Goal: Communication & Community: Share content

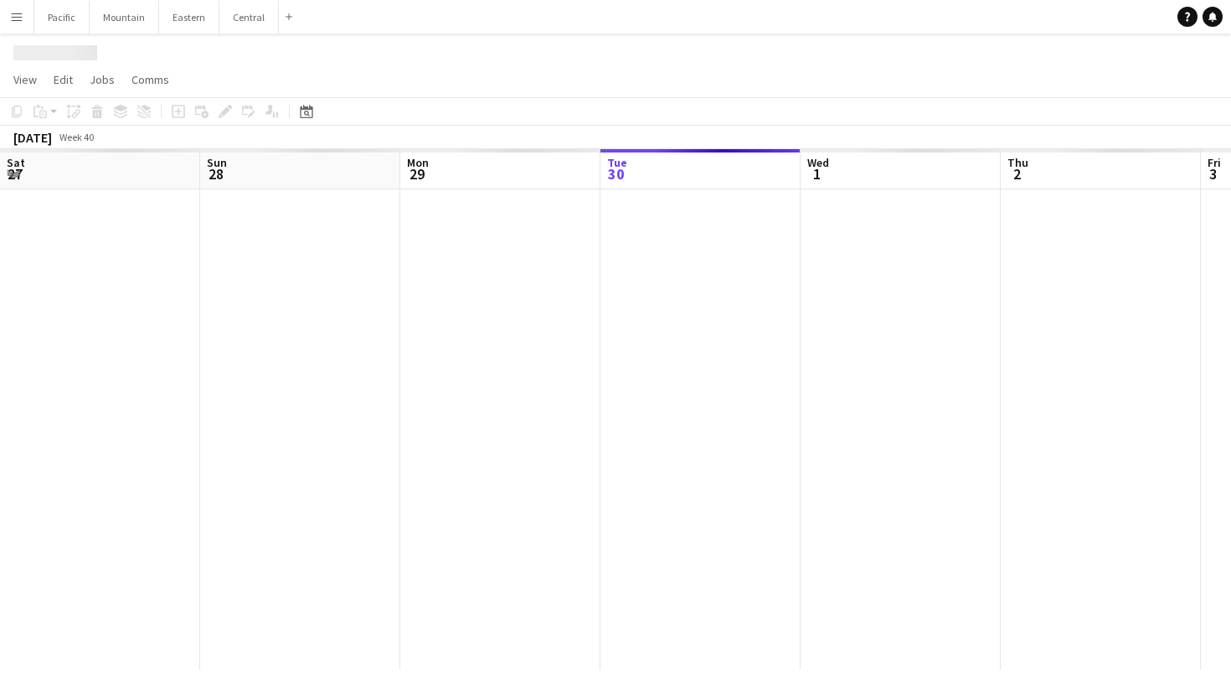
scroll to position [0, 400]
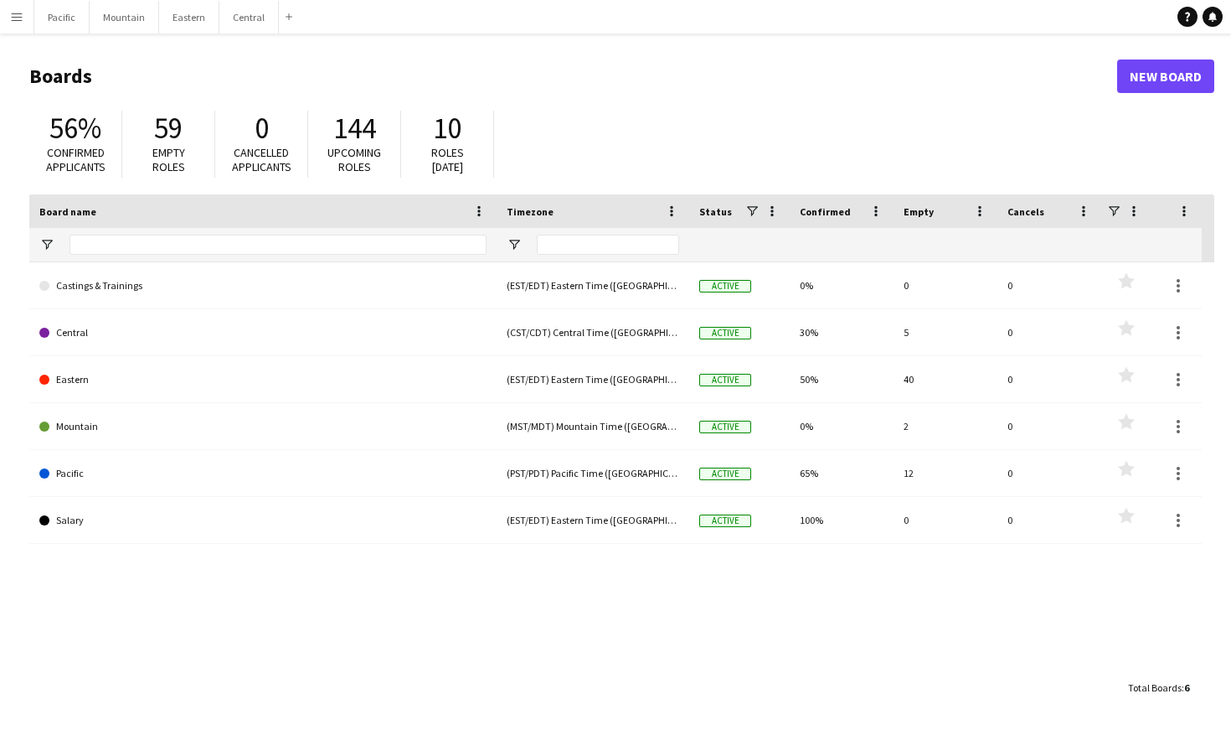
click at [11, 12] on app-icon "Menu" at bounding box center [16, 16] width 13 height 13
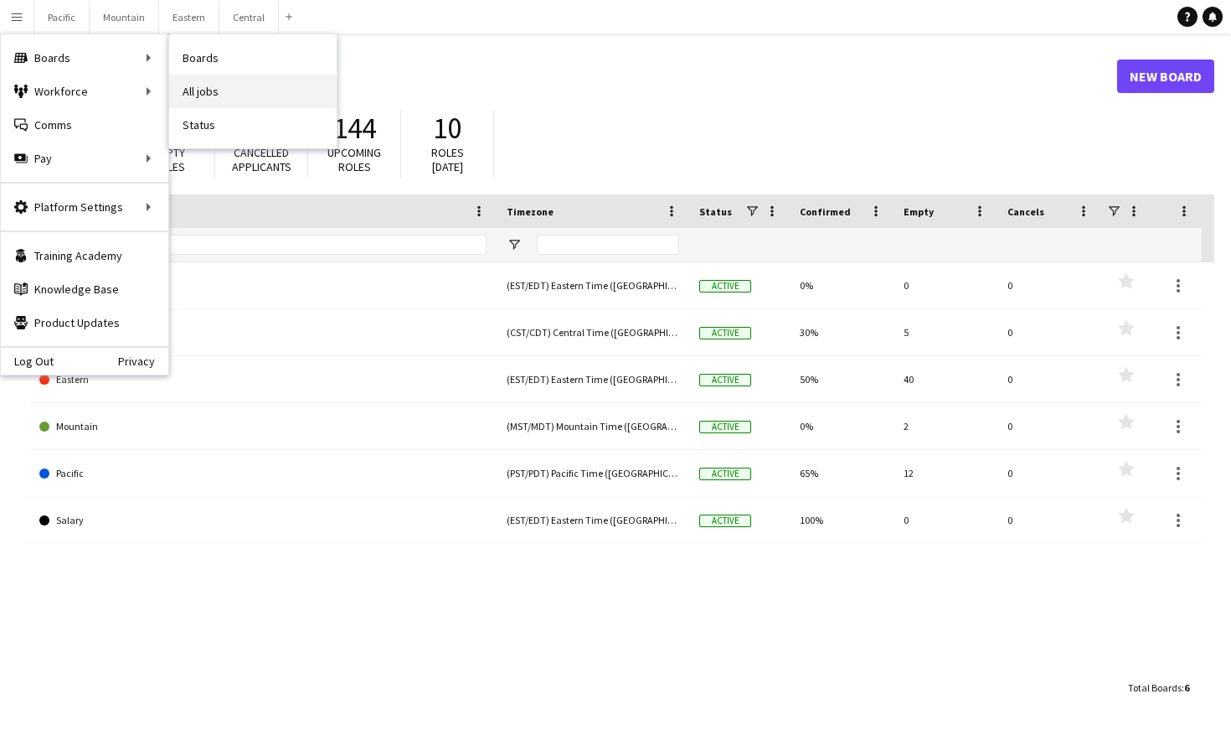
click at [227, 87] on link "All jobs" at bounding box center [253, 92] width 168 height 34
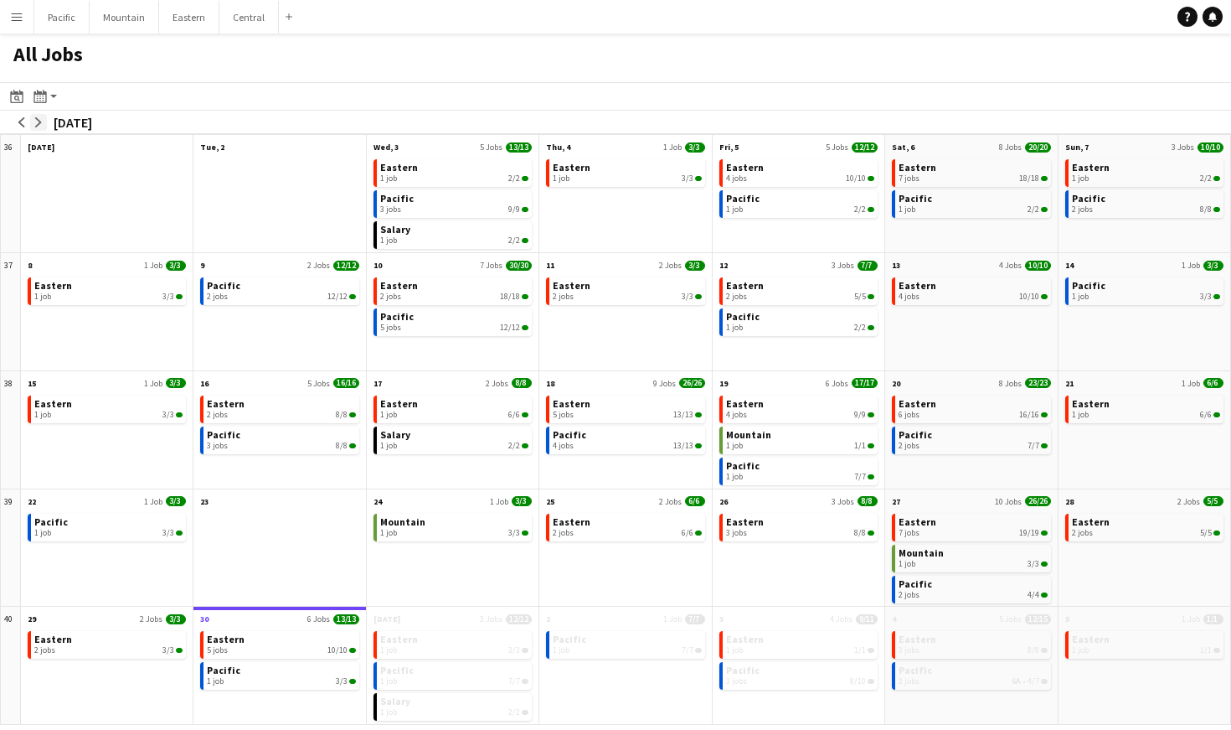
click at [39, 123] on app-icon "arrow-right" at bounding box center [39, 122] width 10 height 10
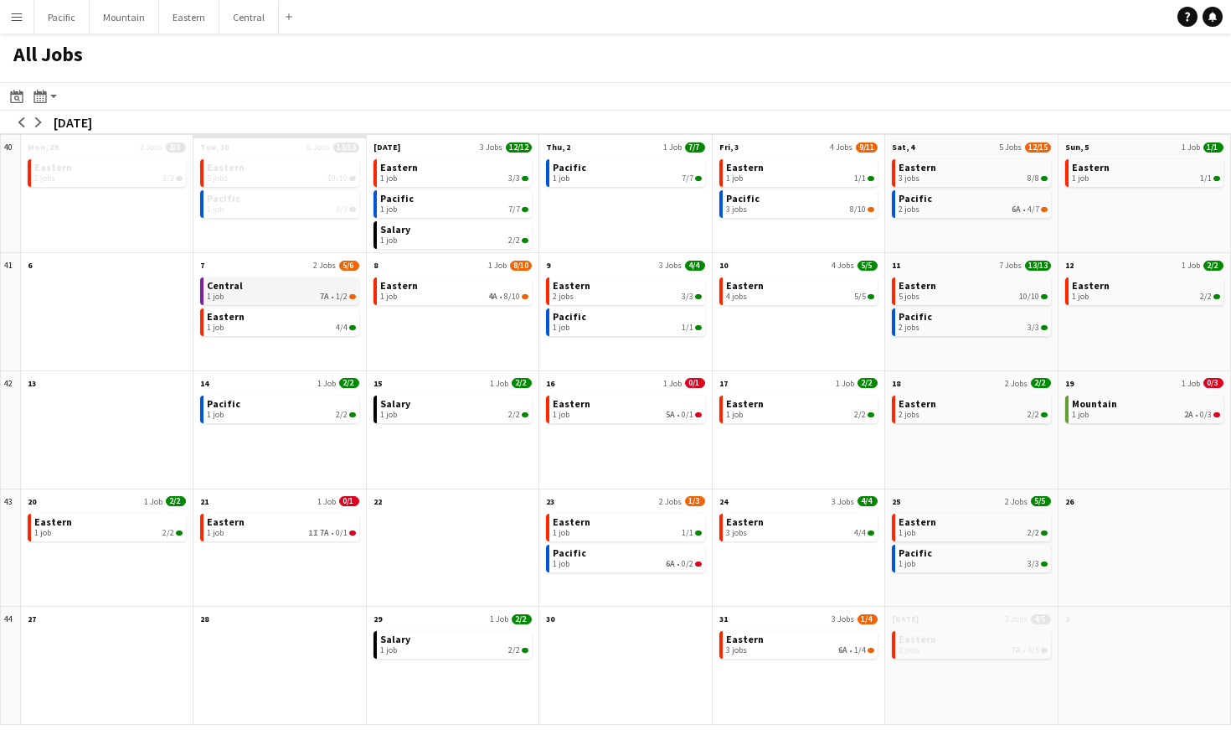
click at [338, 301] on span "1/2" at bounding box center [342, 296] width 12 height 10
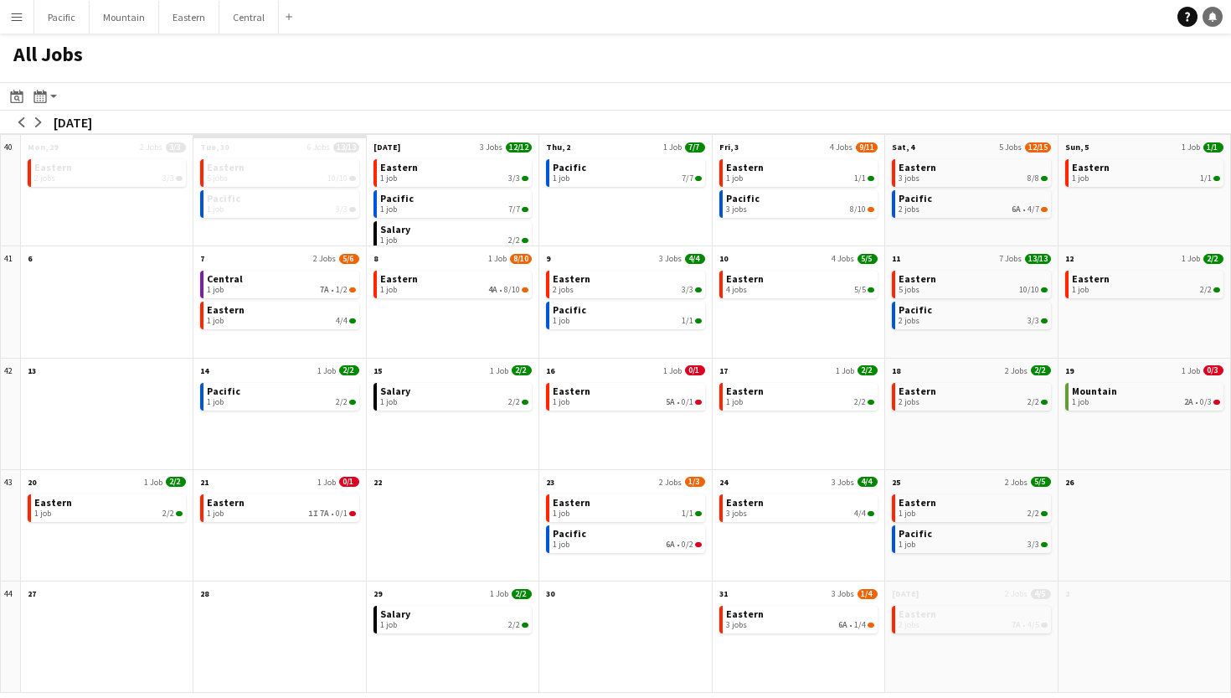
click at [1209, 16] on icon "Notifications" at bounding box center [1213, 17] width 10 height 10
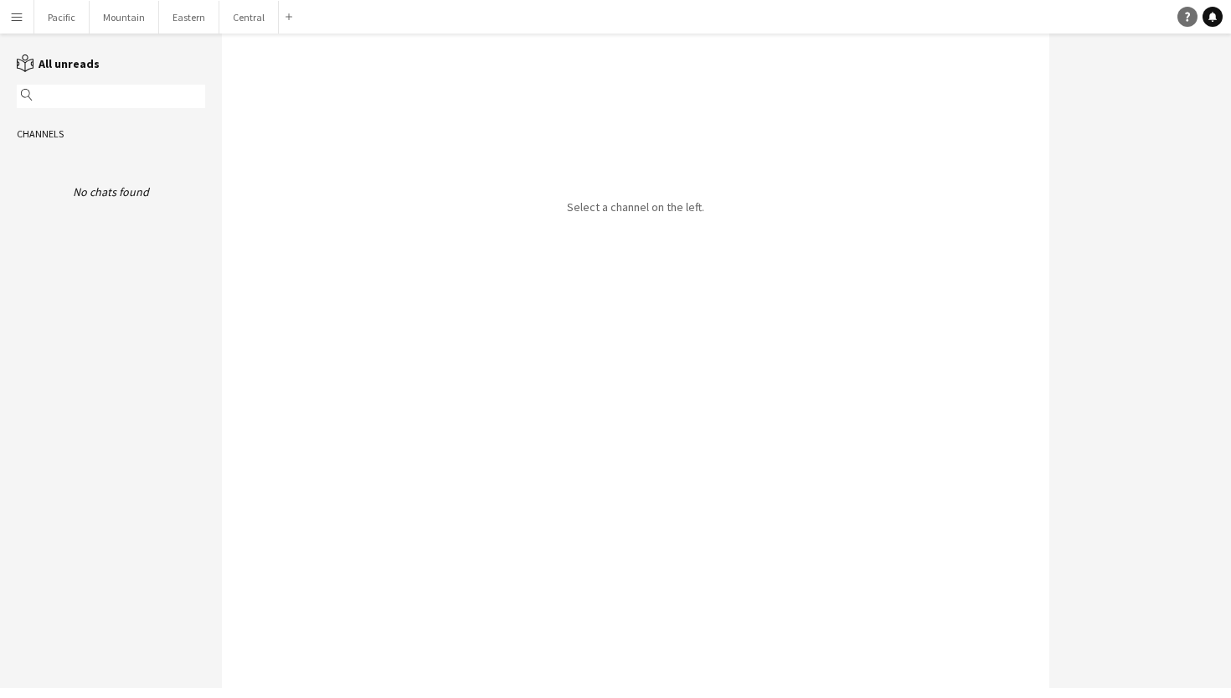
click at [1183, 15] on icon "Help" at bounding box center [1188, 17] width 10 height 10
click at [19, 13] on app-icon "Menu" at bounding box center [16, 16] width 13 height 13
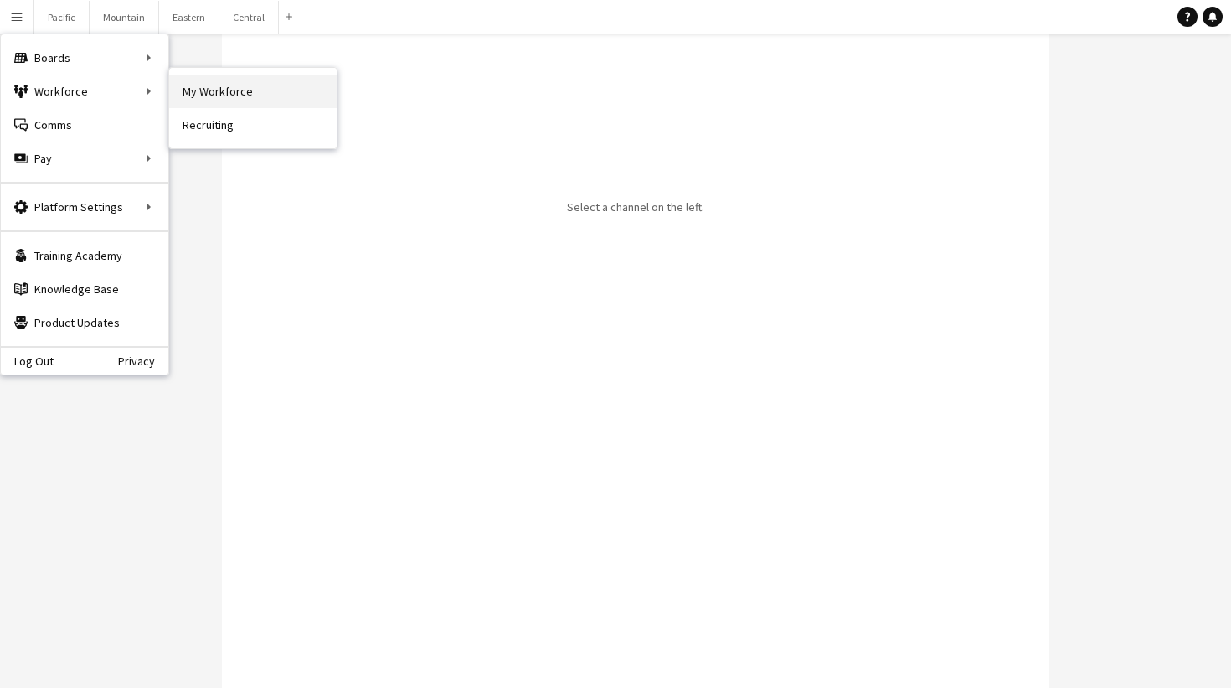
click at [248, 85] on link "My Workforce" at bounding box center [253, 92] width 168 height 34
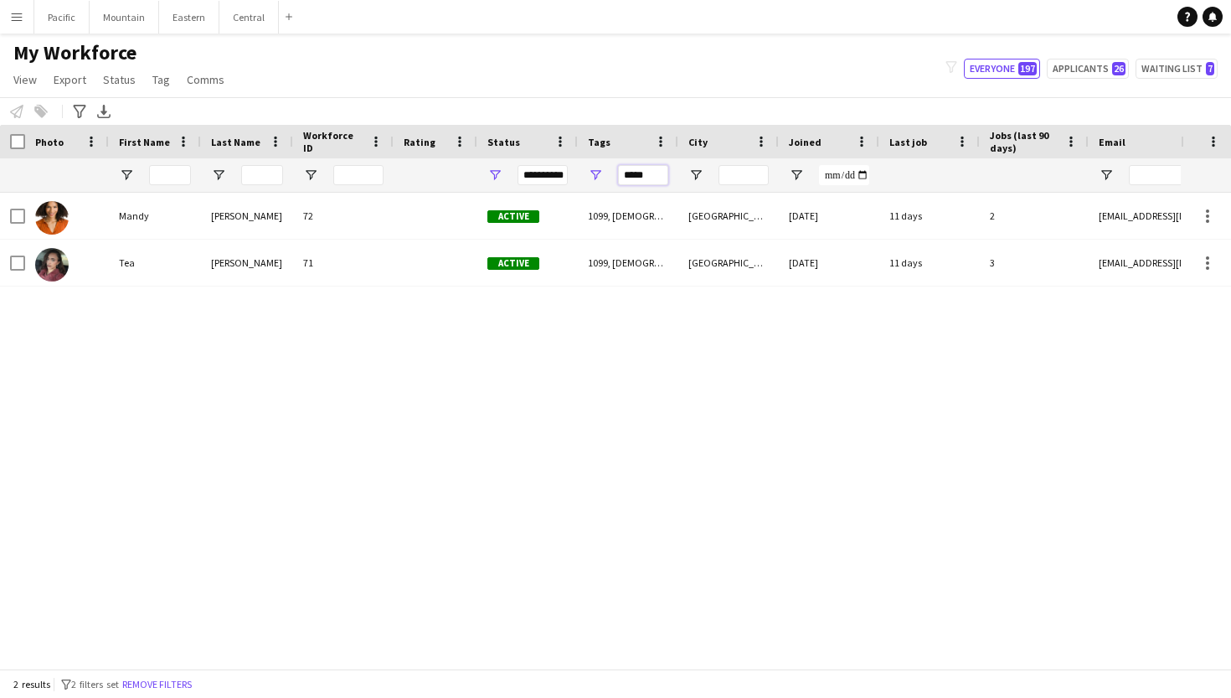
click at [636, 176] on input "*****" at bounding box center [643, 175] width 50 height 20
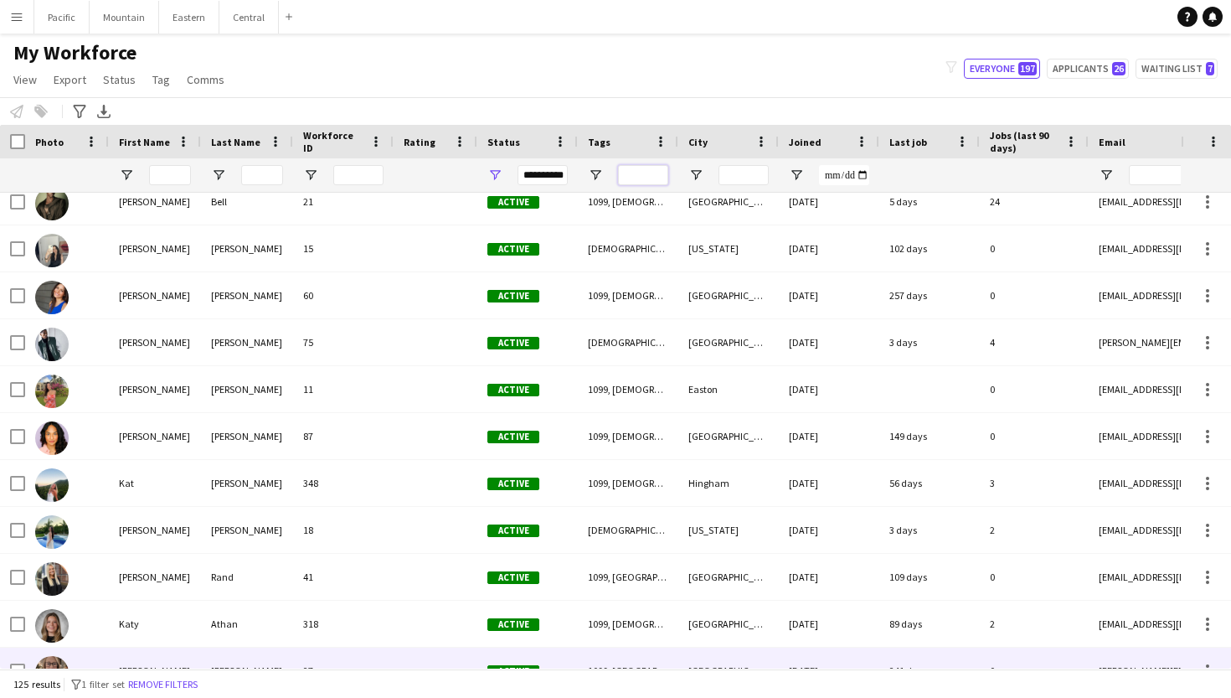
scroll to position [2578, 0]
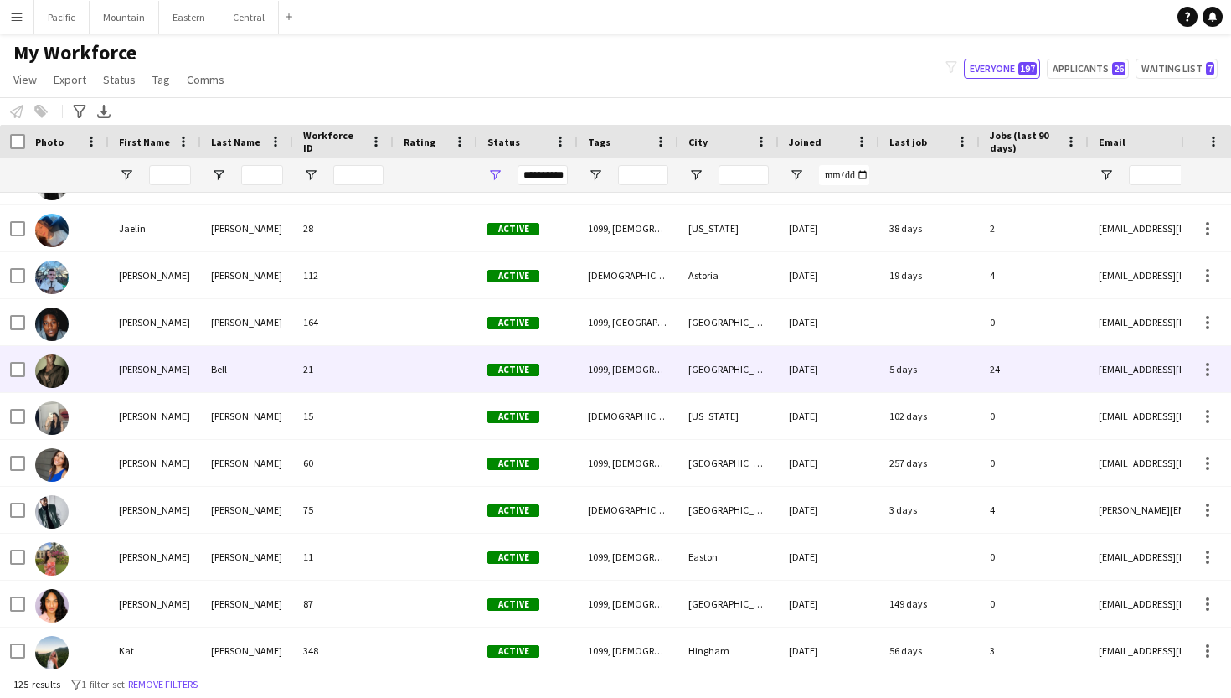
click at [212, 368] on div "Bell" at bounding box center [247, 369] width 92 height 46
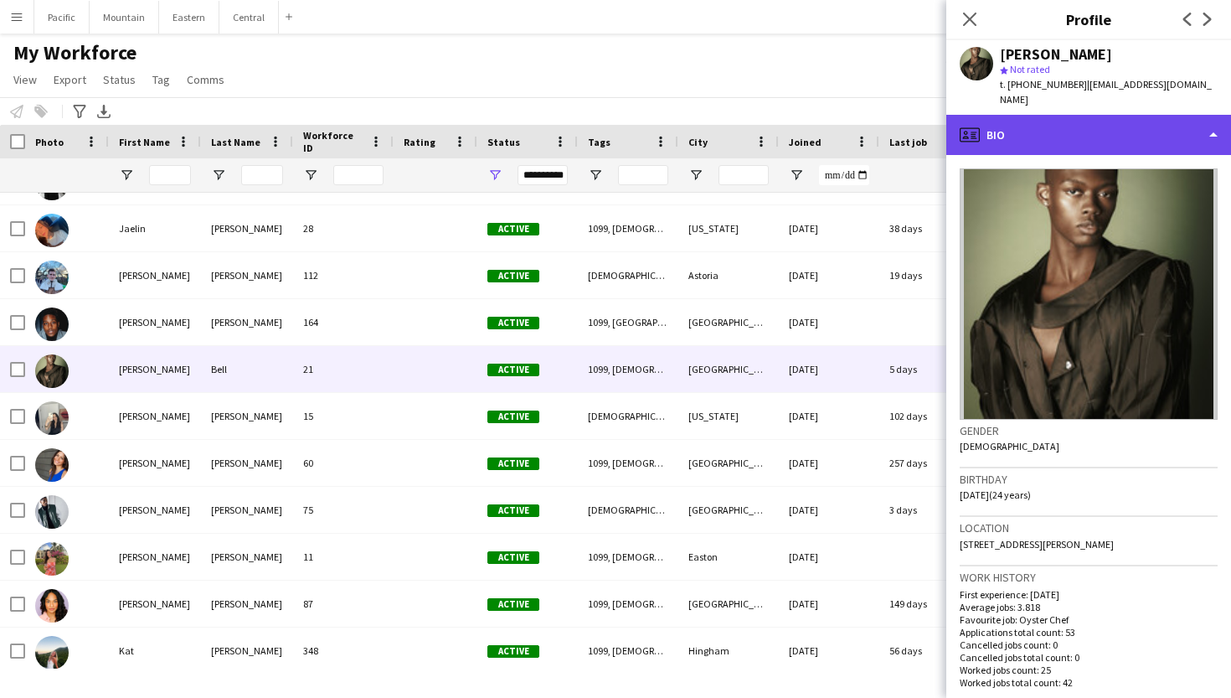
click at [1043, 124] on div "profile Bio" at bounding box center [1088, 135] width 285 height 40
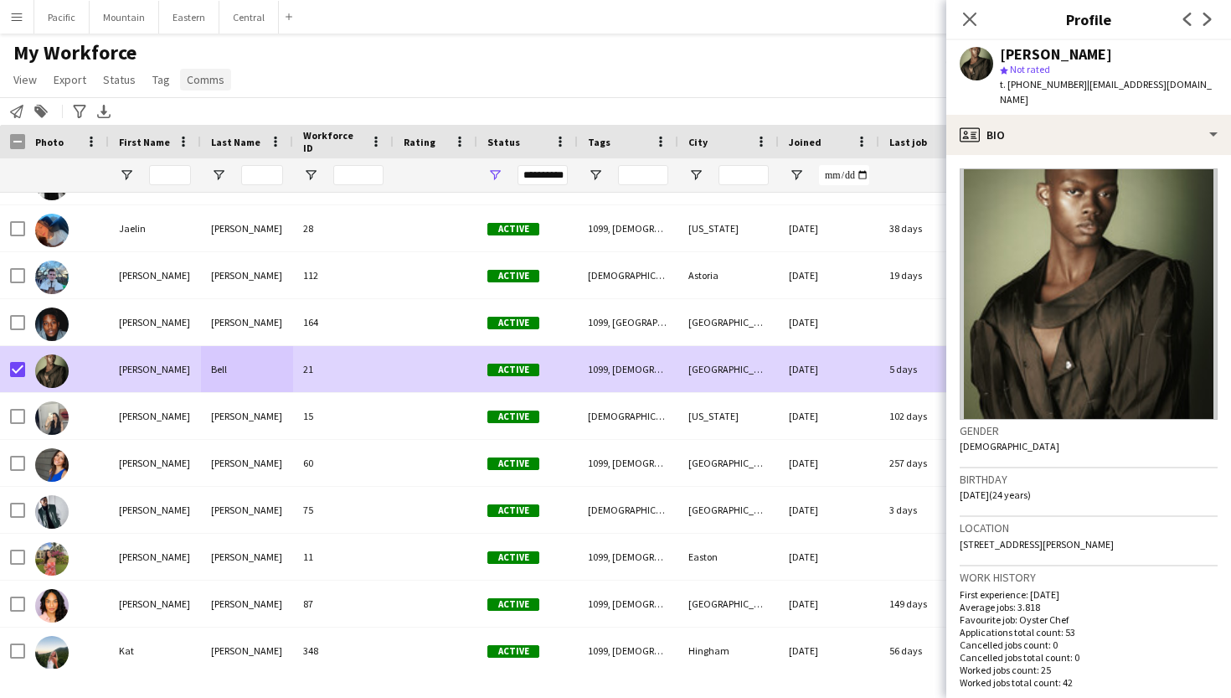
click at [193, 83] on span "Comms" at bounding box center [206, 79] width 38 height 15
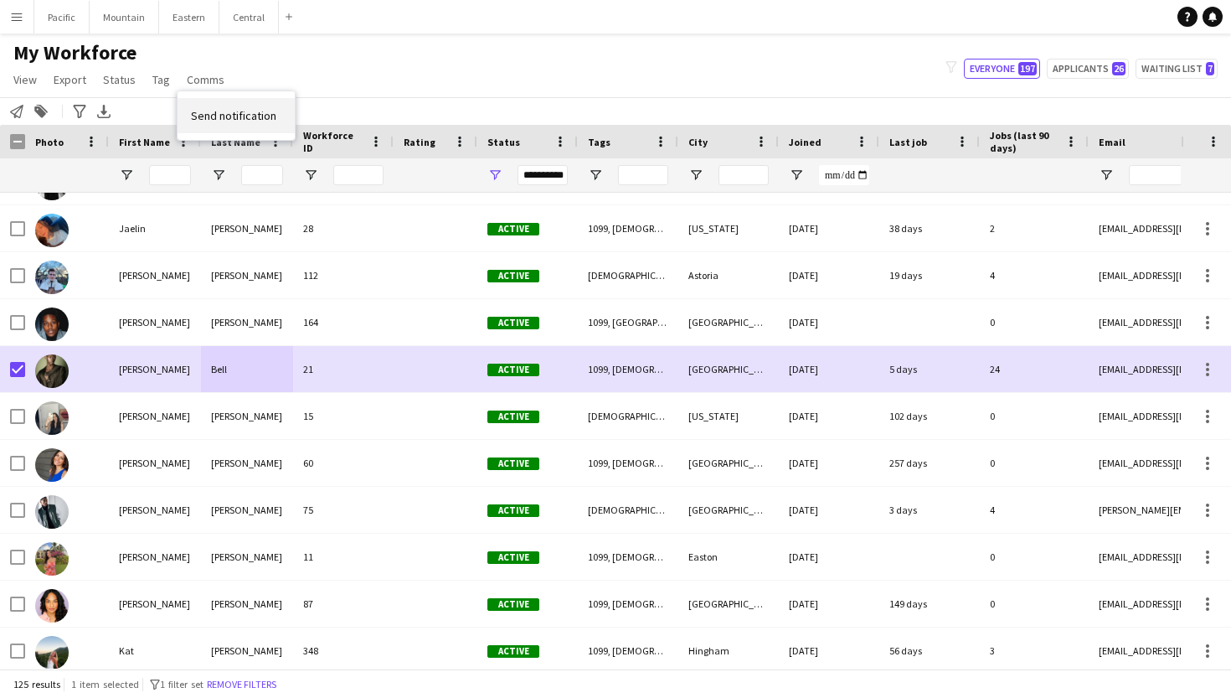
click at [255, 116] on span "Send notification" at bounding box center [233, 115] width 85 height 15
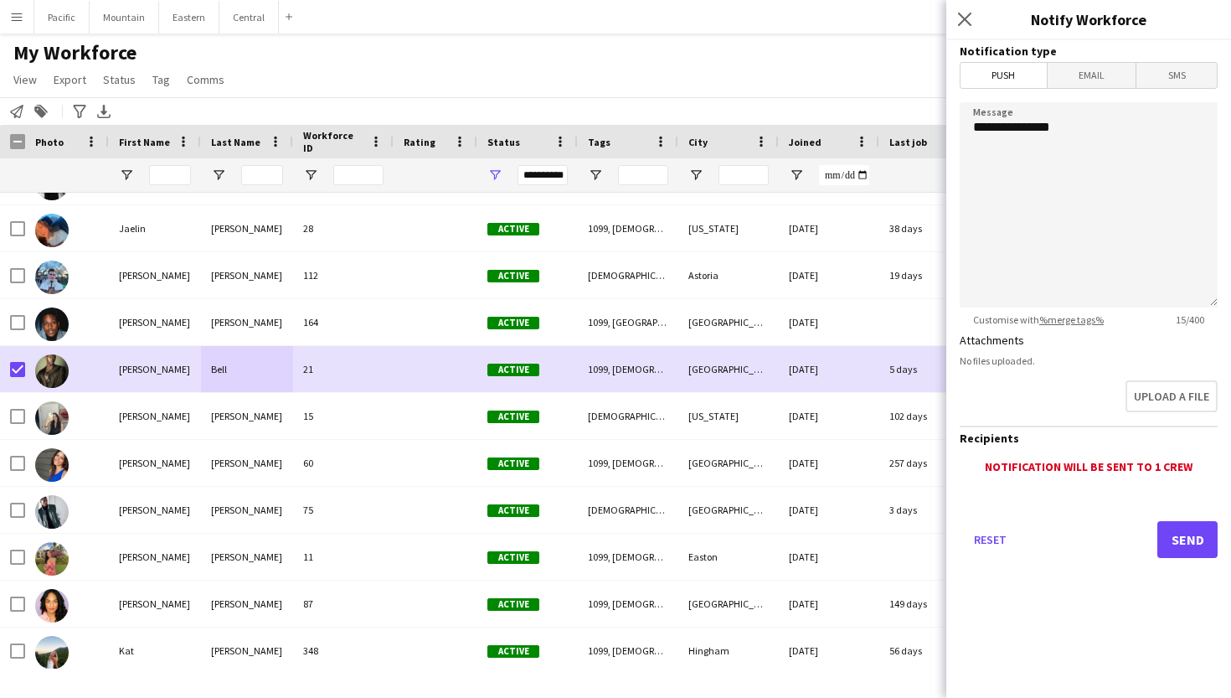
click at [194, 34] on main "My Workforce View Views Default view New view Update view Delete view Edit name…" at bounding box center [615, 355] width 1231 height 642
click at [184, 19] on button "Eastern Close" at bounding box center [189, 17] width 60 height 33
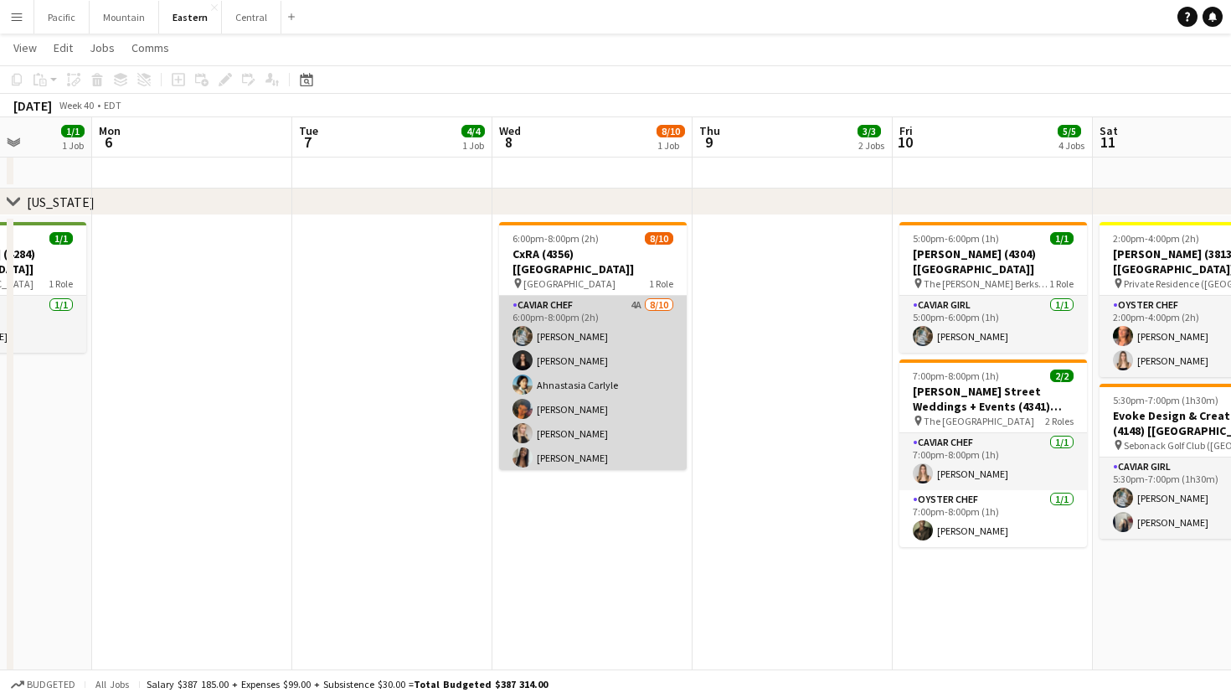
click at [601, 313] on app-card-role "Caviar Chef 4A [DATE] 6:00pm-8:00pm (2h) [PERSON_NAME] [PERSON_NAME] Ahnastasia…" at bounding box center [593, 434] width 188 height 276
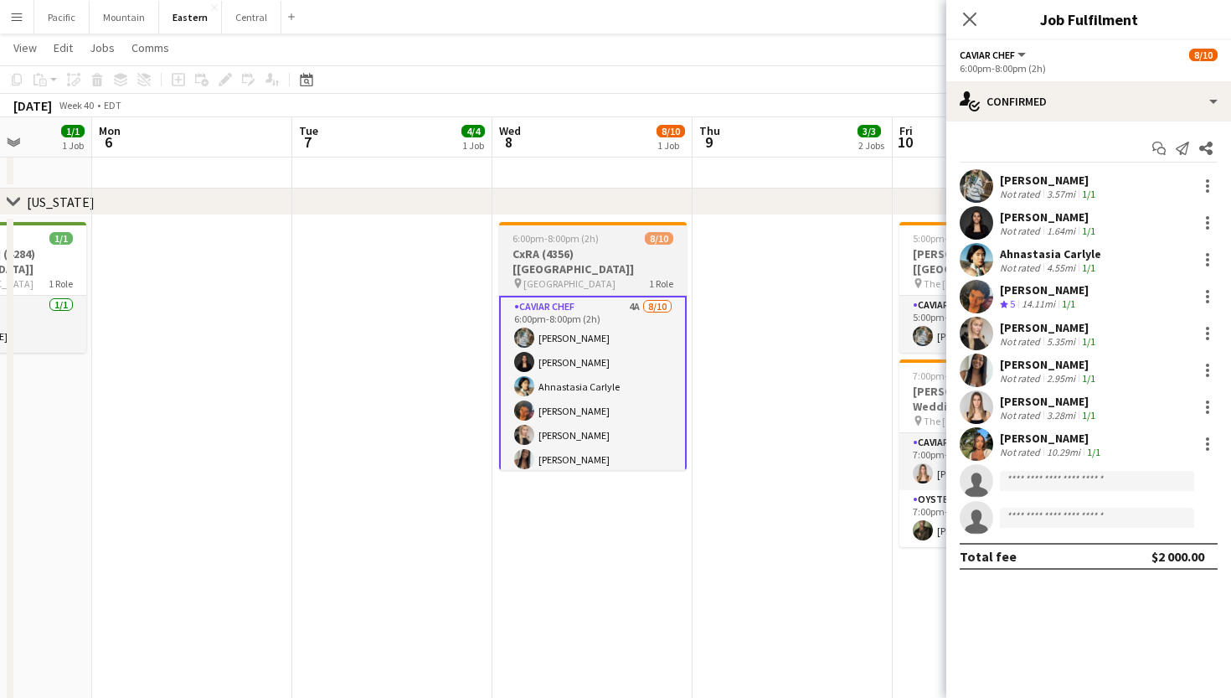
click at [595, 227] on app-job-card "6:00pm-8:00pm (2h) 8/10 CxRA (4356) [NYC] pin Lincoln Center 1 Role Caviar Chef…" at bounding box center [593, 346] width 188 height 248
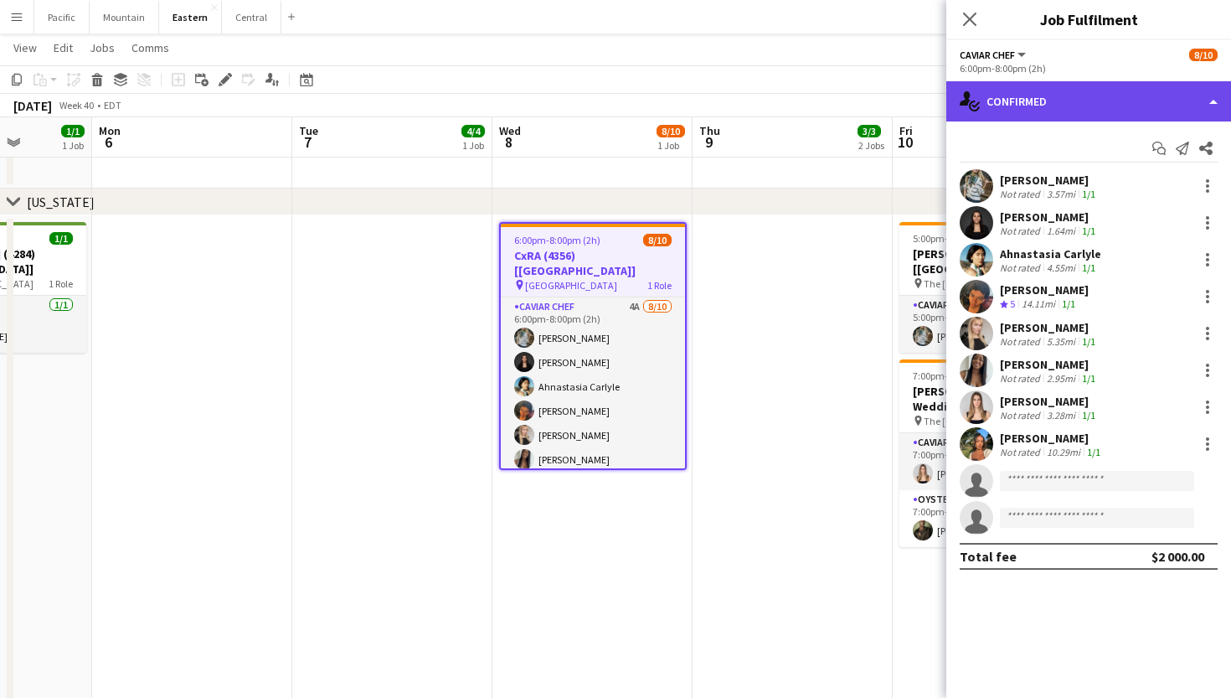
click at [1053, 86] on div "single-neutral-actions-check-2 Confirmed" at bounding box center [1088, 101] width 285 height 40
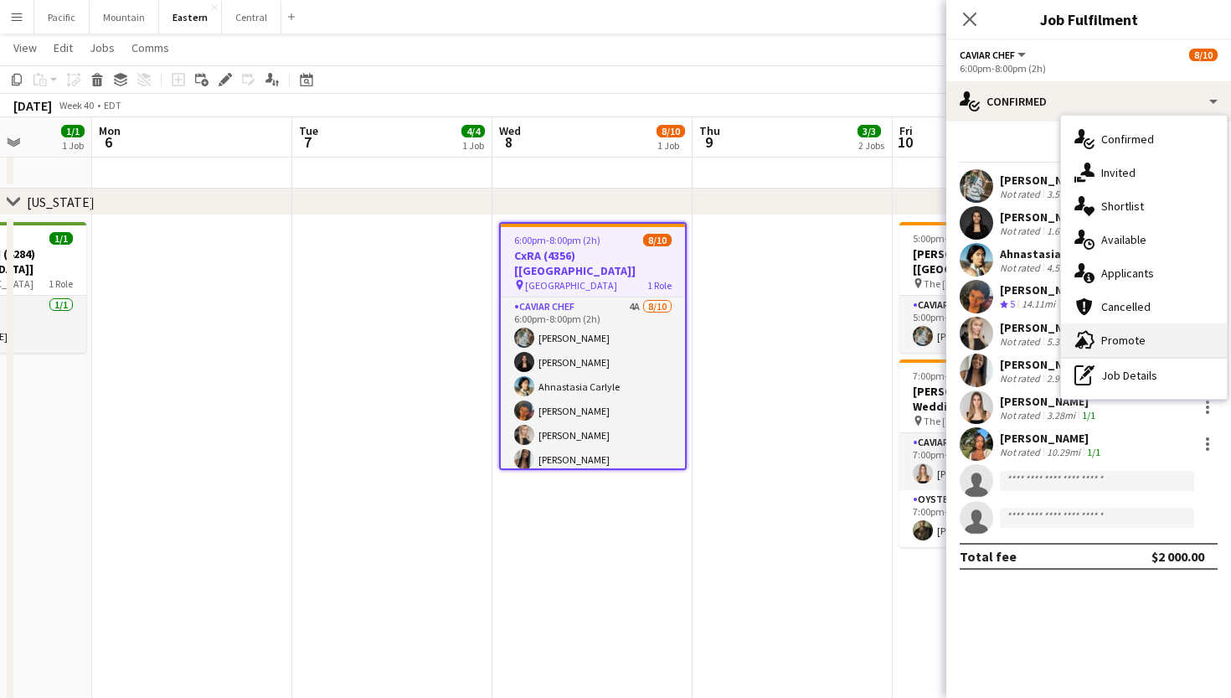
click at [1103, 335] on span "Promote" at bounding box center [1123, 340] width 44 height 15
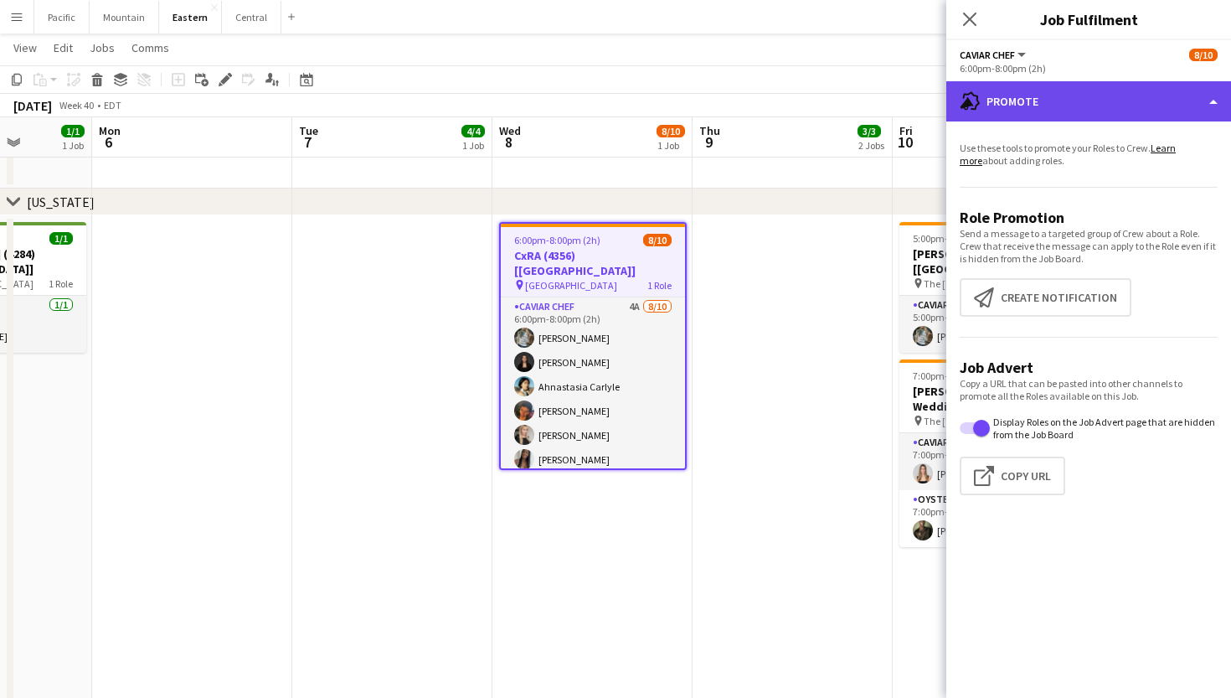
click at [1101, 89] on div "advertising-megaphone Promote" at bounding box center [1088, 101] width 285 height 40
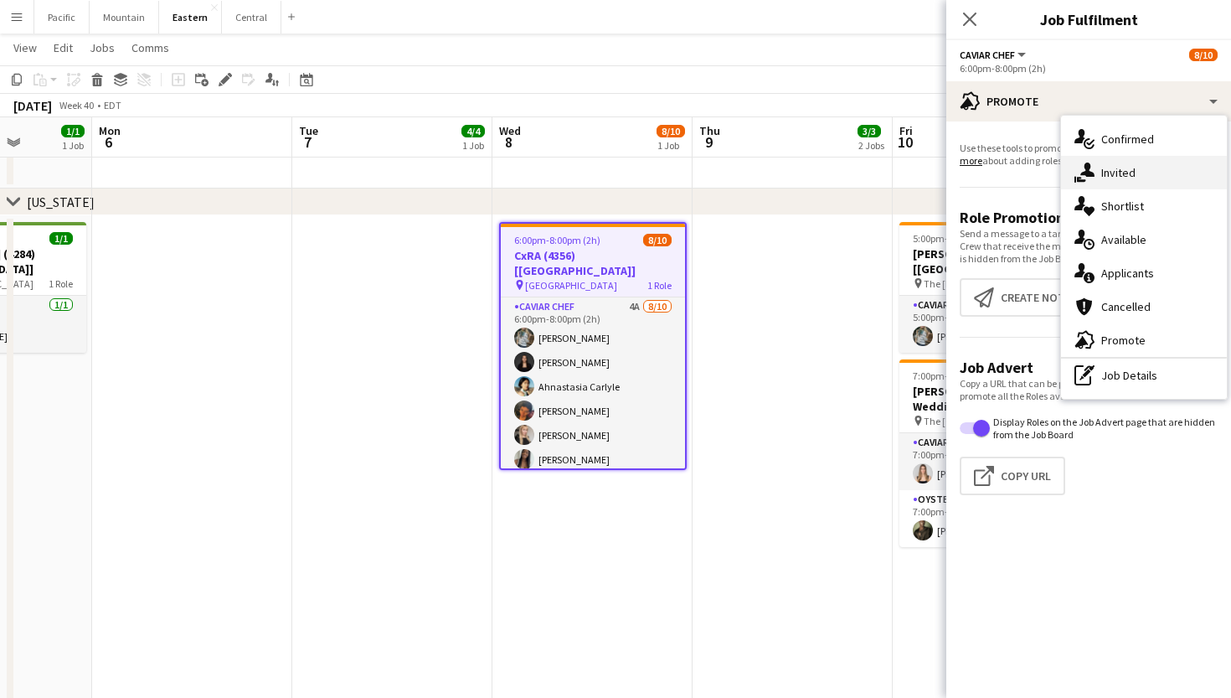
click at [1157, 171] on div "single-neutral-actions-share-1 Invited" at bounding box center [1144, 173] width 166 height 34
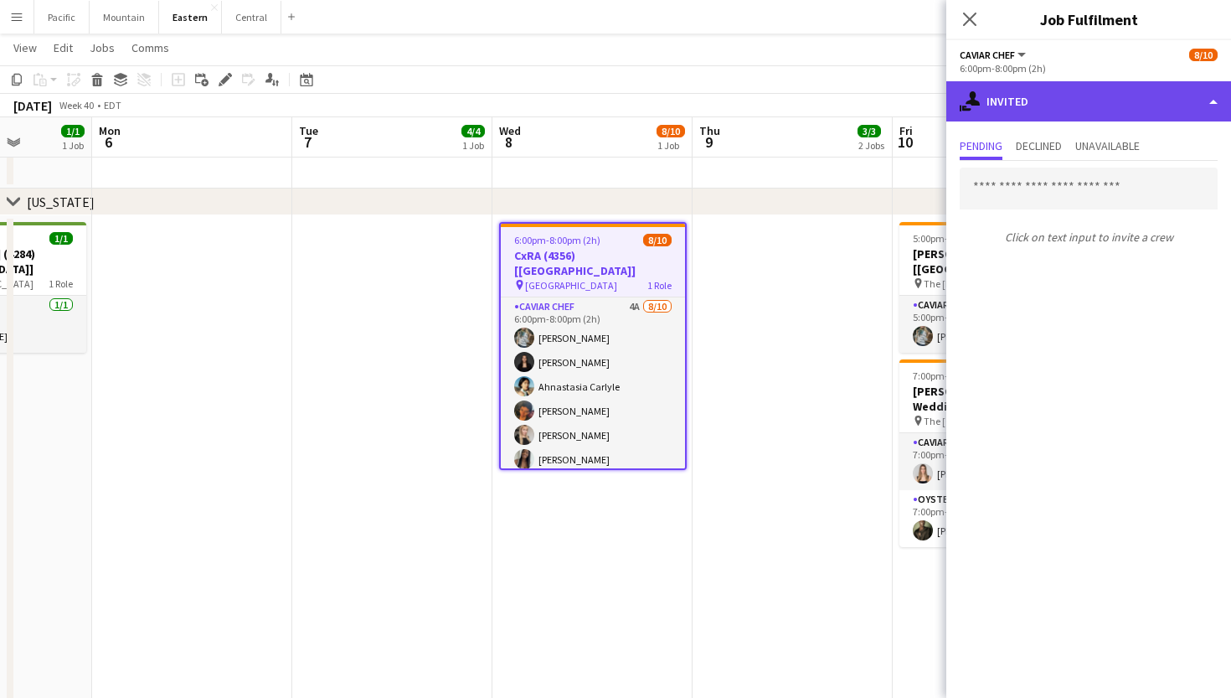
click at [1062, 105] on div "single-neutral-actions-share-1 Invited" at bounding box center [1088, 101] width 285 height 40
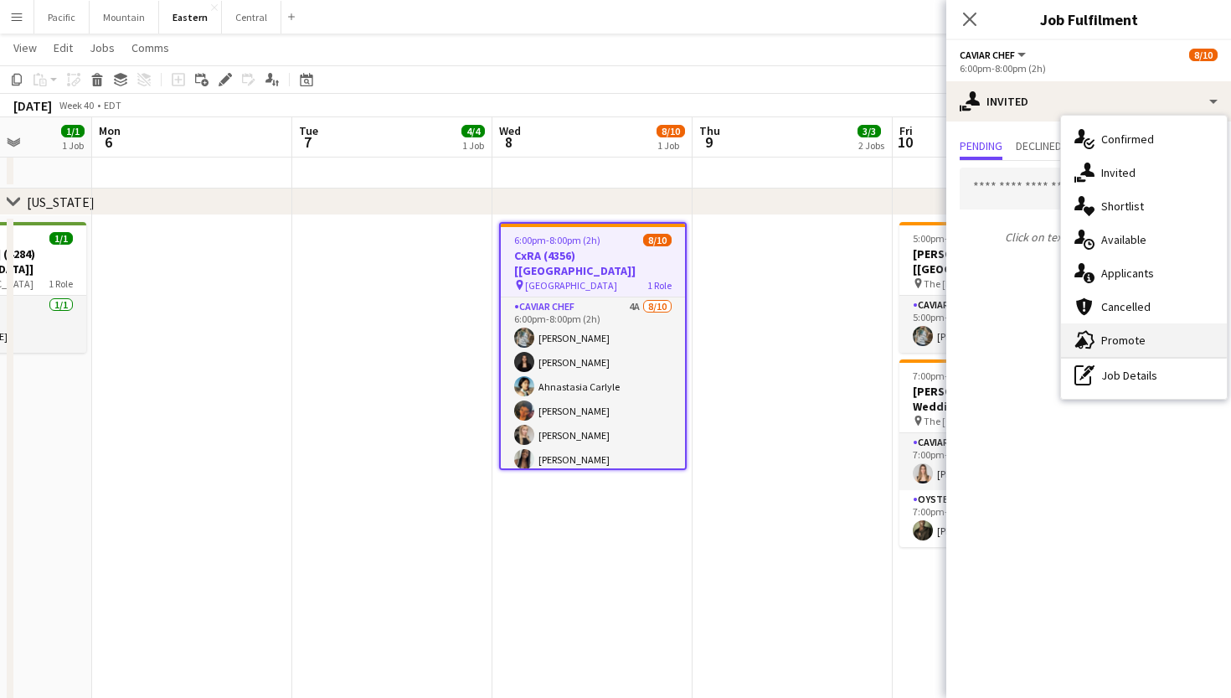
click at [1088, 324] on div "advertising-megaphone Promote" at bounding box center [1144, 340] width 166 height 34
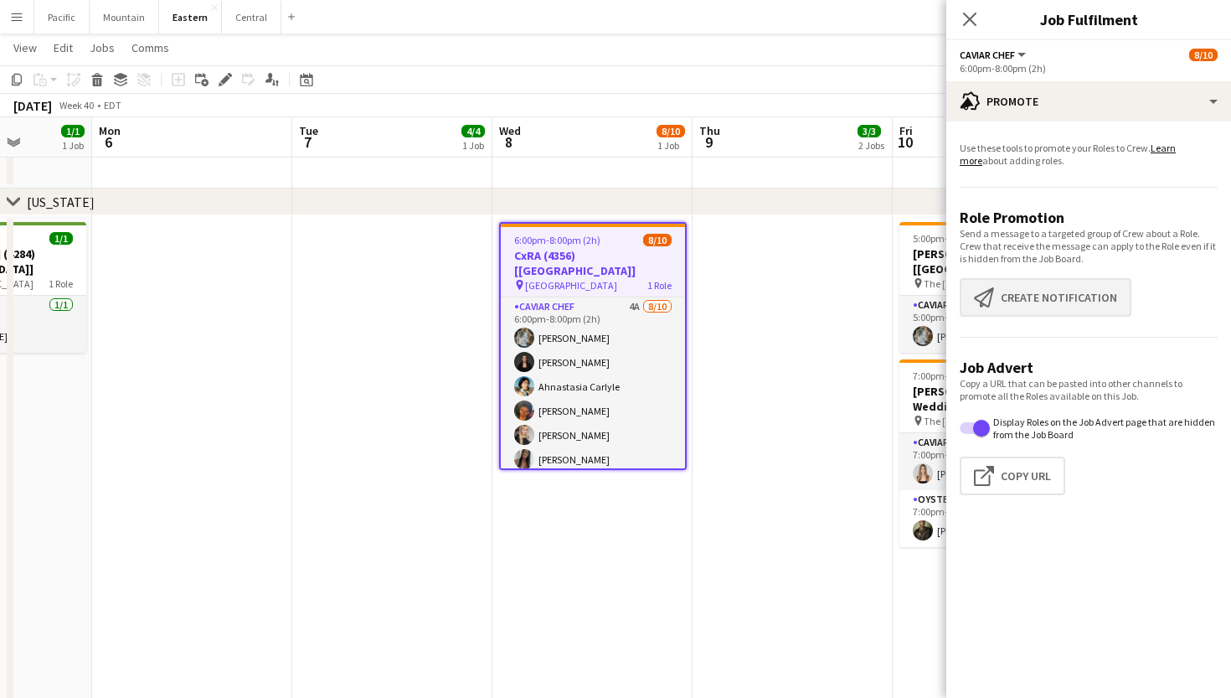
click at [1040, 304] on button "Create notification Create notification" at bounding box center [1046, 297] width 172 height 39
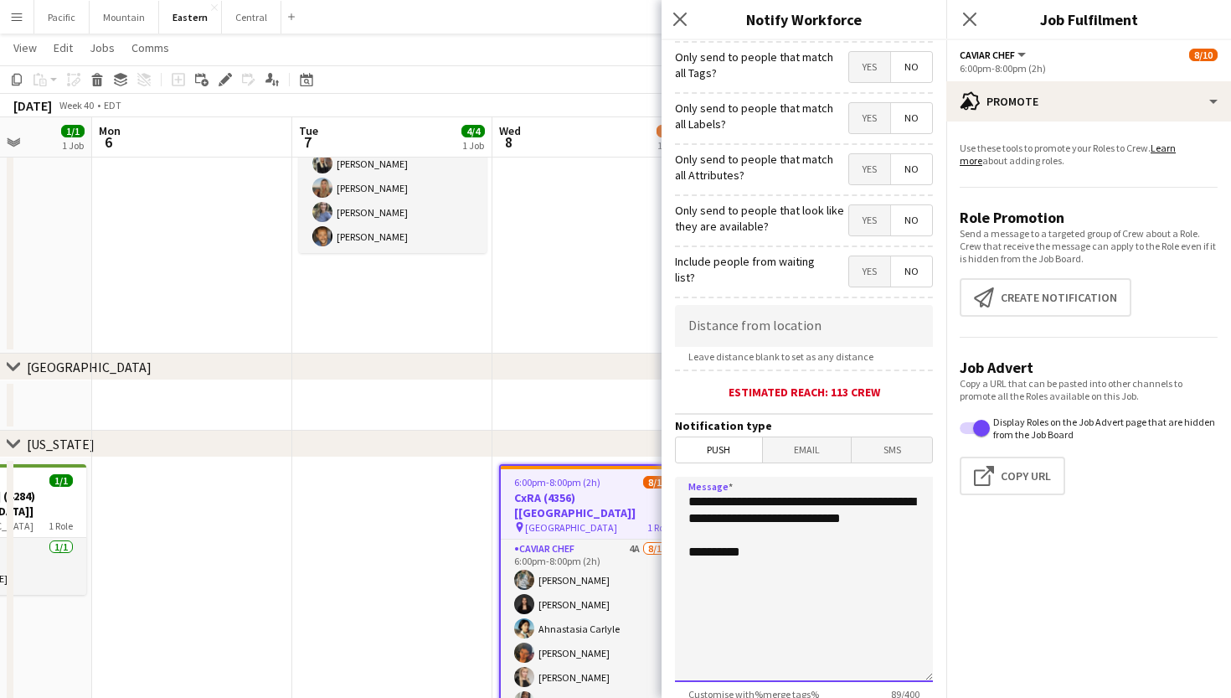
drag, startPoint x: 776, startPoint y: 573, endPoint x: 690, endPoint y: 571, distance: 85.4
click at [690, 571] on textarea "**********" at bounding box center [804, 579] width 258 height 205
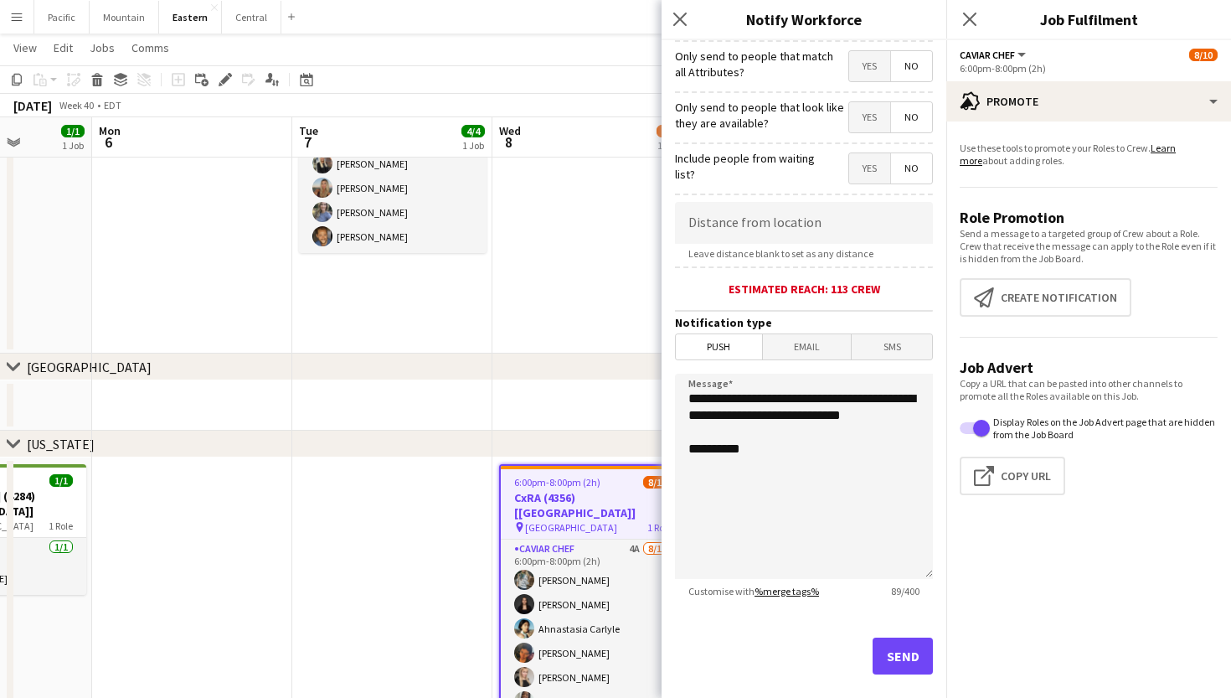
click at [803, 593] on link "%merge tags%" at bounding box center [787, 591] width 64 height 13
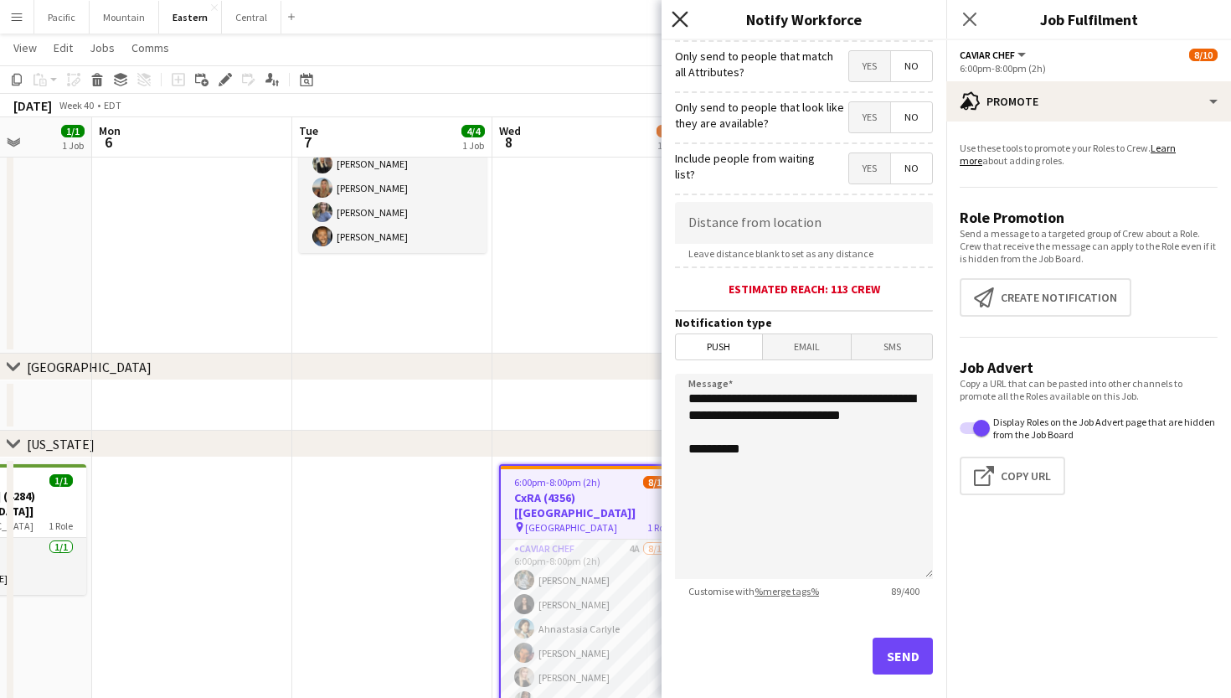
click at [679, 18] on icon at bounding box center [680, 19] width 16 height 16
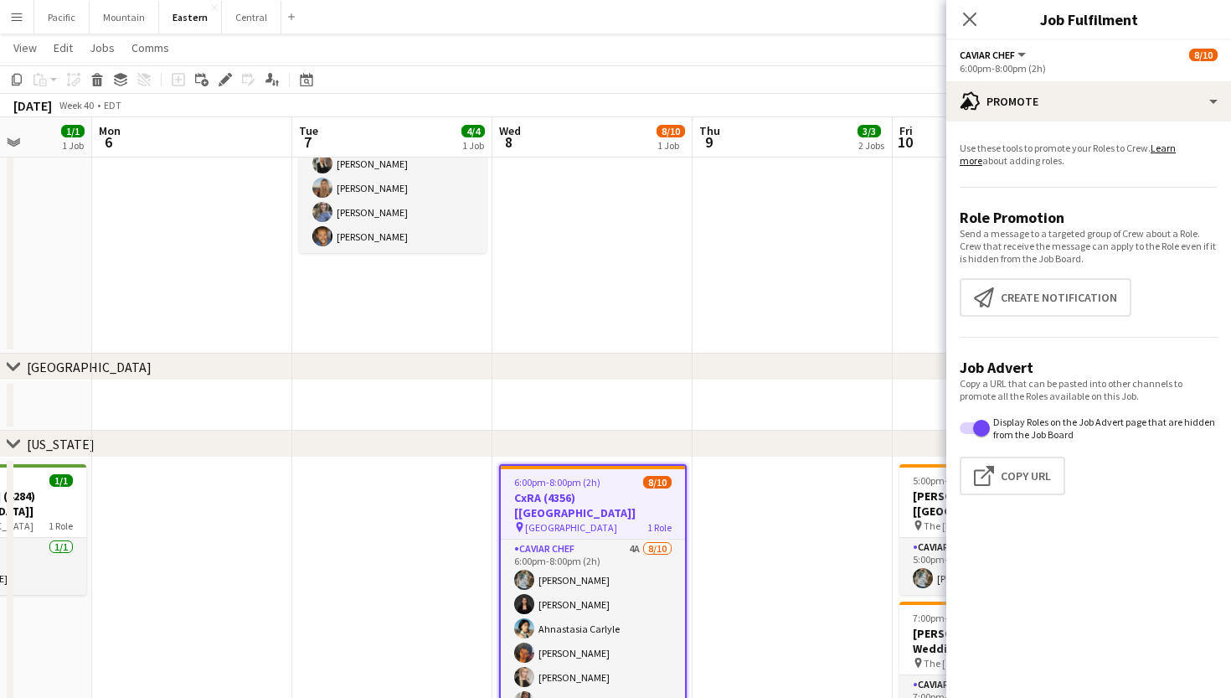
click at [14, 30] on button "Menu" at bounding box center [17, 17] width 34 height 34
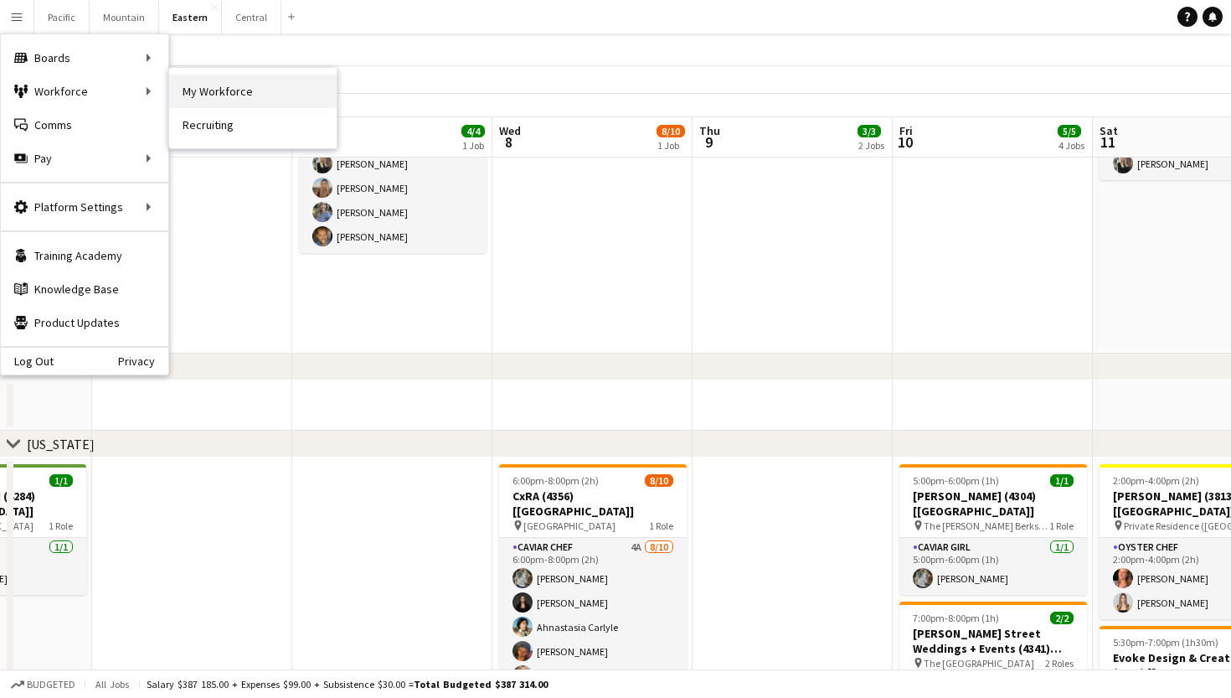
click at [221, 97] on link "My Workforce" at bounding box center [253, 92] width 168 height 34
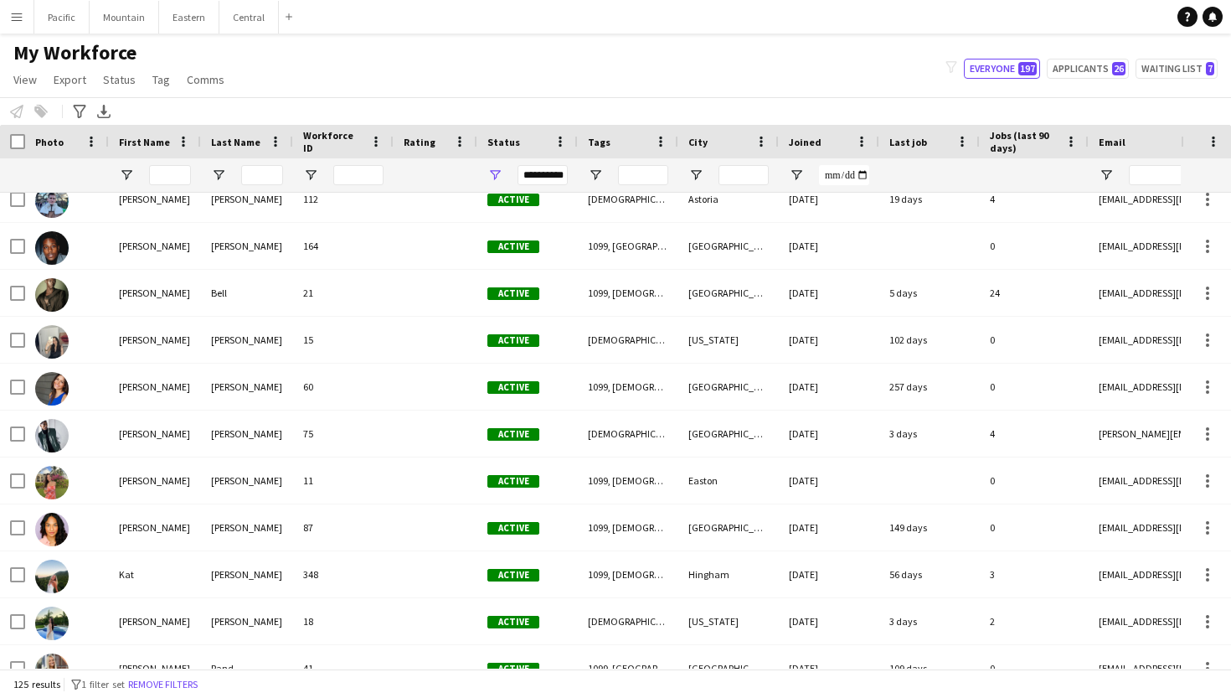
scroll to position [2719, 0]
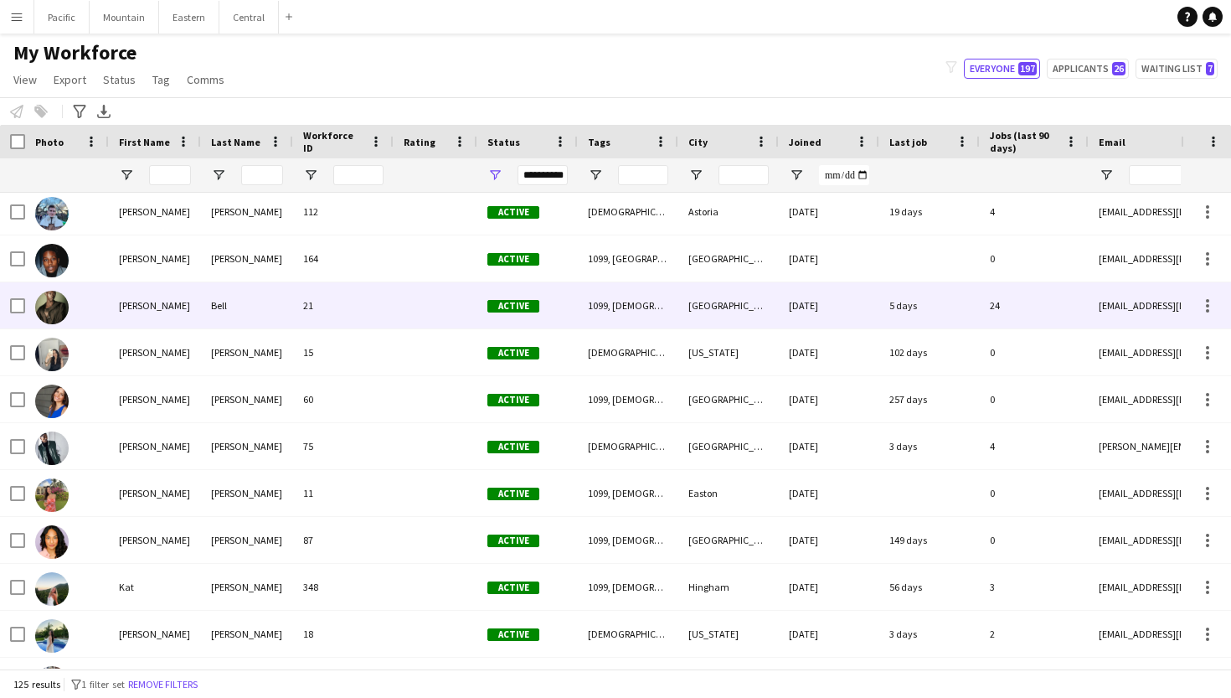
click at [67, 303] on img at bounding box center [52, 308] width 34 height 34
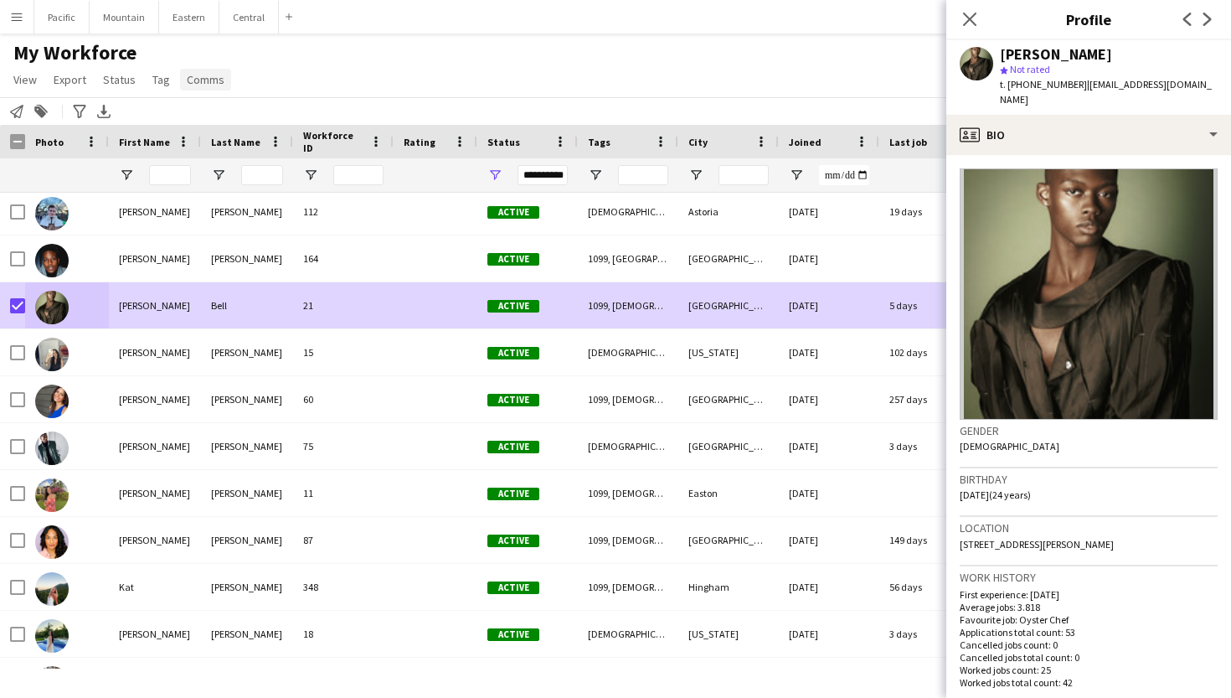
click at [209, 81] on span "Comms" at bounding box center [206, 79] width 38 height 15
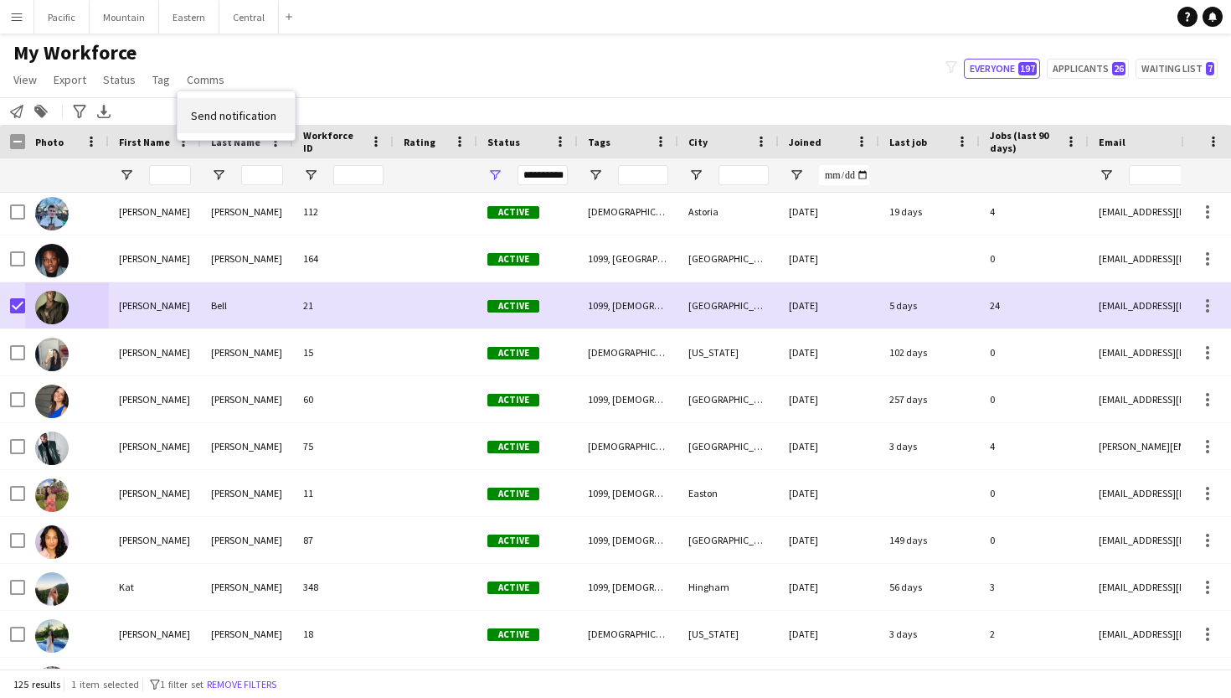
click at [233, 122] on span "Send notification" at bounding box center [233, 115] width 85 height 15
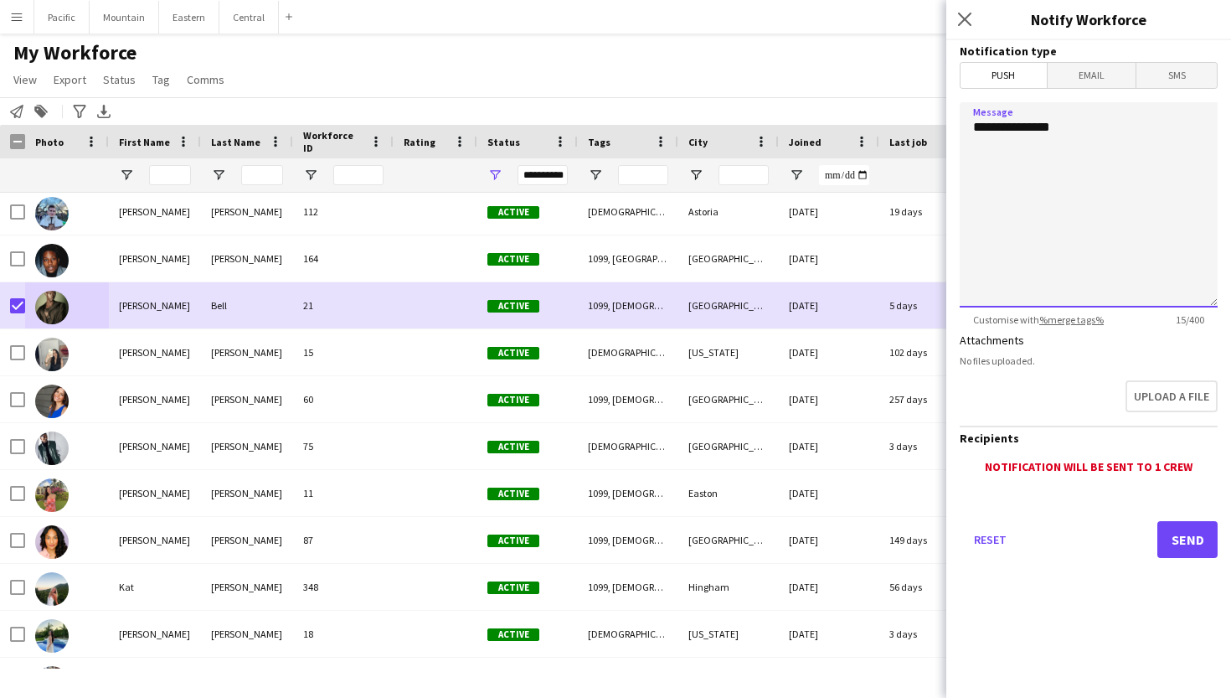
click at [1087, 130] on textarea "**********" at bounding box center [1089, 204] width 258 height 205
drag, startPoint x: 1085, startPoint y: 125, endPoint x: 989, endPoint y: 130, distance: 96.4
click at [989, 130] on textarea "**********" at bounding box center [1089, 204] width 258 height 205
click at [1111, 130] on textarea "**********" at bounding box center [1089, 204] width 258 height 205
paste textarea "**********"
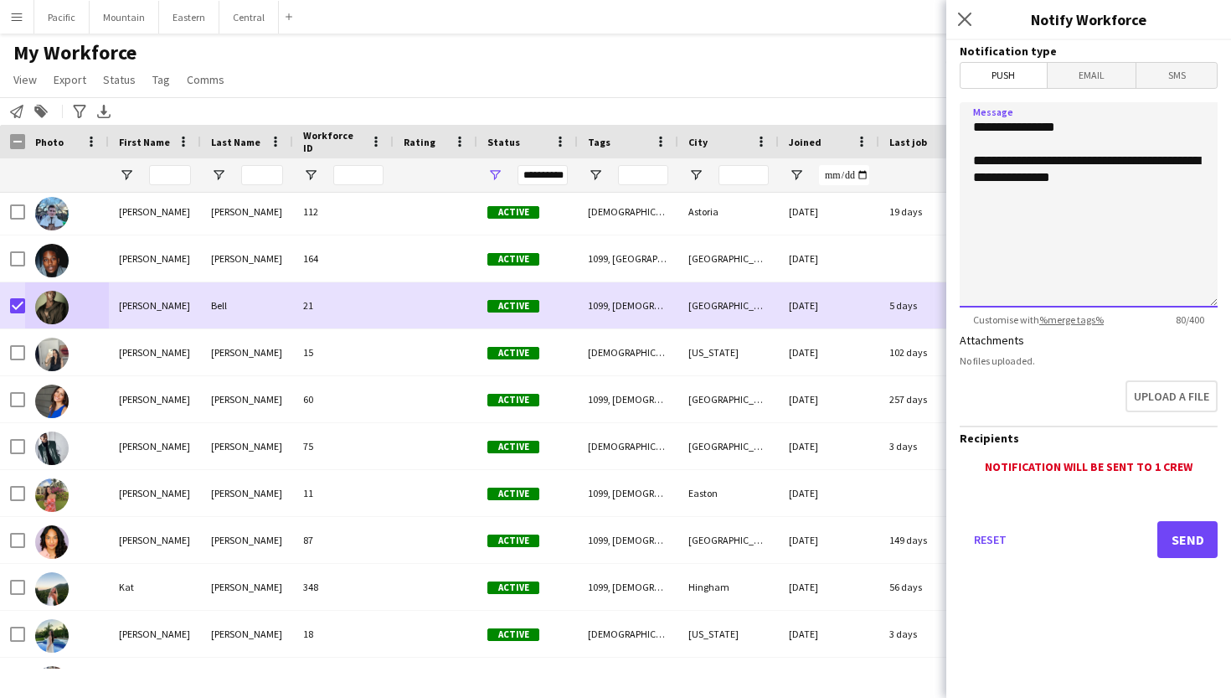
type textarea "**********"
click at [1175, 543] on button "Send" at bounding box center [1187, 539] width 60 height 37
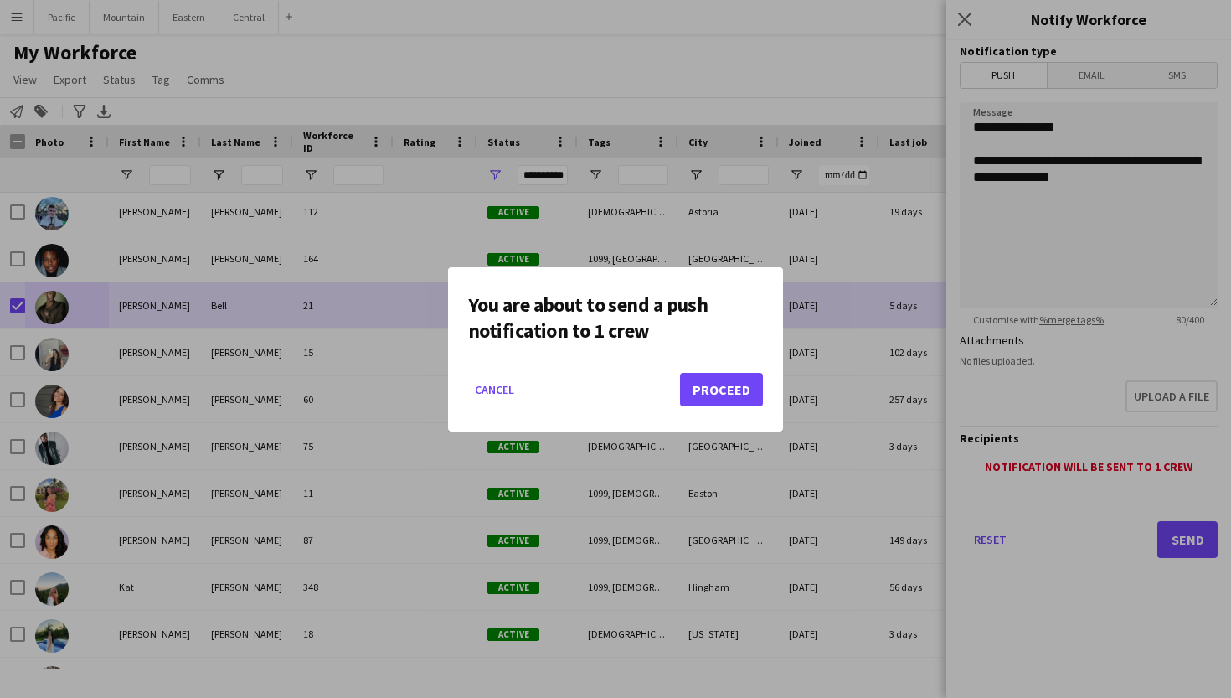
click at [749, 386] on button "Proceed" at bounding box center [721, 390] width 83 height 34
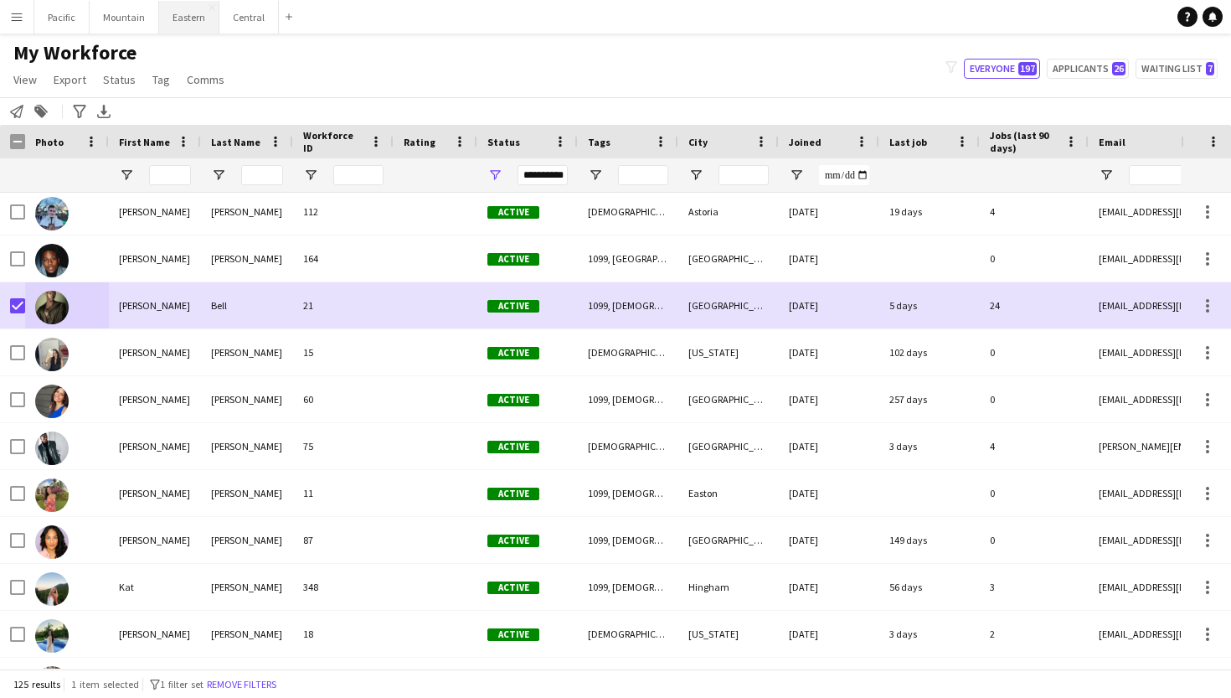
click at [183, 20] on button "Eastern Close" at bounding box center [189, 17] width 60 height 33
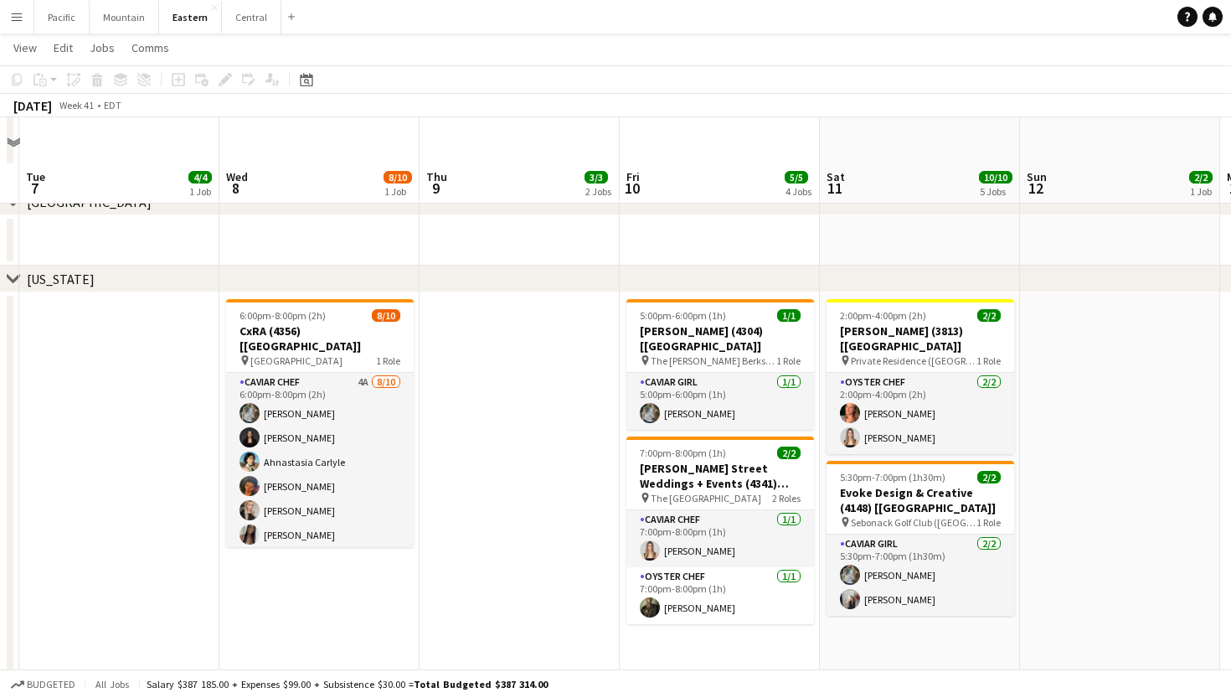
scroll to position [931, 0]
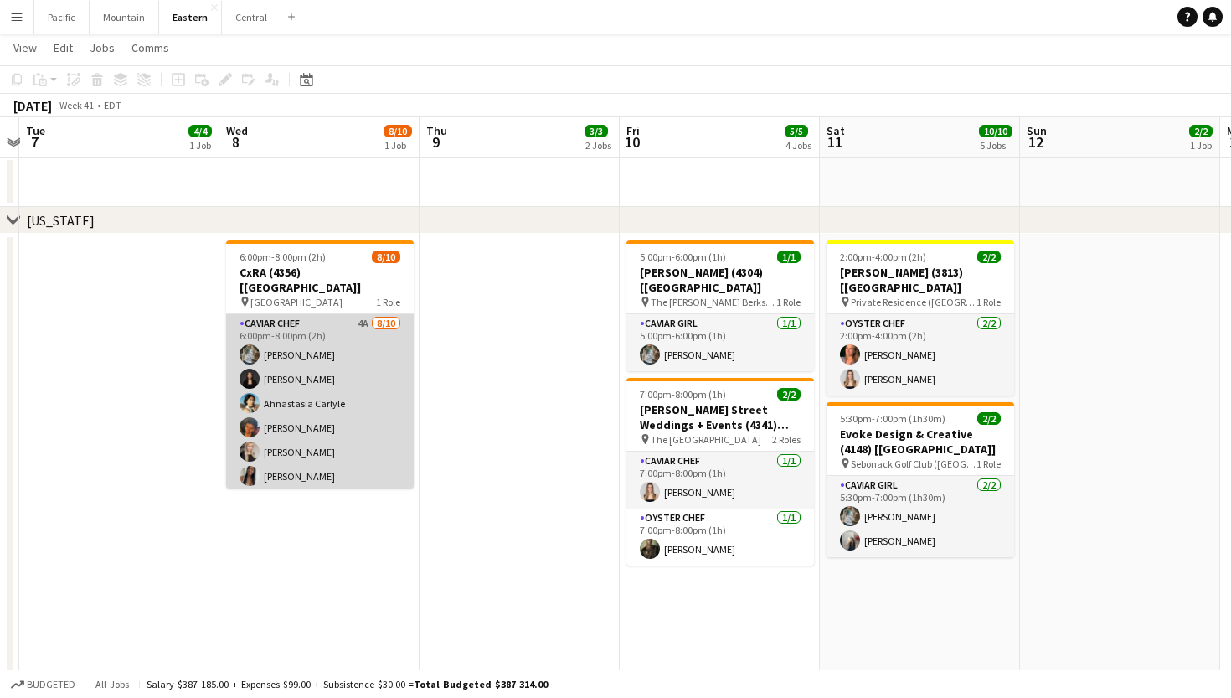
click at [358, 379] on app-card-role "Caviar Chef 4A [DATE] 6:00pm-8:00pm (2h) [PERSON_NAME] [PERSON_NAME] Ahnastasia…" at bounding box center [320, 452] width 188 height 276
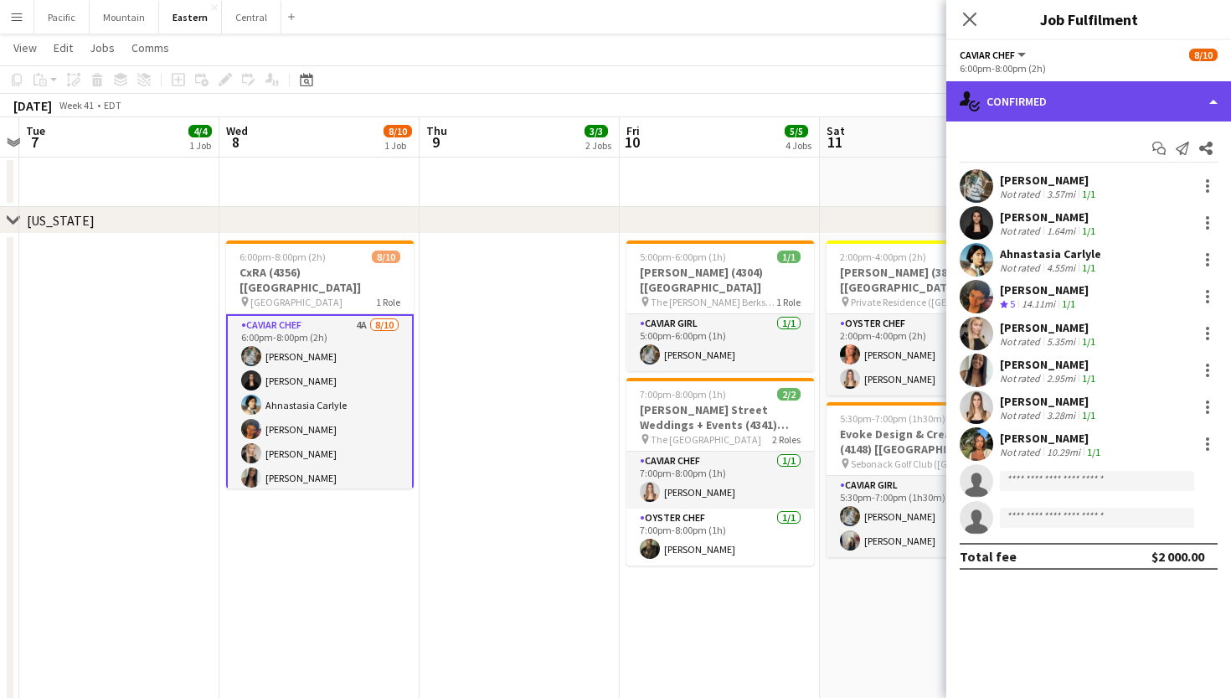
click at [1063, 110] on div "single-neutral-actions-check-2 Confirmed" at bounding box center [1088, 101] width 285 height 40
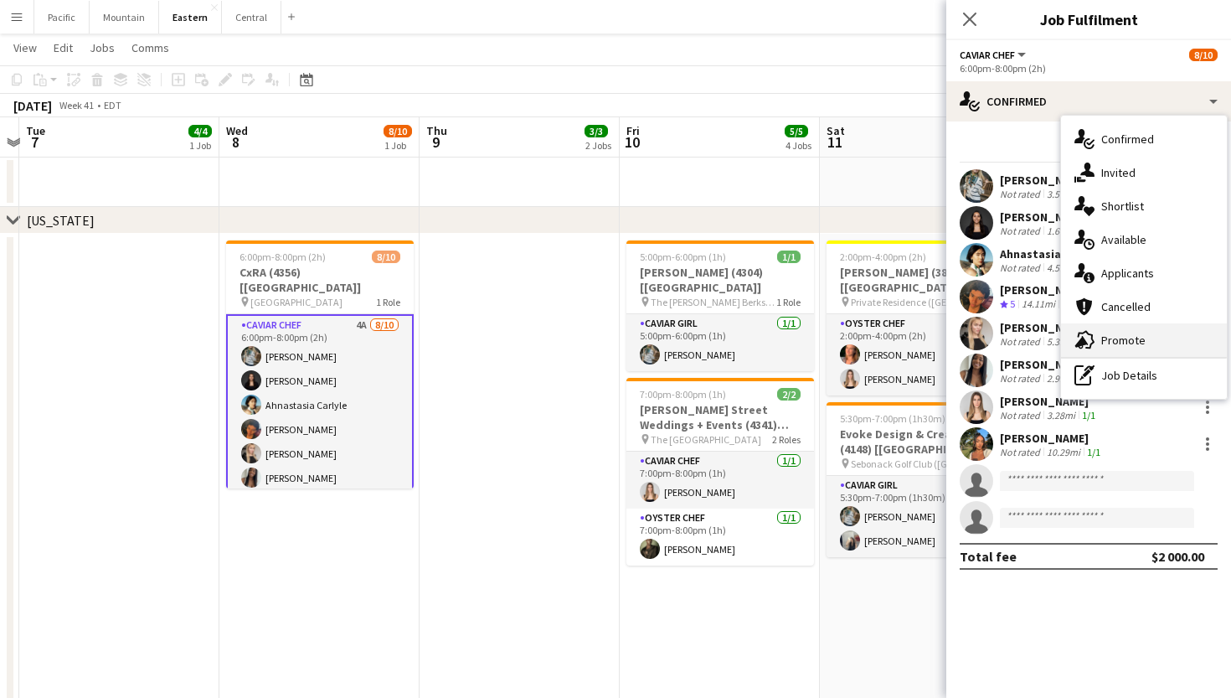
click at [1115, 340] on span "Promote" at bounding box center [1123, 340] width 44 height 15
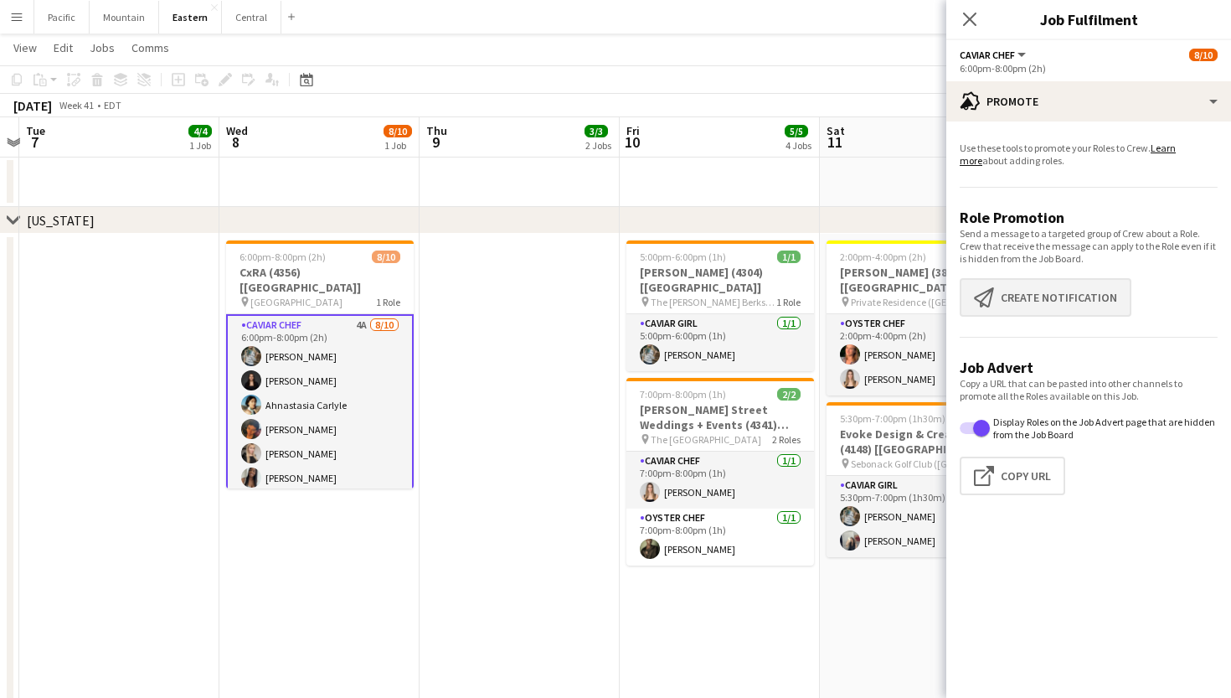
click at [1072, 288] on button "Create notification Create notification" at bounding box center [1046, 297] width 172 height 39
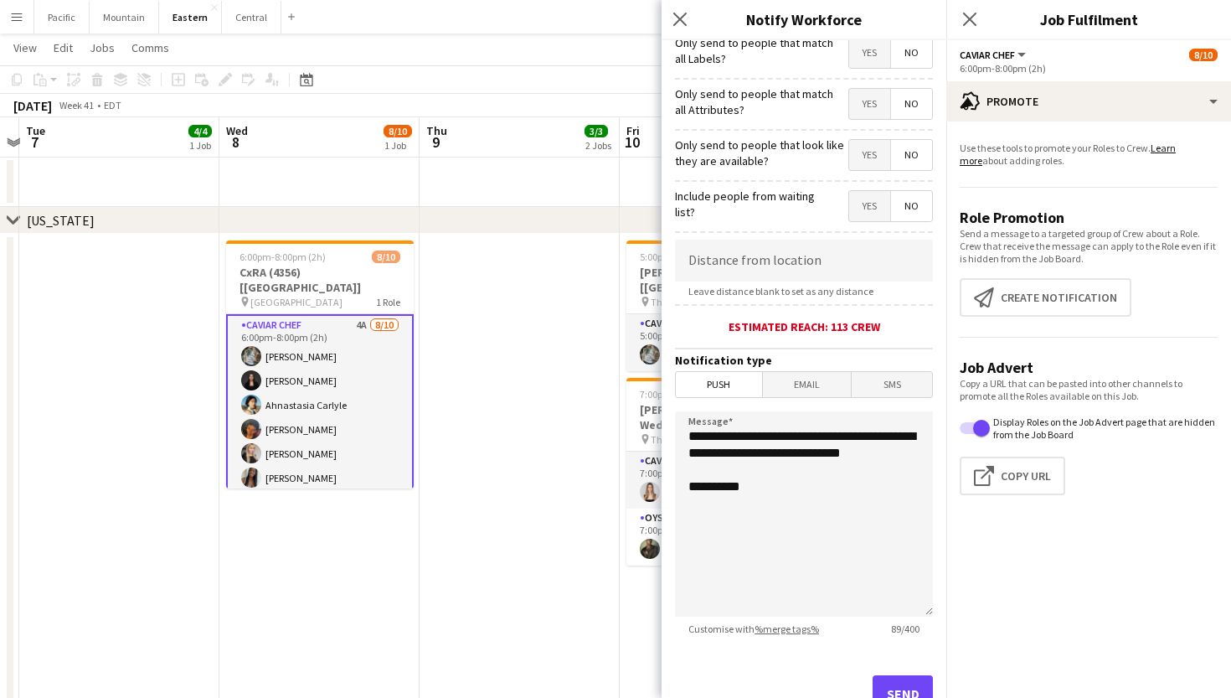
scroll to position [193, 0]
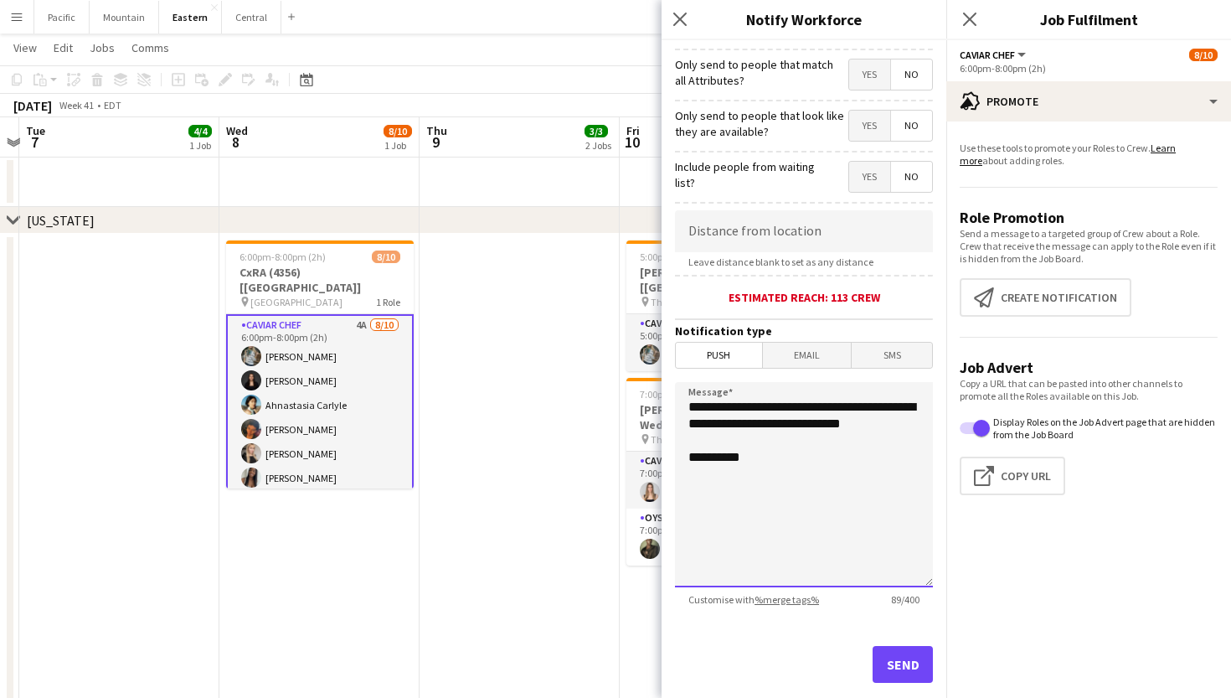
click at [798, 529] on textarea "**********" at bounding box center [804, 484] width 258 height 205
drag, startPoint x: 777, startPoint y: 468, endPoint x: 637, endPoint y: 469, distance: 140.7
click at [637, 469] on body "Menu Boards Boards Boards All jobs Status Workforce Workforce My Workforce Recr…" at bounding box center [615, 550] width 1231 height 2963
click at [1040, 461] on button "Click to copy URL Copy Url" at bounding box center [1013, 475] width 106 height 39
click at [685, 19] on icon "Close pop-in" at bounding box center [680, 19] width 16 height 16
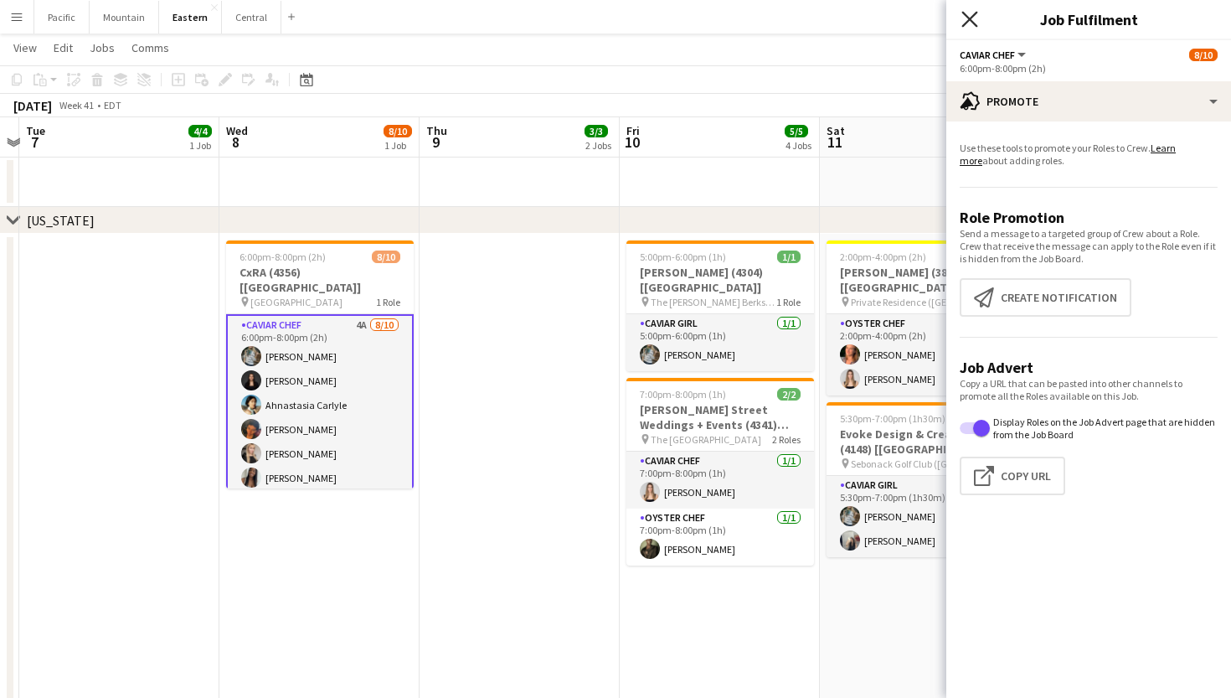
click at [962, 21] on app-icon "Close pop-in" at bounding box center [970, 20] width 24 height 24
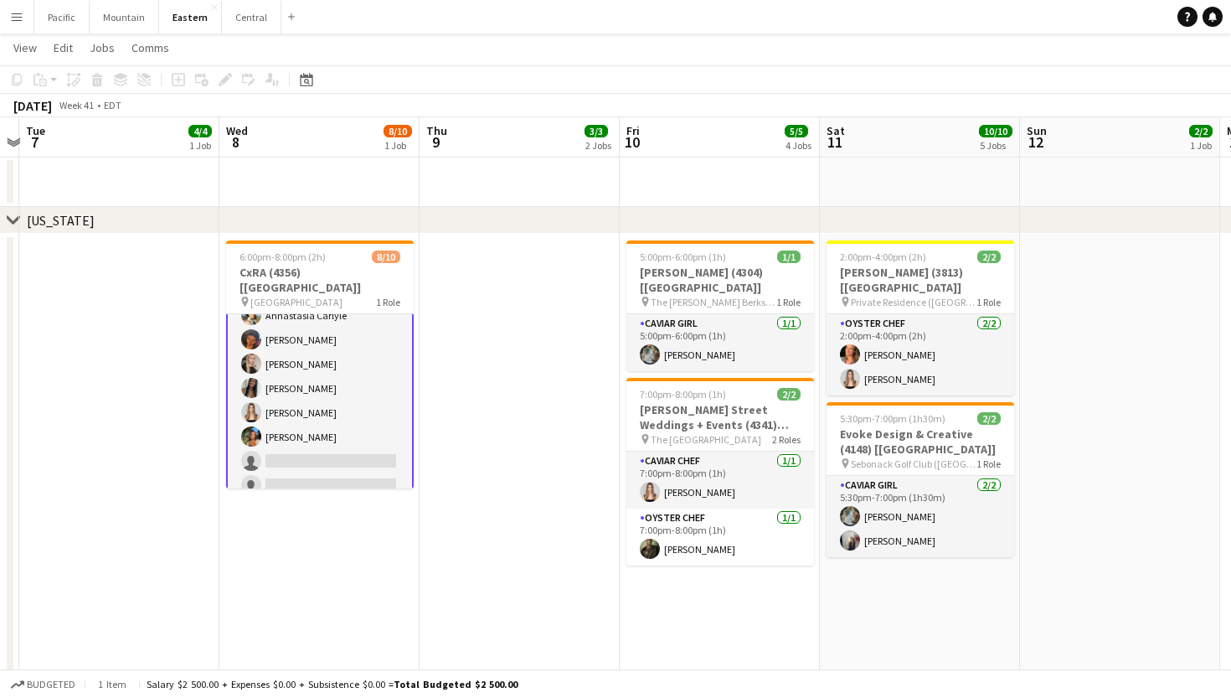
click at [330, 445] on app-card-role "Caviar Chef 4A [DATE] 6:00pm-8:00pm (2h) [PERSON_NAME] [PERSON_NAME] Ahnastasia…" at bounding box center [320, 363] width 188 height 279
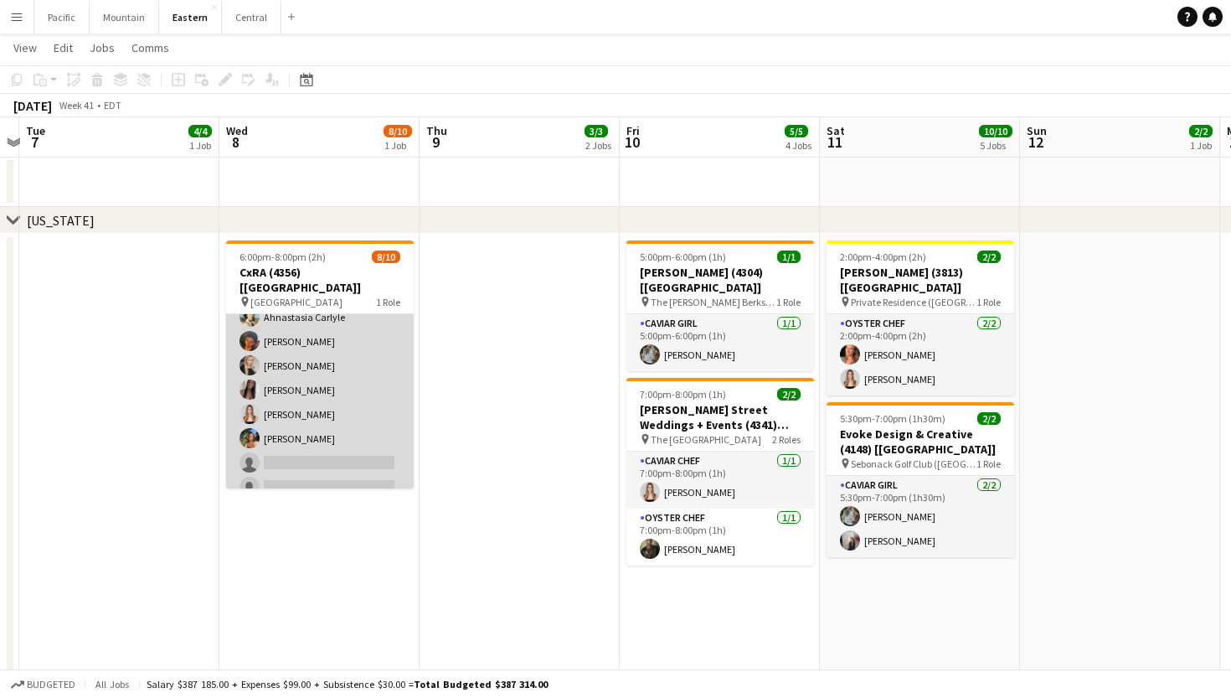
click at [369, 376] on app-card-role "Caviar Chef 4A [DATE] 6:00pm-8:00pm (2h) [PERSON_NAME] [PERSON_NAME] Ahnastasia…" at bounding box center [320, 366] width 188 height 276
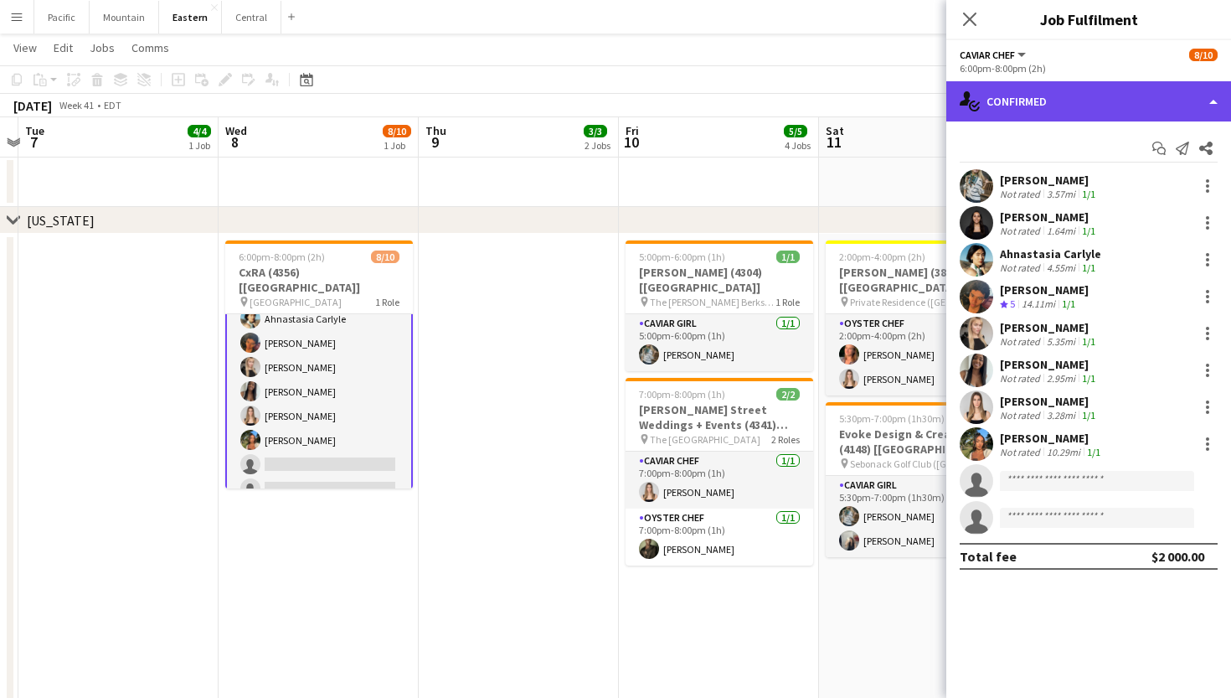
click at [1057, 114] on div "single-neutral-actions-check-2 Confirmed" at bounding box center [1088, 101] width 285 height 40
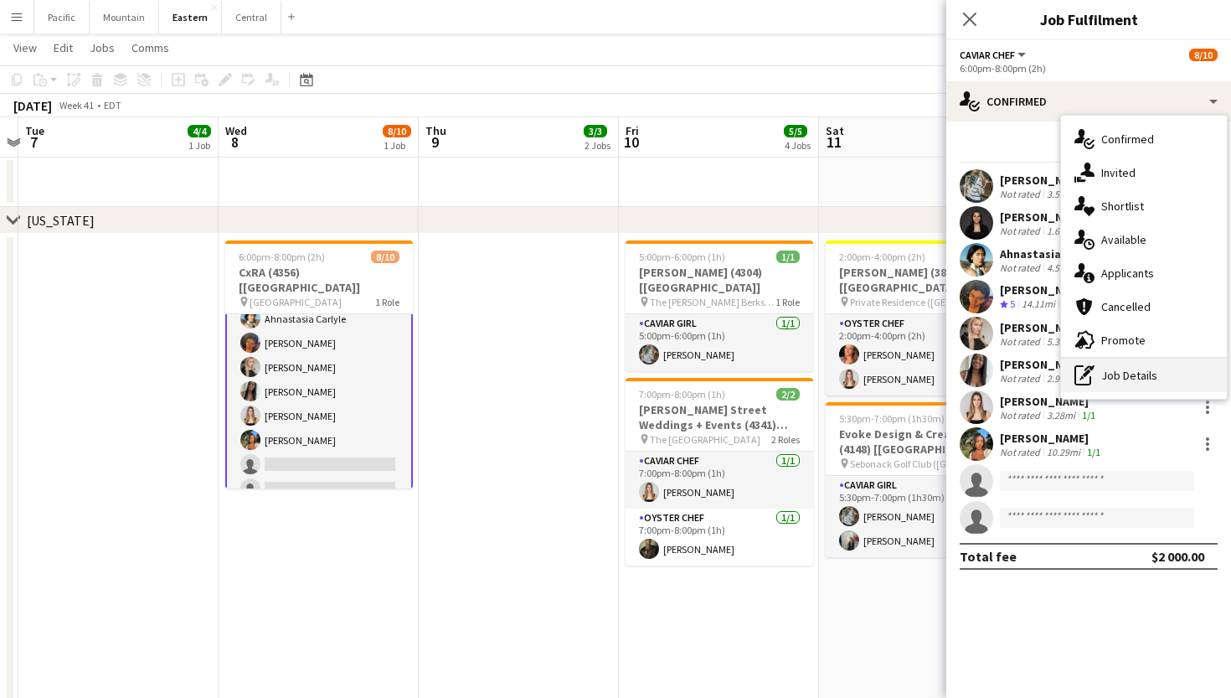
click at [1114, 379] on div "pen-write Job Details" at bounding box center [1144, 375] width 166 height 34
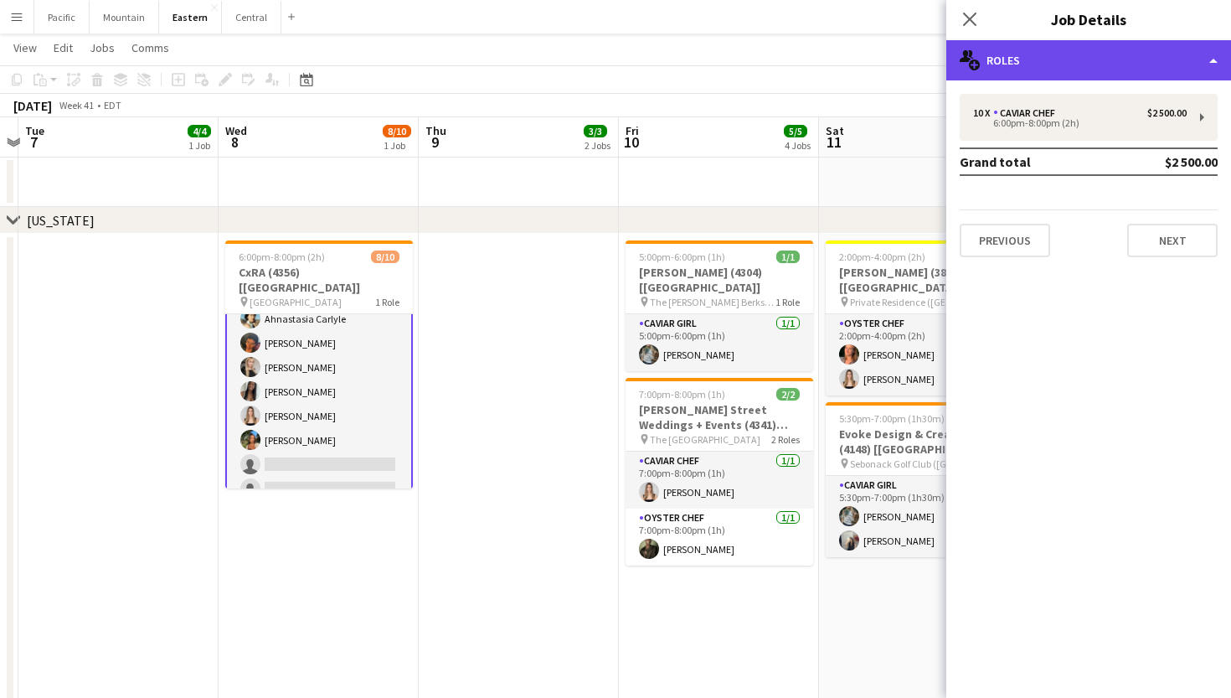
click at [1068, 42] on div "multiple-users-add Roles" at bounding box center [1088, 60] width 285 height 40
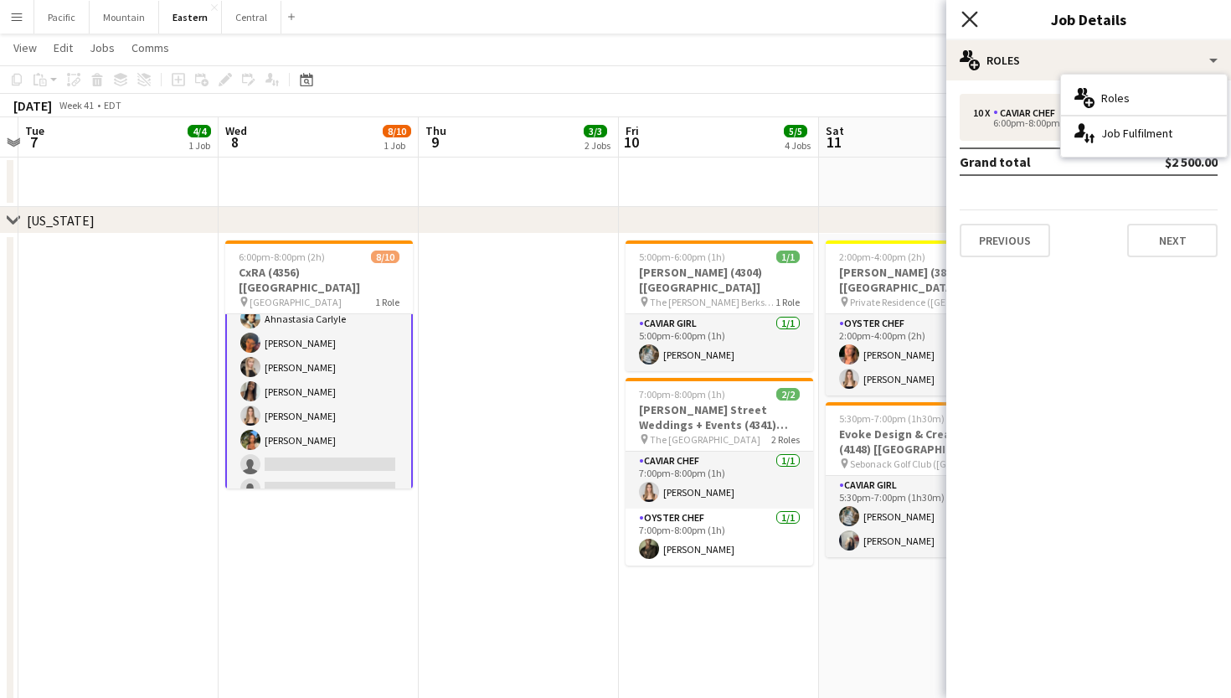
click at [965, 21] on icon "Close pop-in" at bounding box center [970, 19] width 16 height 16
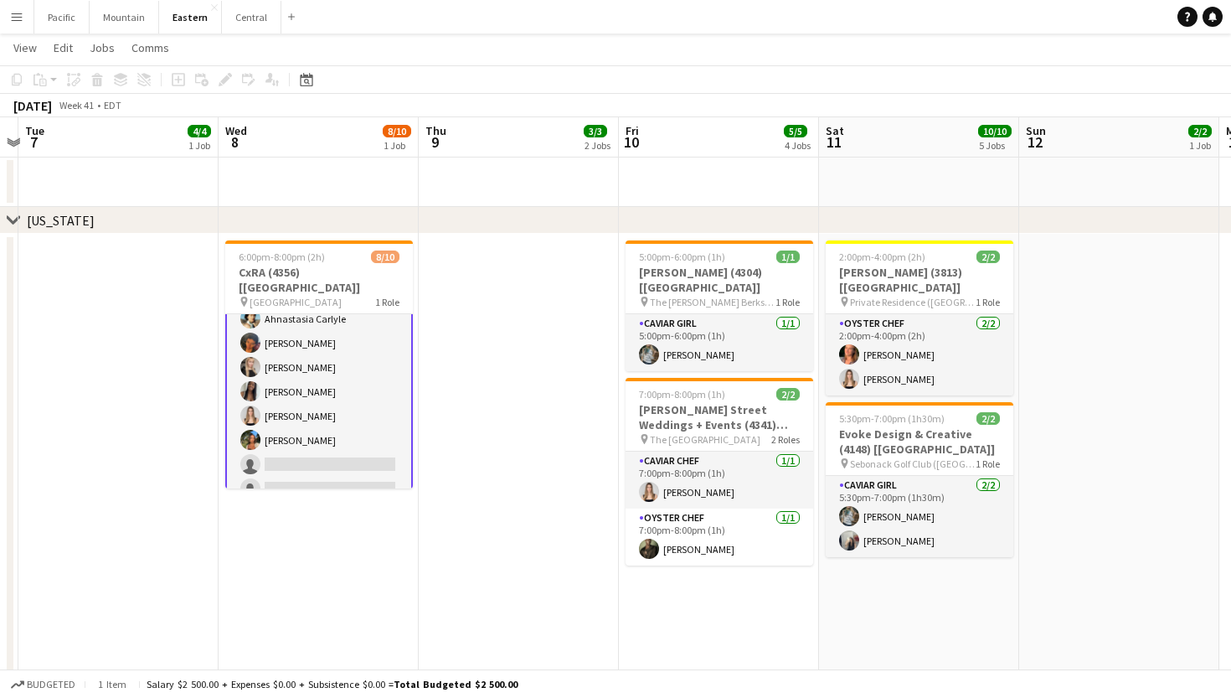
click at [371, 375] on app-card-role "Caviar Chef 4A [DATE] 6:00pm-8:00pm (2h) [PERSON_NAME] [PERSON_NAME] Ahnastasia…" at bounding box center [319, 367] width 188 height 279
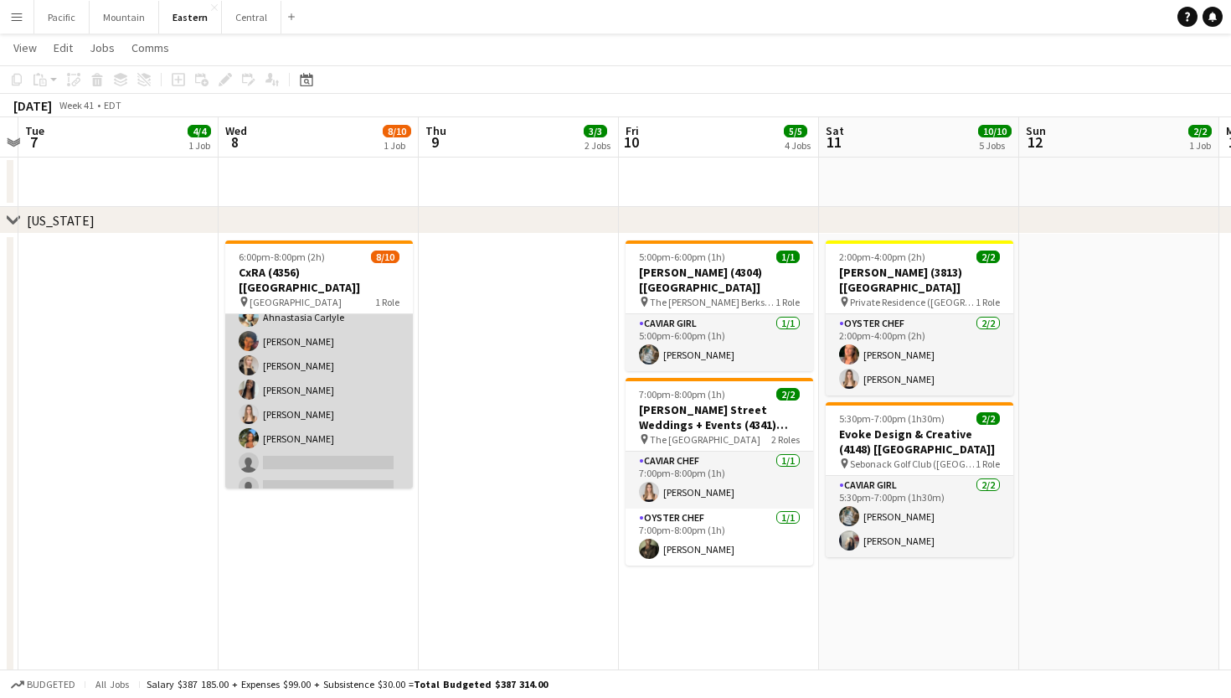
click at [371, 375] on app-card-role "Caviar Chef 4A [DATE] 6:00pm-8:00pm (2h) [PERSON_NAME] [PERSON_NAME] Ahnastasia…" at bounding box center [319, 366] width 188 height 276
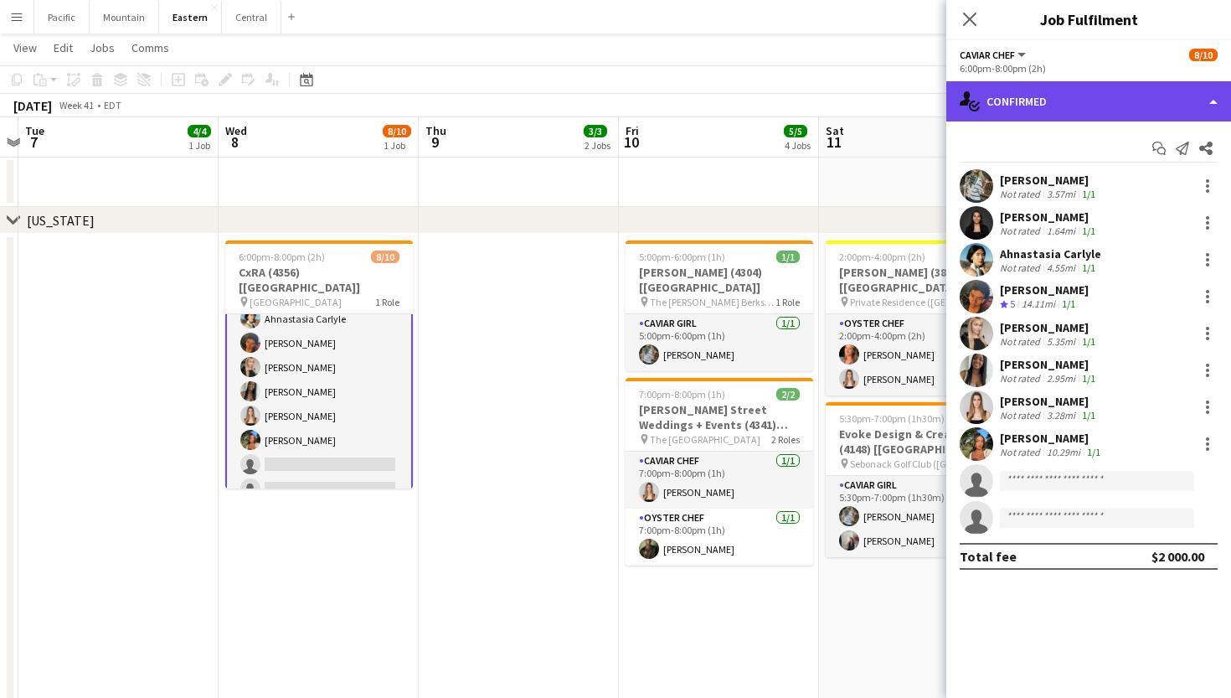
click at [1086, 102] on div "single-neutral-actions-check-2 Confirmed" at bounding box center [1088, 101] width 285 height 40
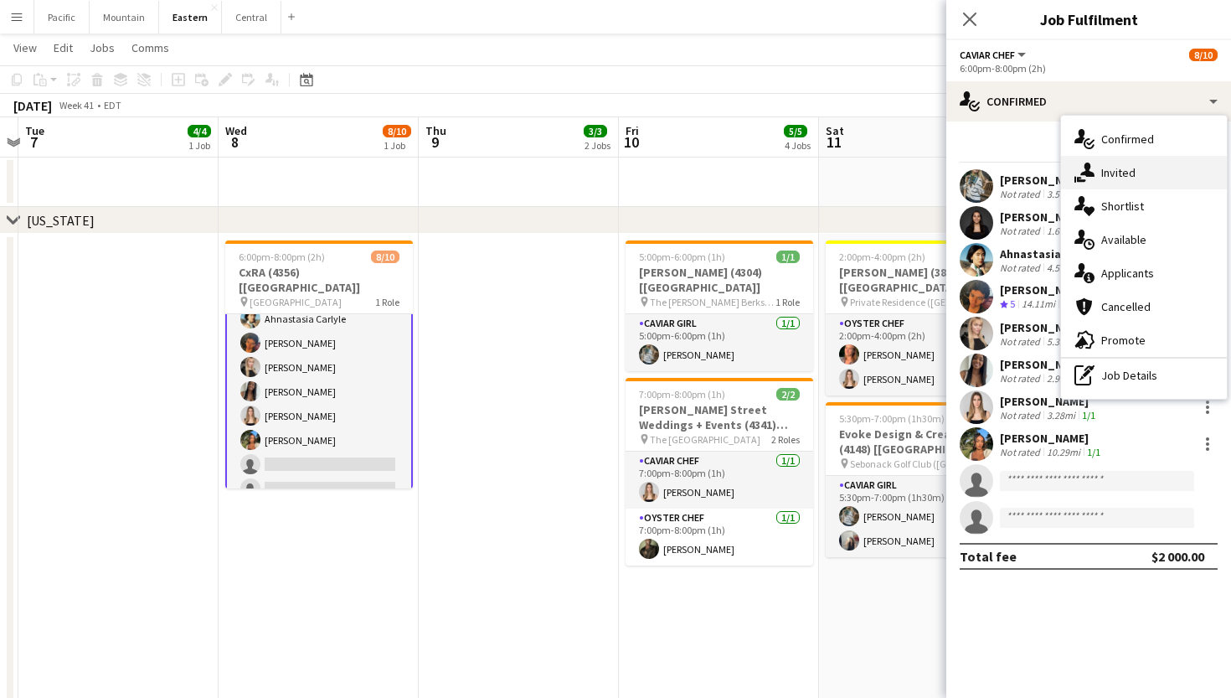
click at [1106, 180] on div "single-neutral-actions-share-1 Invited" at bounding box center [1144, 173] width 166 height 34
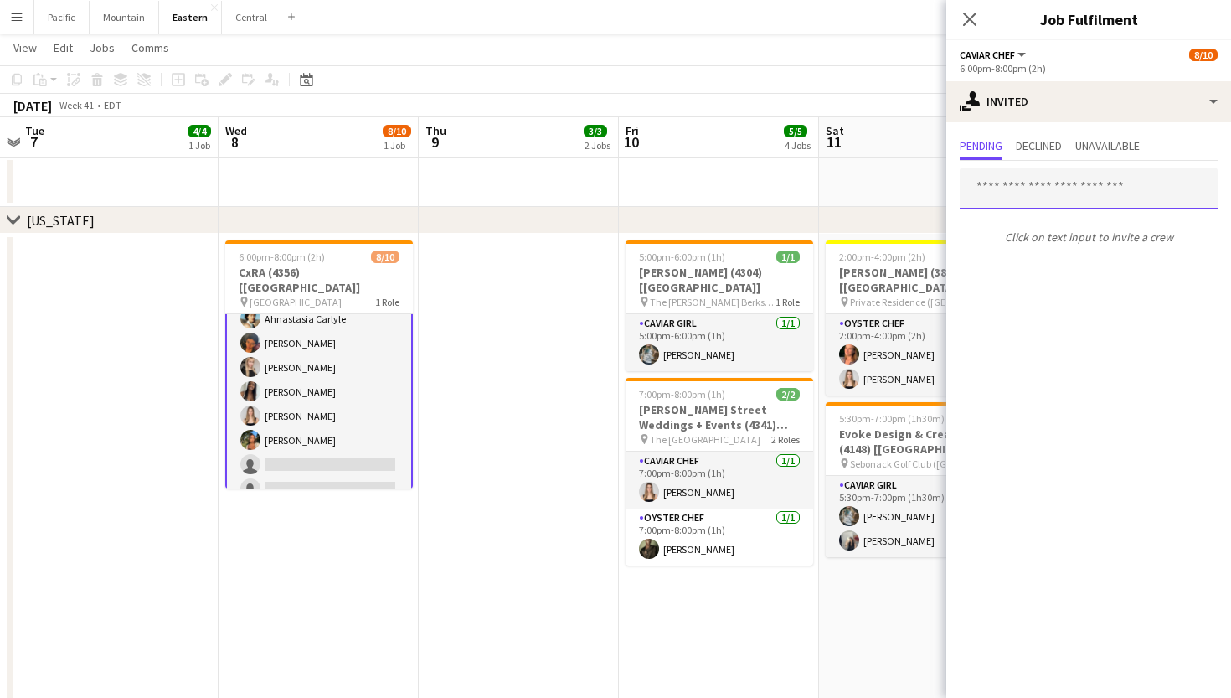
click at [1048, 189] on input "text" at bounding box center [1089, 189] width 258 height 42
type input "*"
click at [1151, 189] on input "**********" at bounding box center [1089, 189] width 258 height 42
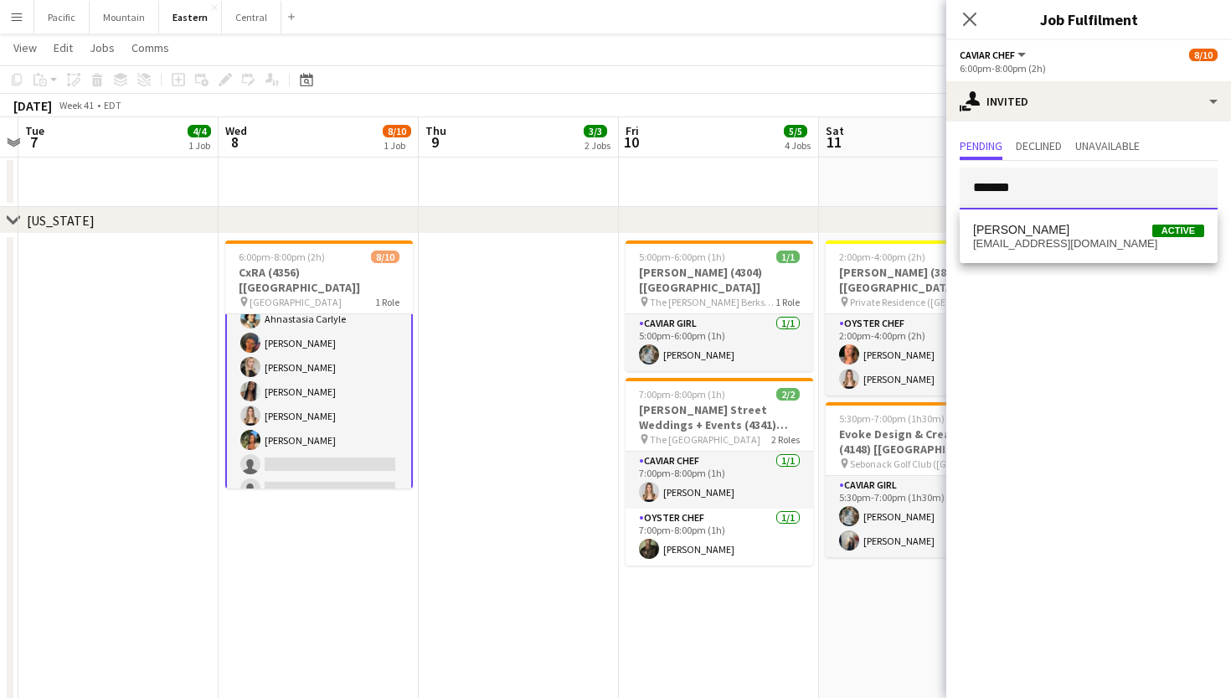
type input "*******"
click at [1162, 256] on div "Jeremiah Bell Active jeremiahbell182000@icloud.com" at bounding box center [1089, 236] width 258 height 54
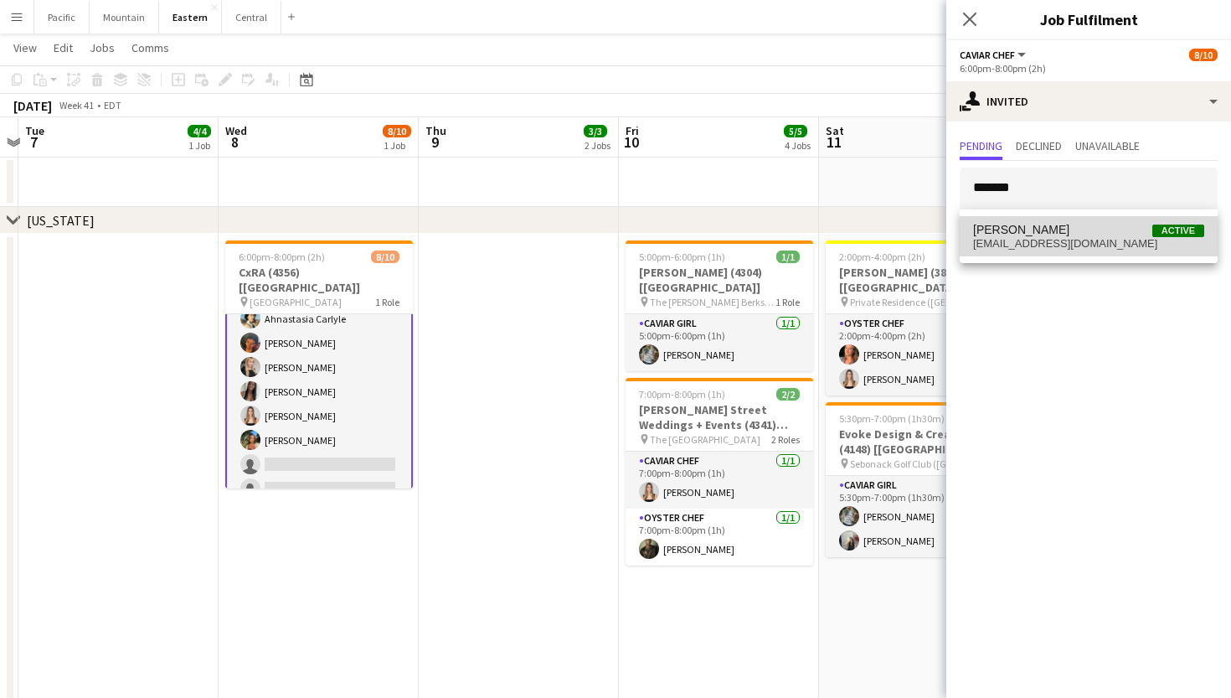
click at [1172, 245] on span "jeremiahbell182000@icloud.com" at bounding box center [1088, 243] width 231 height 13
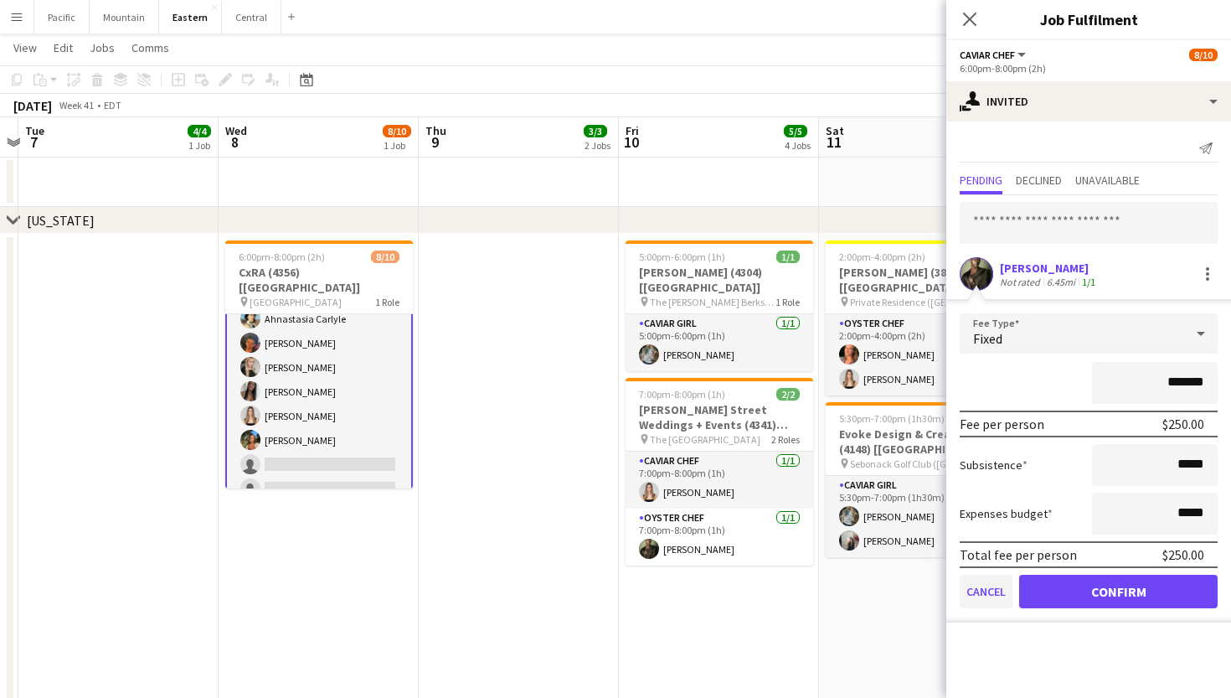
click at [983, 586] on button "Cancel" at bounding box center [986, 592] width 53 height 34
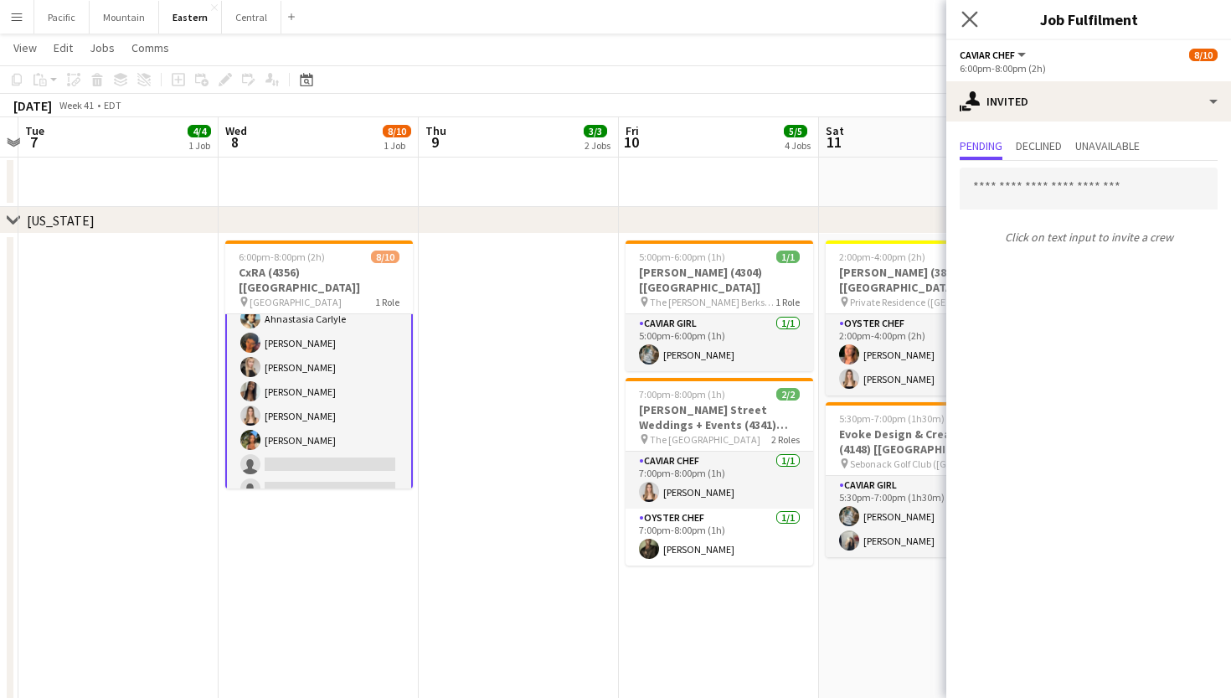
click at [971, 28] on app-icon "Close pop-in" at bounding box center [970, 20] width 24 height 24
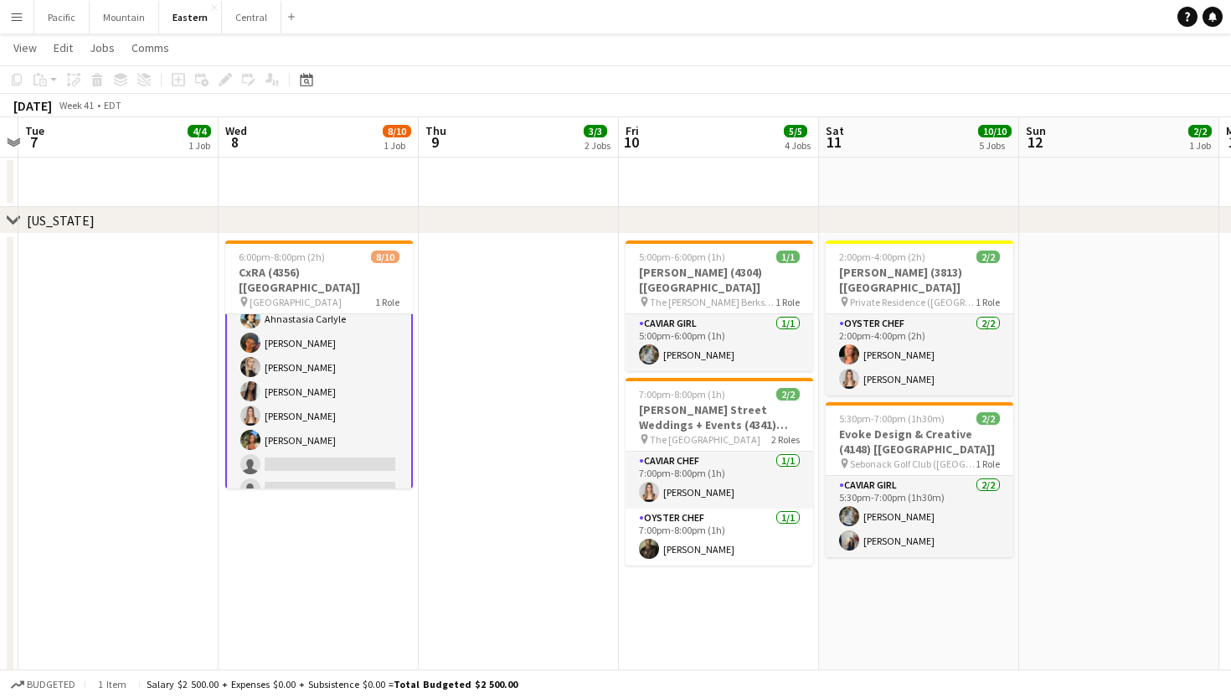
click at [338, 299] on app-card-role "Caviar Chef 4A [DATE] 6:00pm-8:00pm (2h) [PERSON_NAME] [PERSON_NAME] Ahnastasia…" at bounding box center [319, 367] width 188 height 279
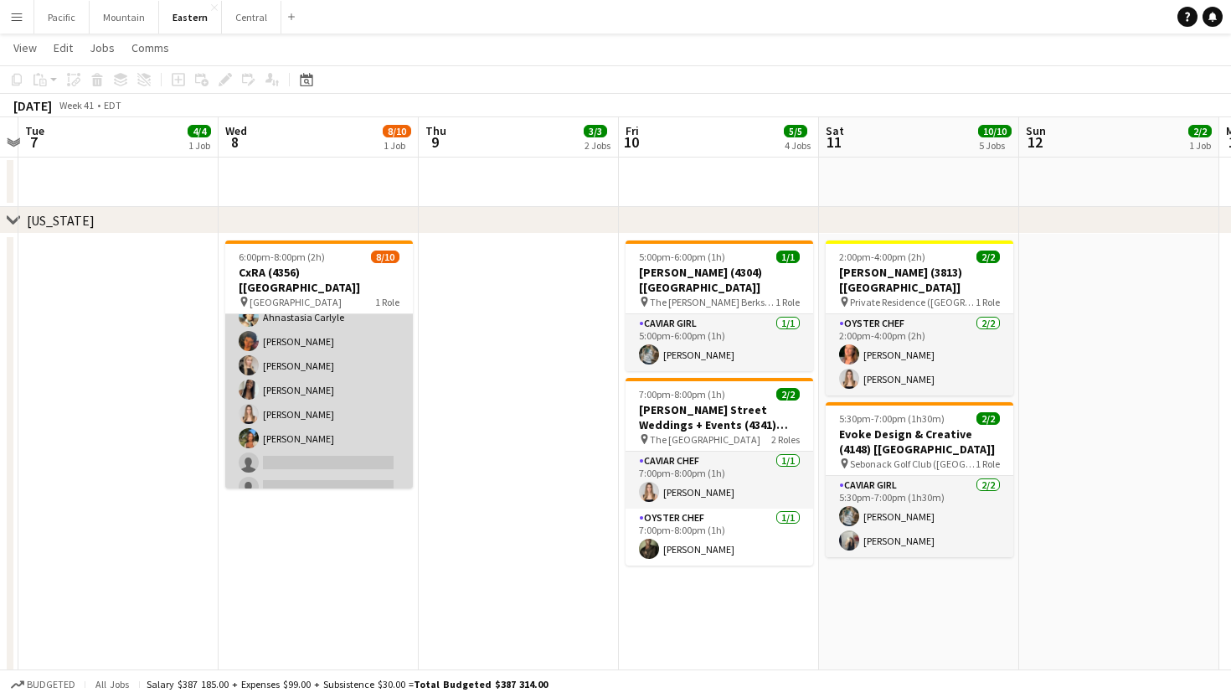
click at [332, 334] on app-card-role "Caviar Chef 4A [DATE] 6:00pm-8:00pm (2h) [PERSON_NAME] [PERSON_NAME] Ahnastasia…" at bounding box center [319, 366] width 188 height 276
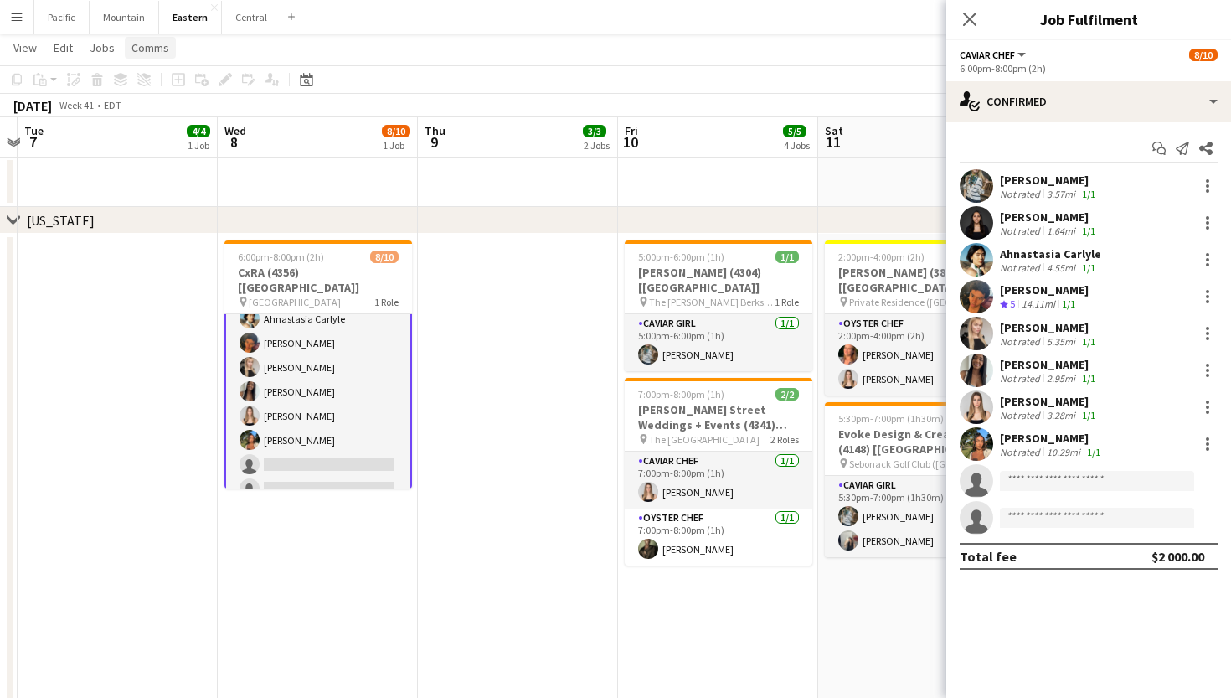
click at [155, 53] on span "Comms" at bounding box center [150, 47] width 38 height 15
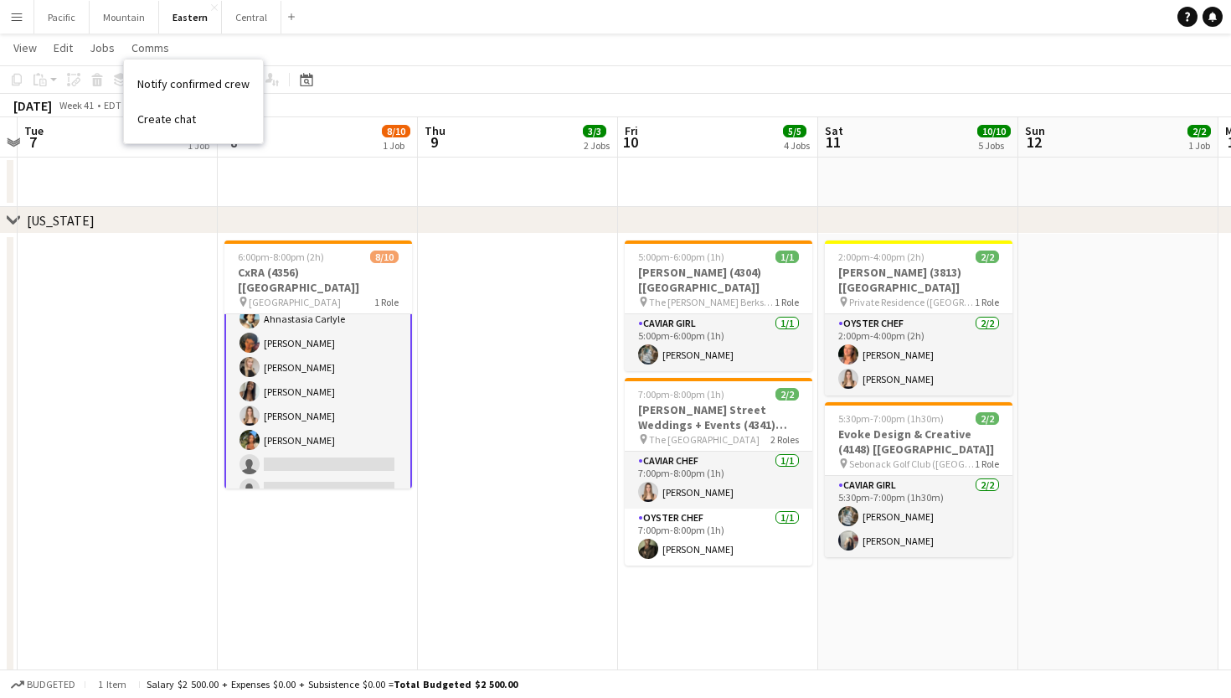
click at [344, 55] on app-page-menu "View Day view expanded Day view collapsed Month view Date picker Jump to today …" at bounding box center [615, 50] width 1231 height 32
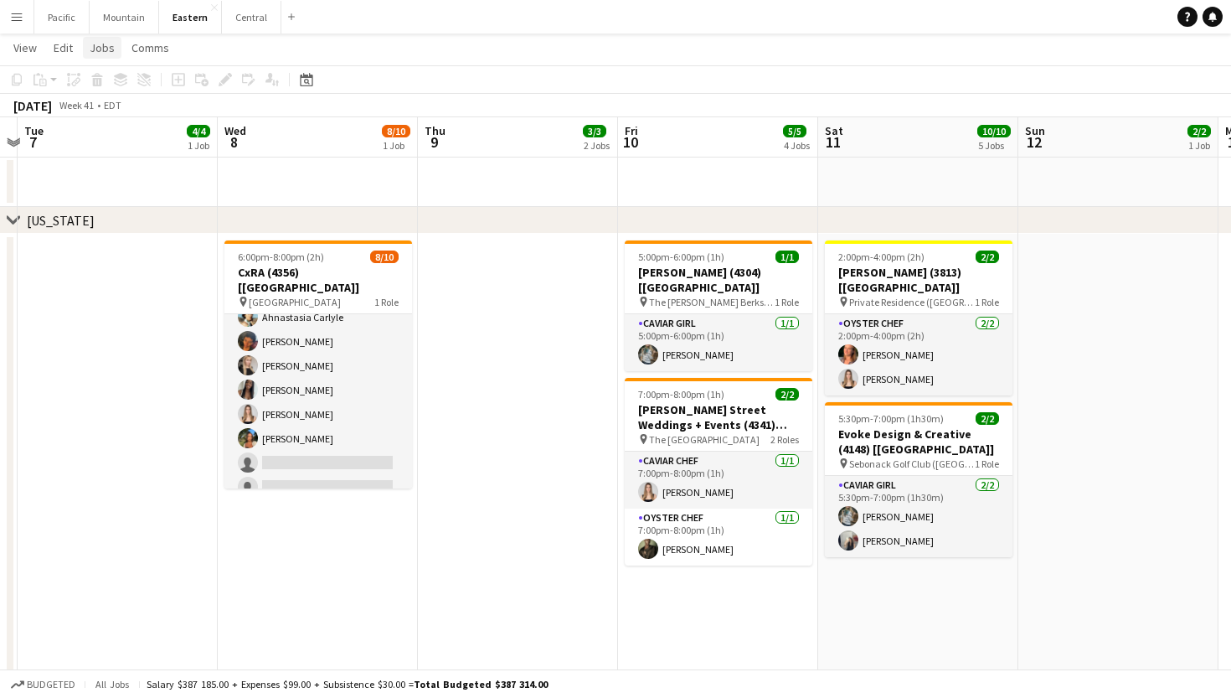
click at [106, 49] on span "Jobs" at bounding box center [102, 47] width 25 height 15
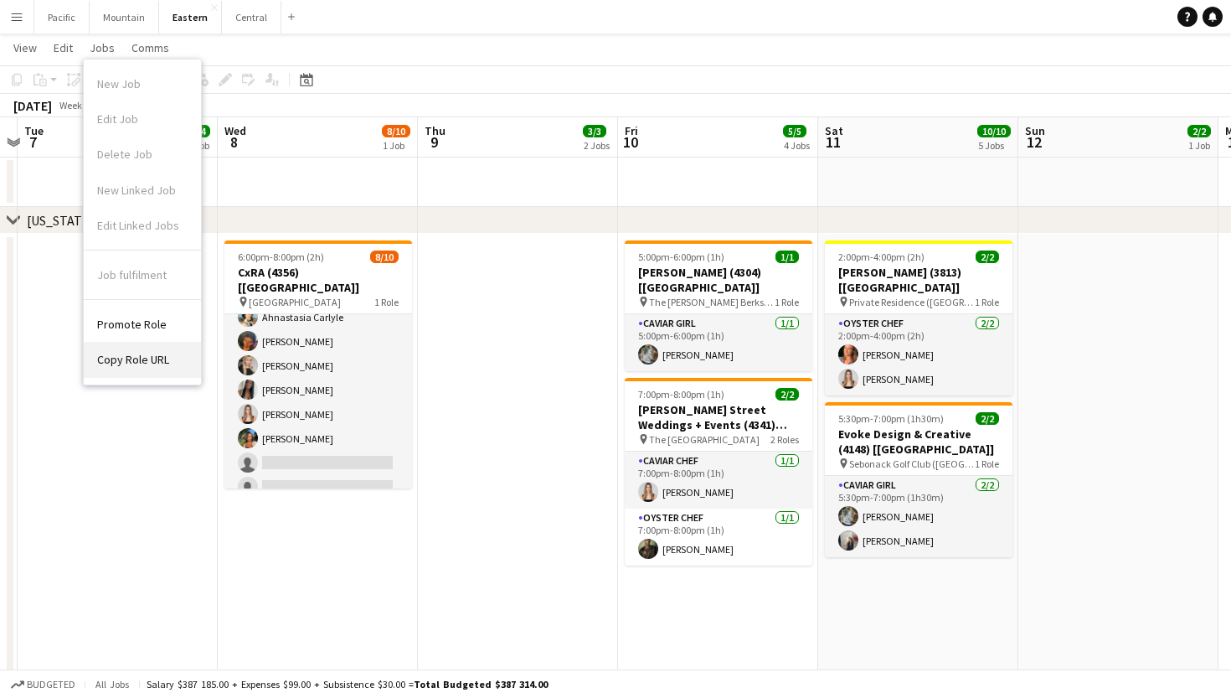
click at [177, 367] on link "Copy Role URL" at bounding box center [142, 359] width 117 height 35
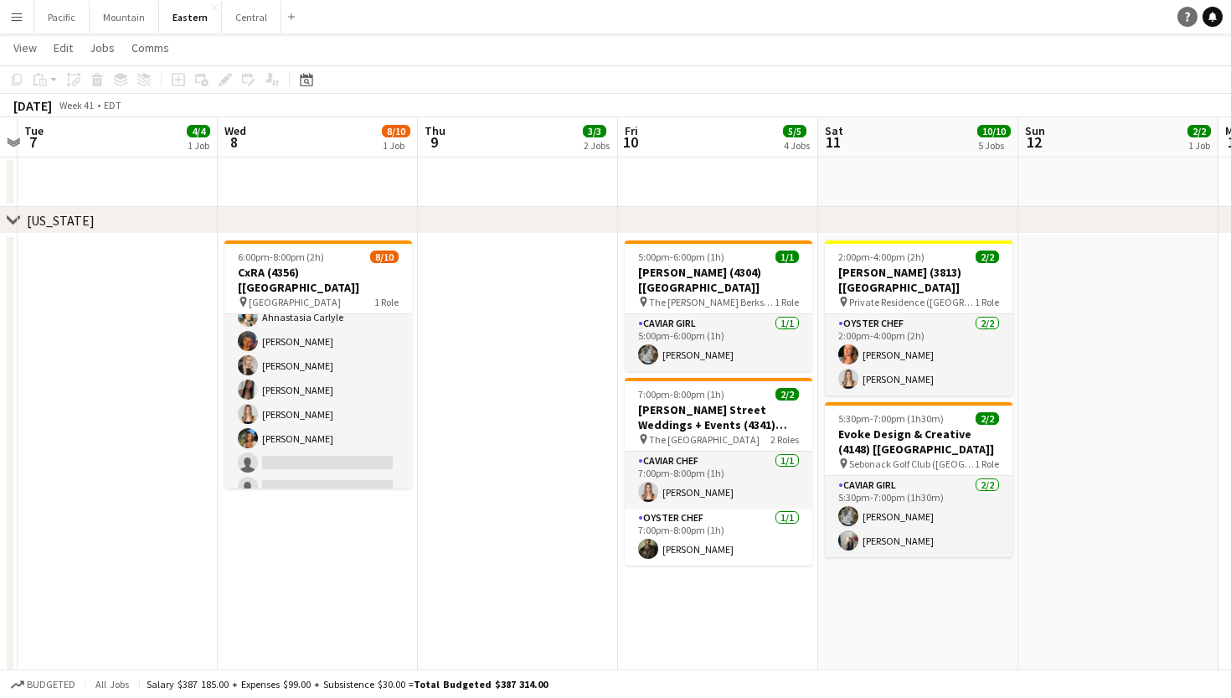
click at [1187, 14] on icon "Help" at bounding box center [1188, 17] width 10 height 10
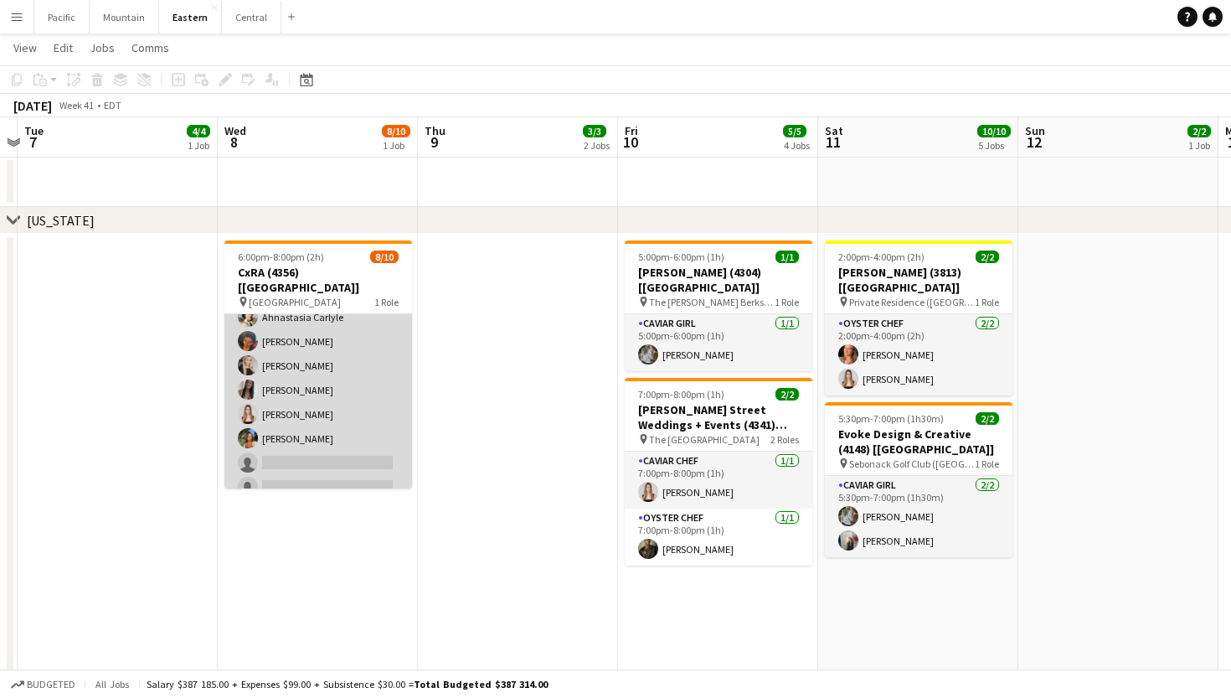
click at [312, 381] on app-card-role "Caviar Chef 4A [DATE] 6:00pm-8:00pm (2h) [PERSON_NAME] [PERSON_NAME] Ahnastasia…" at bounding box center [318, 366] width 188 height 276
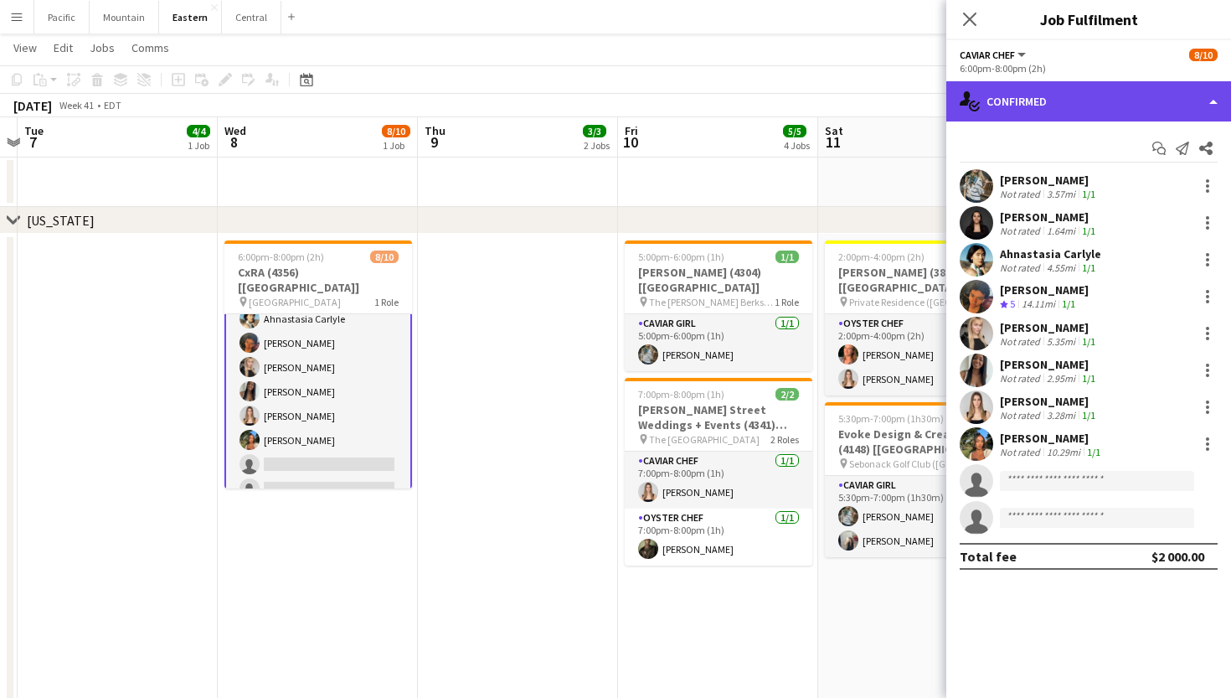
click at [1097, 88] on div "single-neutral-actions-check-2 Confirmed" at bounding box center [1088, 101] width 285 height 40
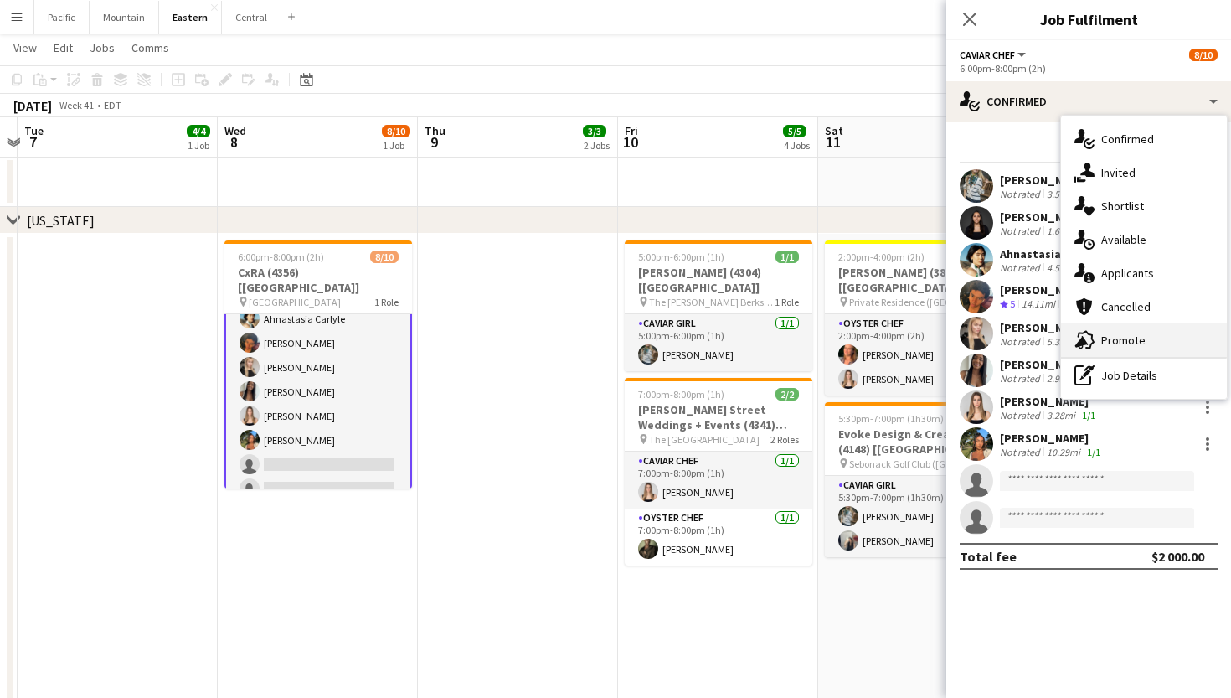
click at [1131, 338] on span "Promote" at bounding box center [1123, 340] width 44 height 15
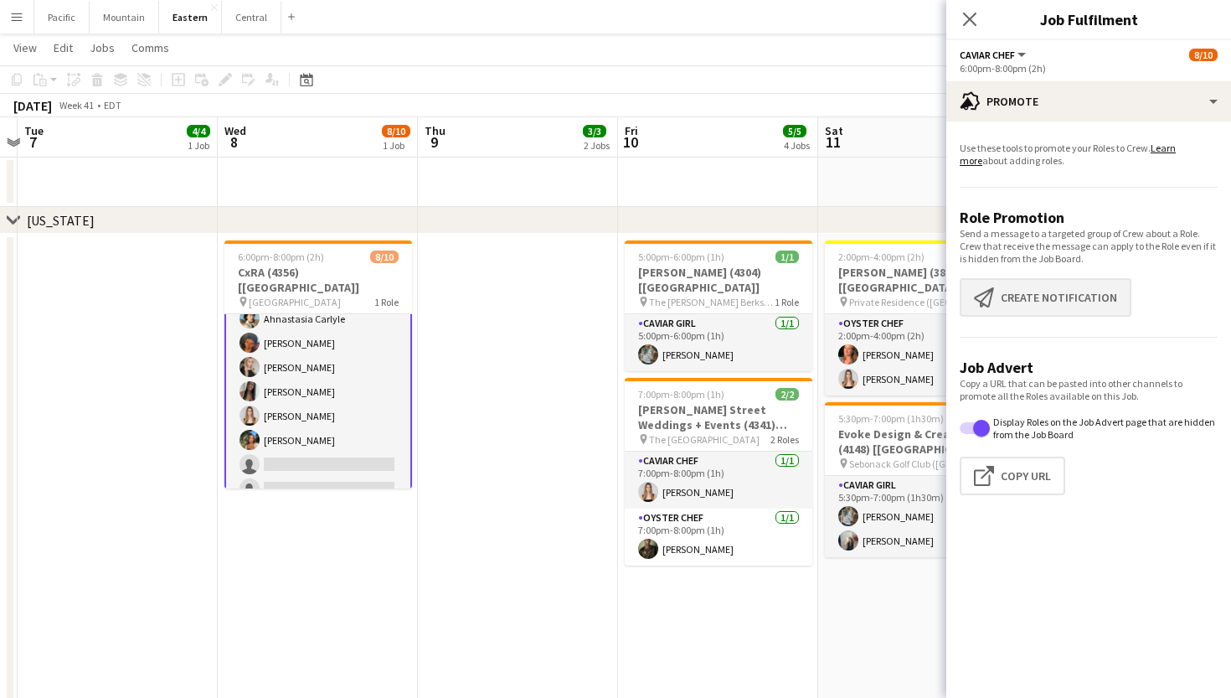
click at [1062, 289] on button "Create notification Create notification" at bounding box center [1046, 297] width 172 height 39
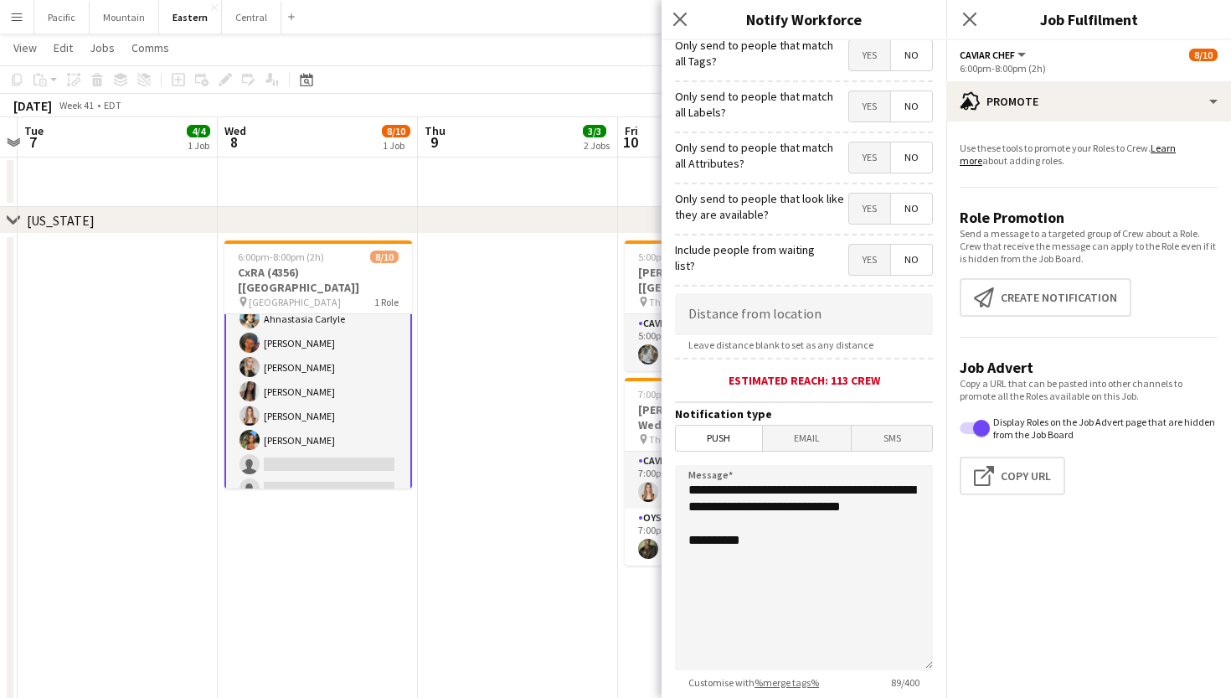
scroll to position [116, 0]
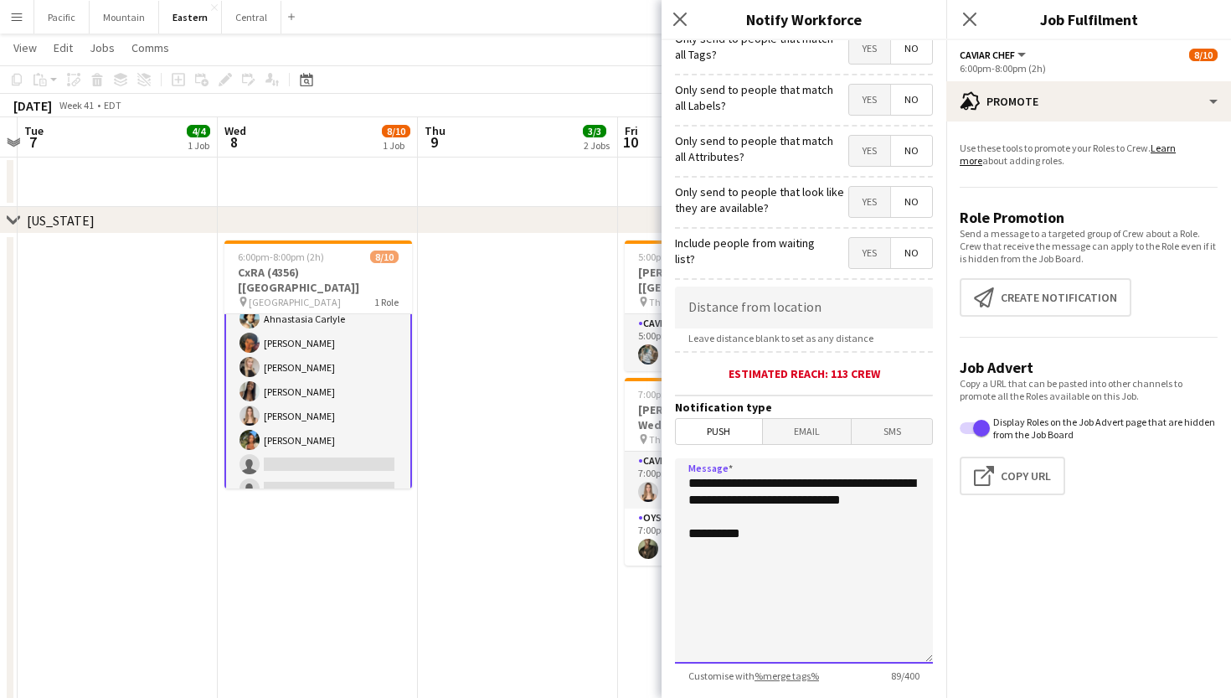
drag, startPoint x: 754, startPoint y: 547, endPoint x: 687, endPoint y: 545, distance: 67.0
click at [687, 545] on textarea "**********" at bounding box center [804, 560] width 258 height 205
click at [806, 553] on textarea "**********" at bounding box center [804, 560] width 258 height 205
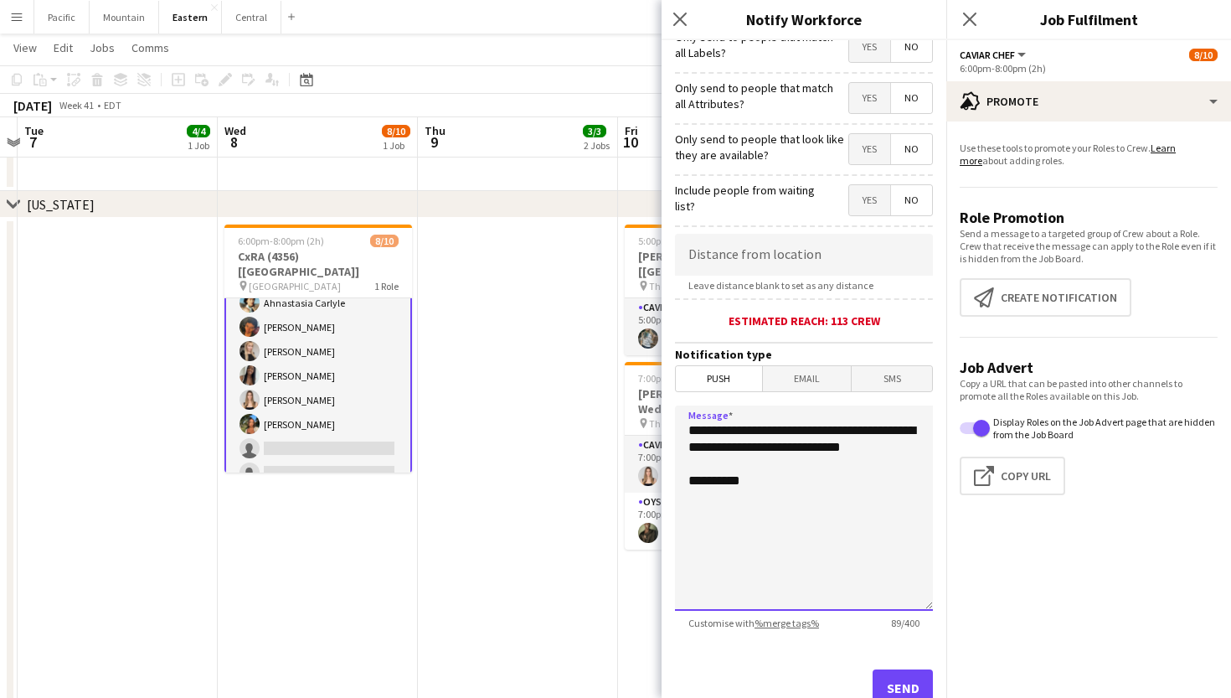
scroll to position [950, 0]
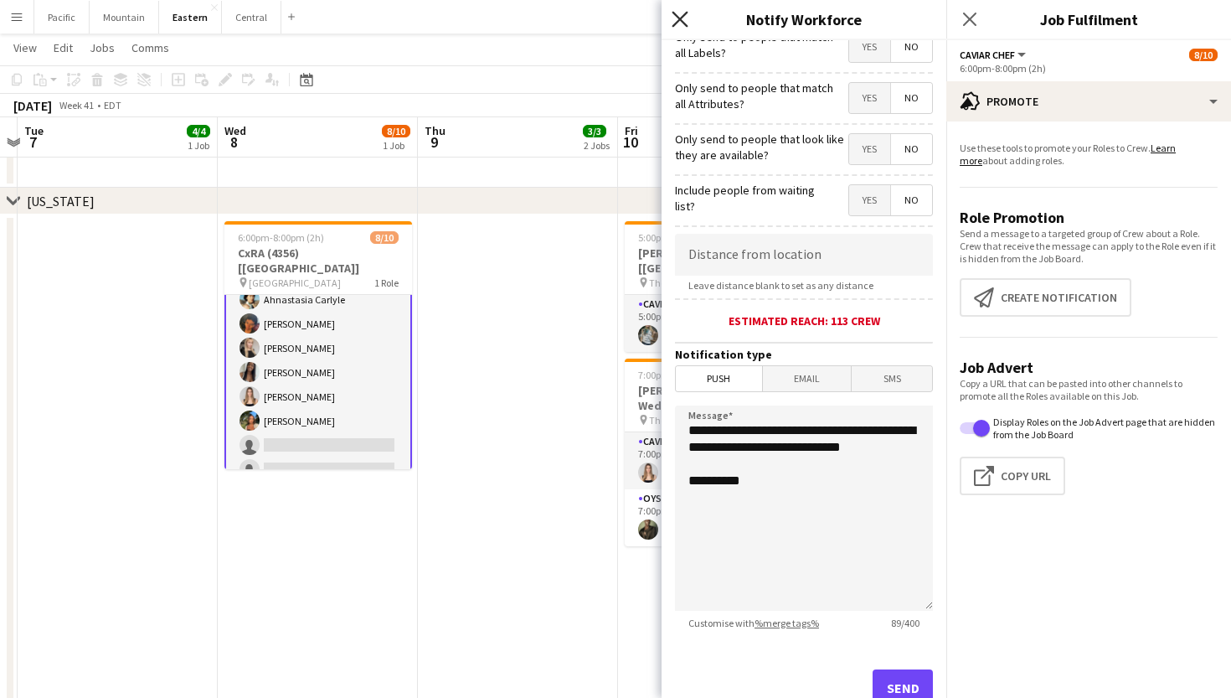
click at [684, 14] on icon at bounding box center [680, 19] width 16 height 16
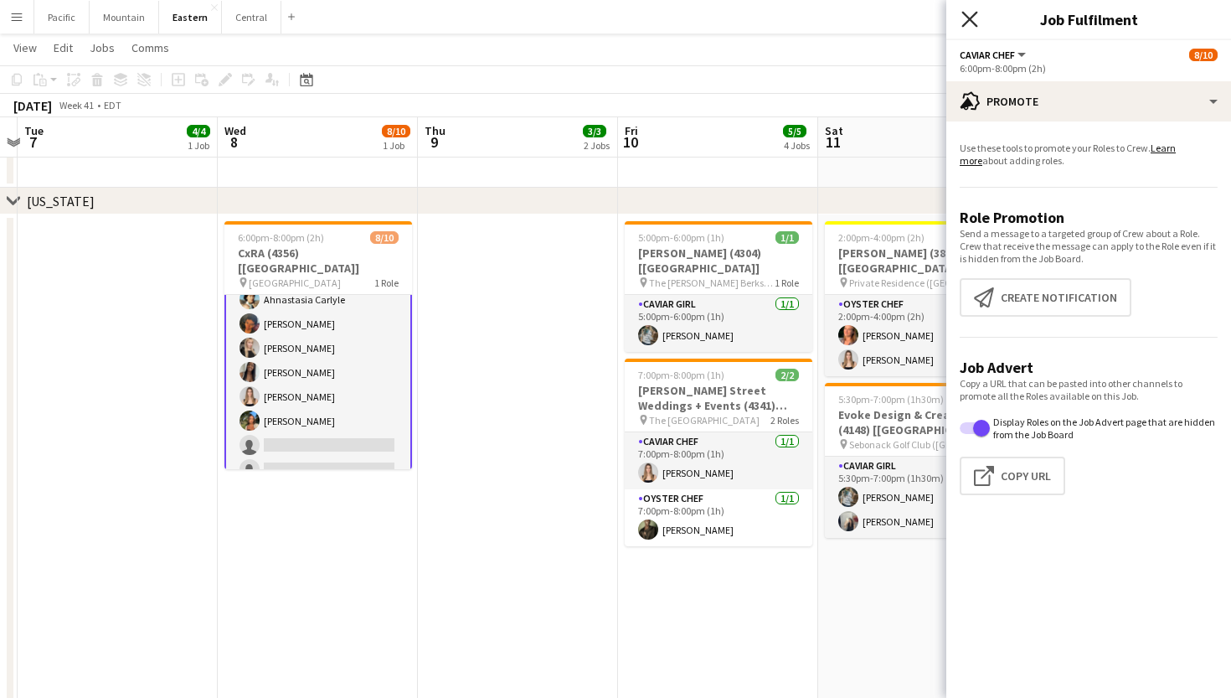
click at [968, 23] on icon "Close pop-in" at bounding box center [970, 19] width 16 height 16
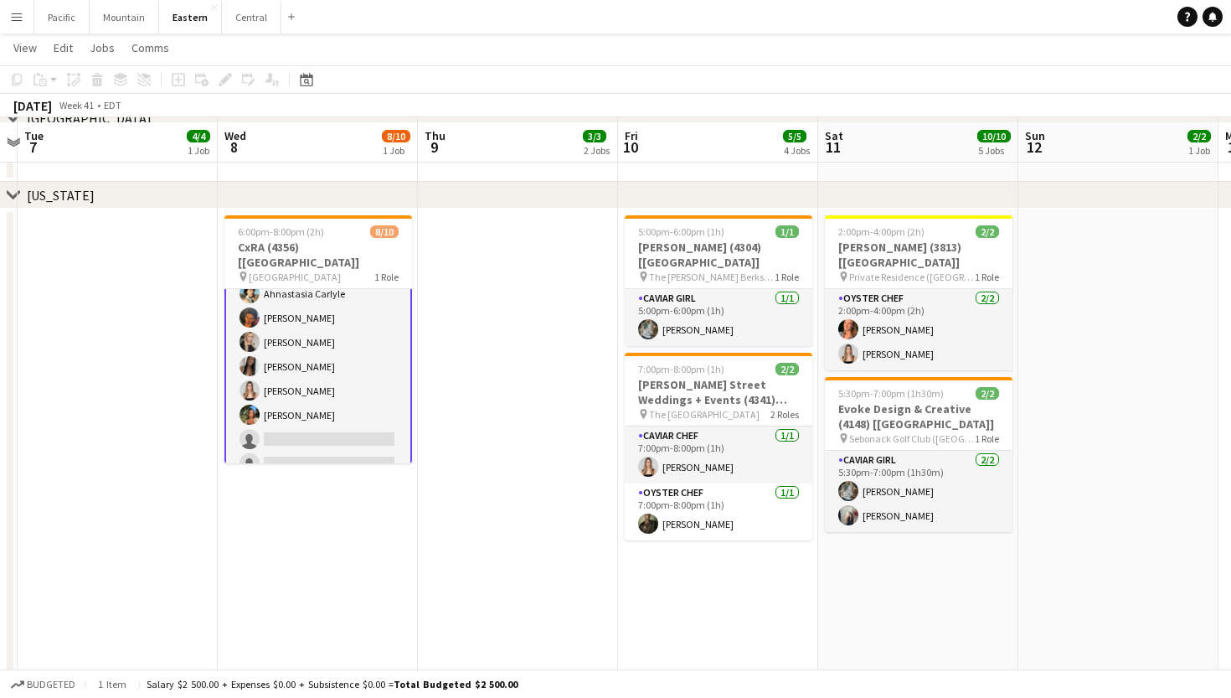
scroll to position [944, 0]
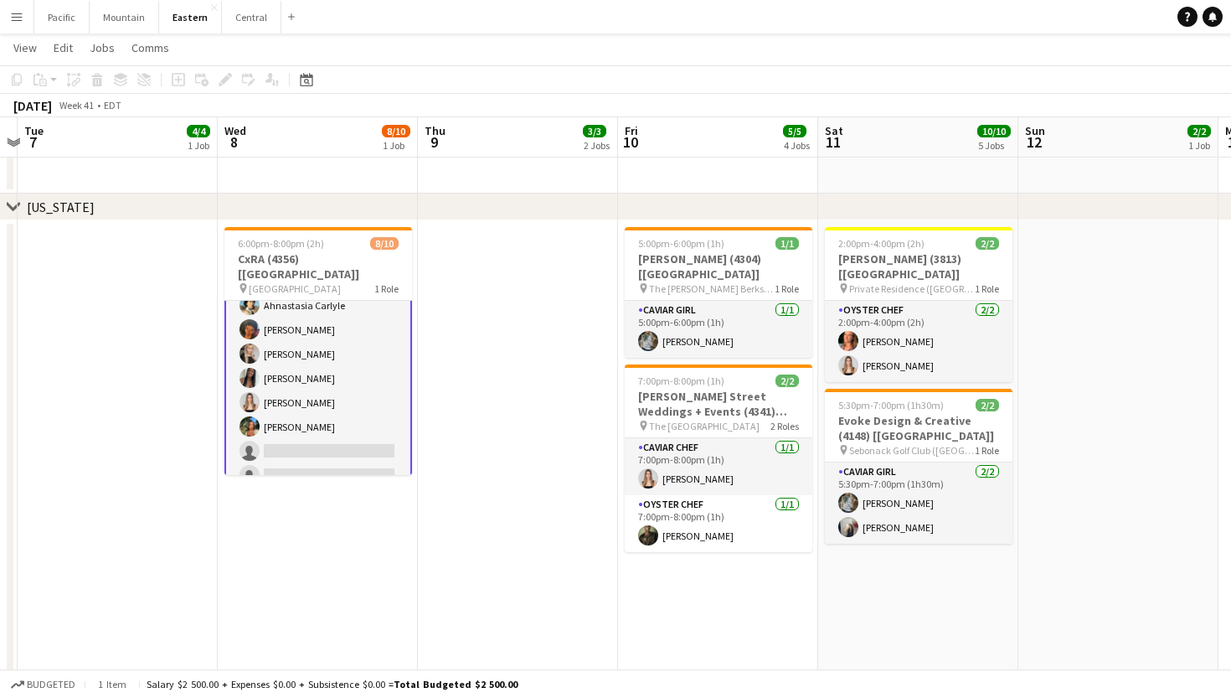
click at [16, 23] on button "Menu" at bounding box center [17, 17] width 34 height 34
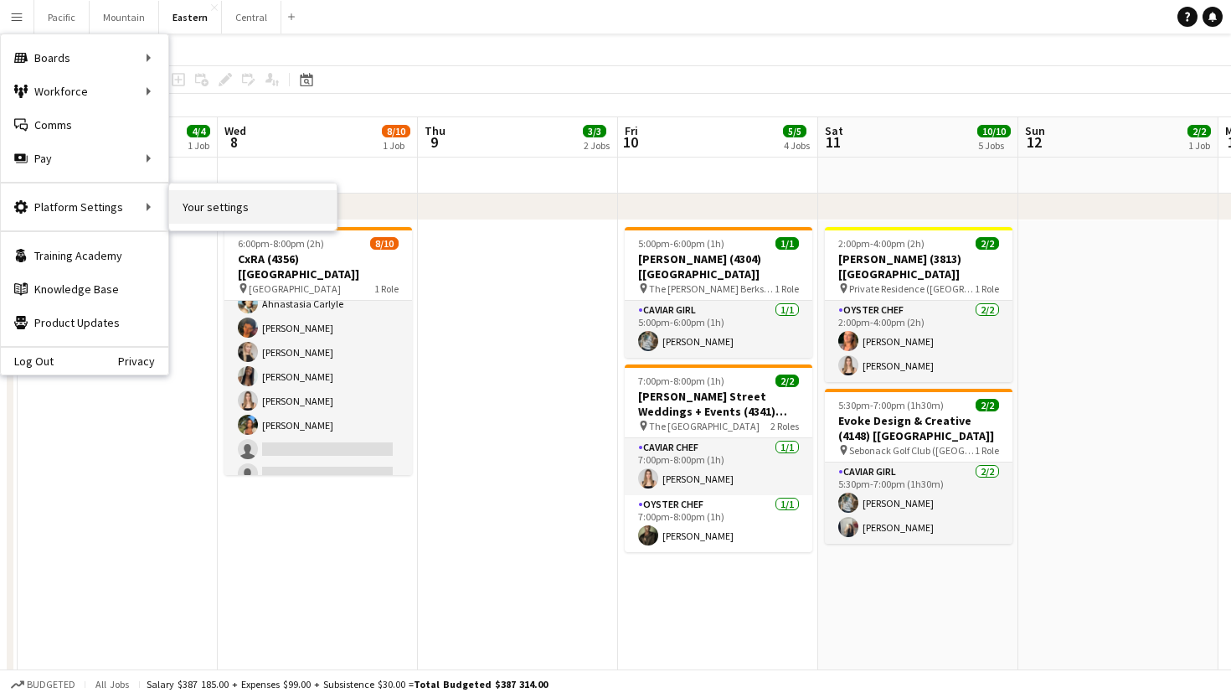
click at [197, 202] on link "Your settings" at bounding box center [253, 207] width 168 height 34
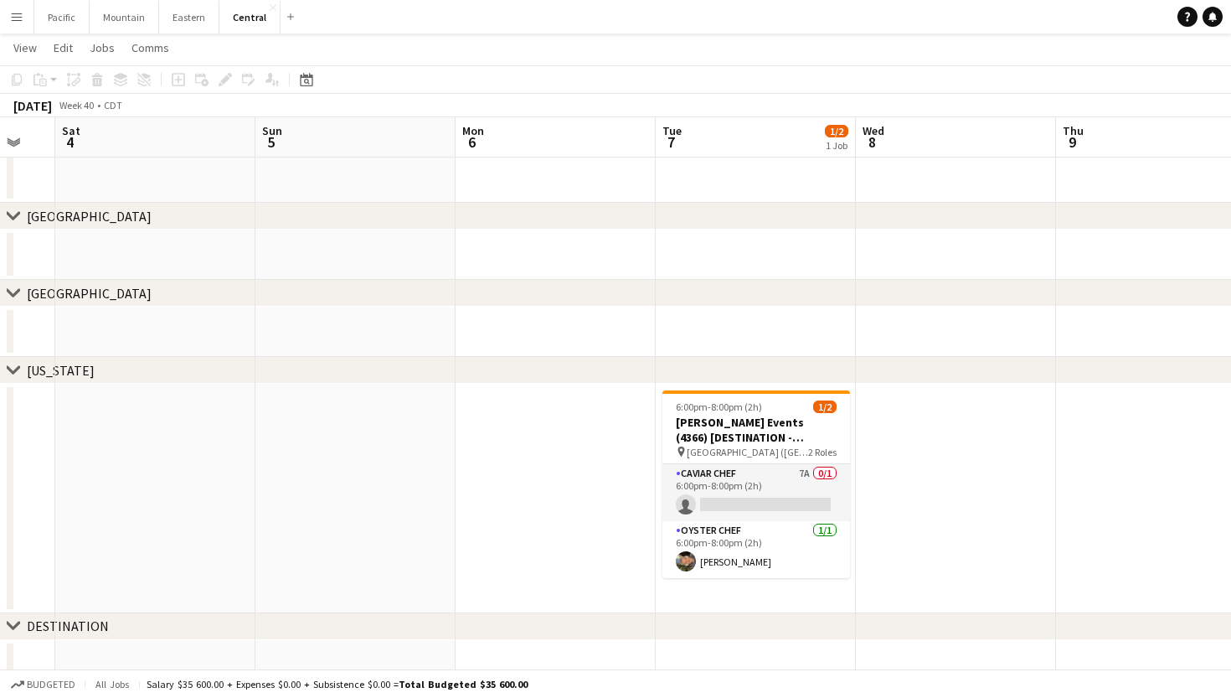
scroll to position [118, 0]
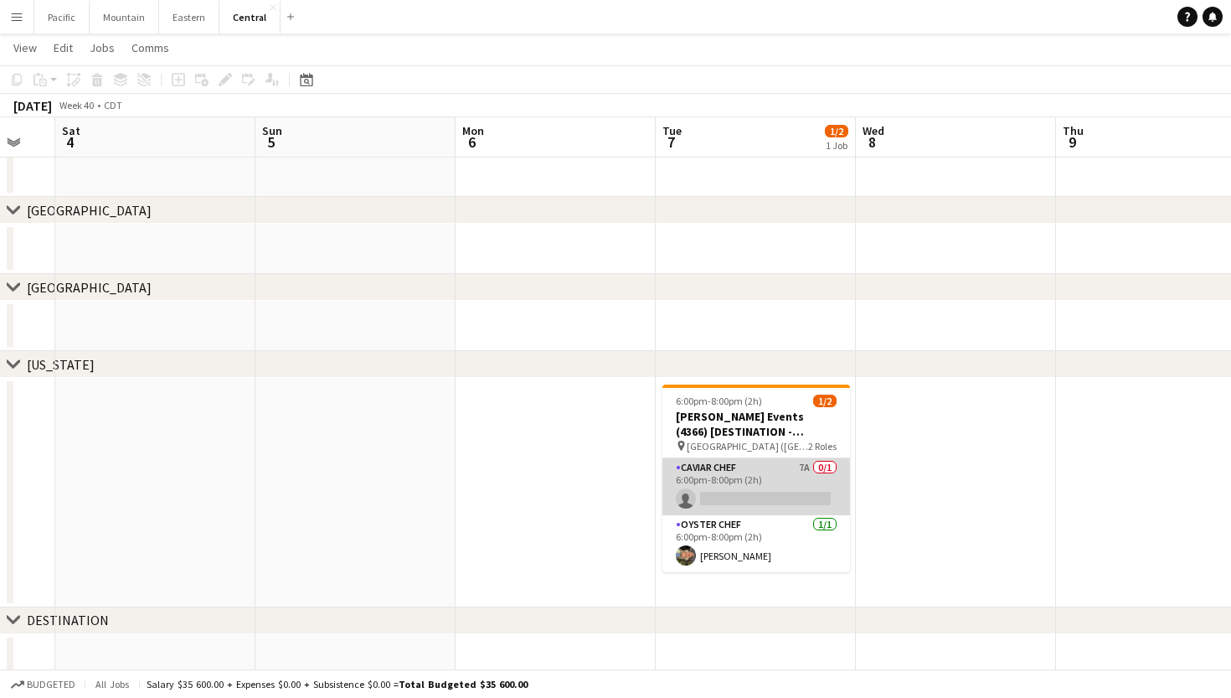
click at [794, 482] on app-card-role "Caviar Chef 7A 0/1 6:00pm-8:00pm (2h) single-neutral-actions" at bounding box center [757, 486] width 188 height 57
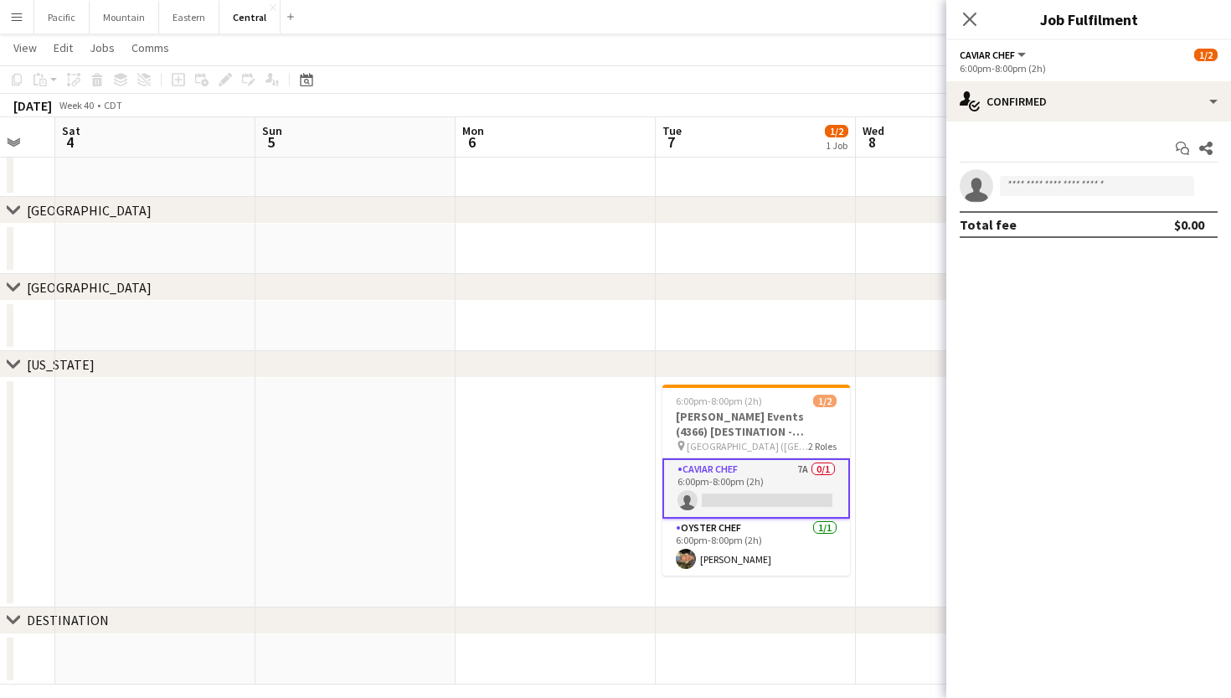
click at [794, 482] on app-card-role "Caviar Chef 7A 0/1 6:00pm-8:00pm (2h) single-neutral-actions" at bounding box center [757, 488] width 188 height 60
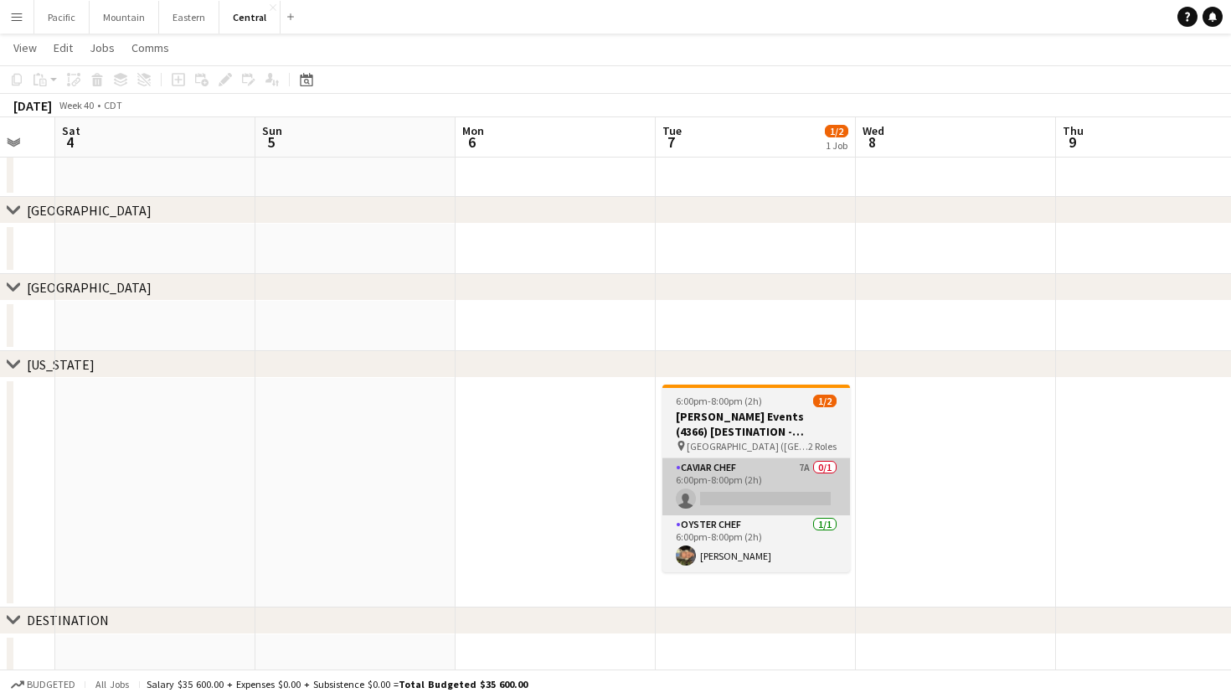
click at [816, 465] on app-card-role "Caviar Chef 7A 0/1 6:00pm-8:00pm (2h) single-neutral-actions" at bounding box center [757, 486] width 188 height 57
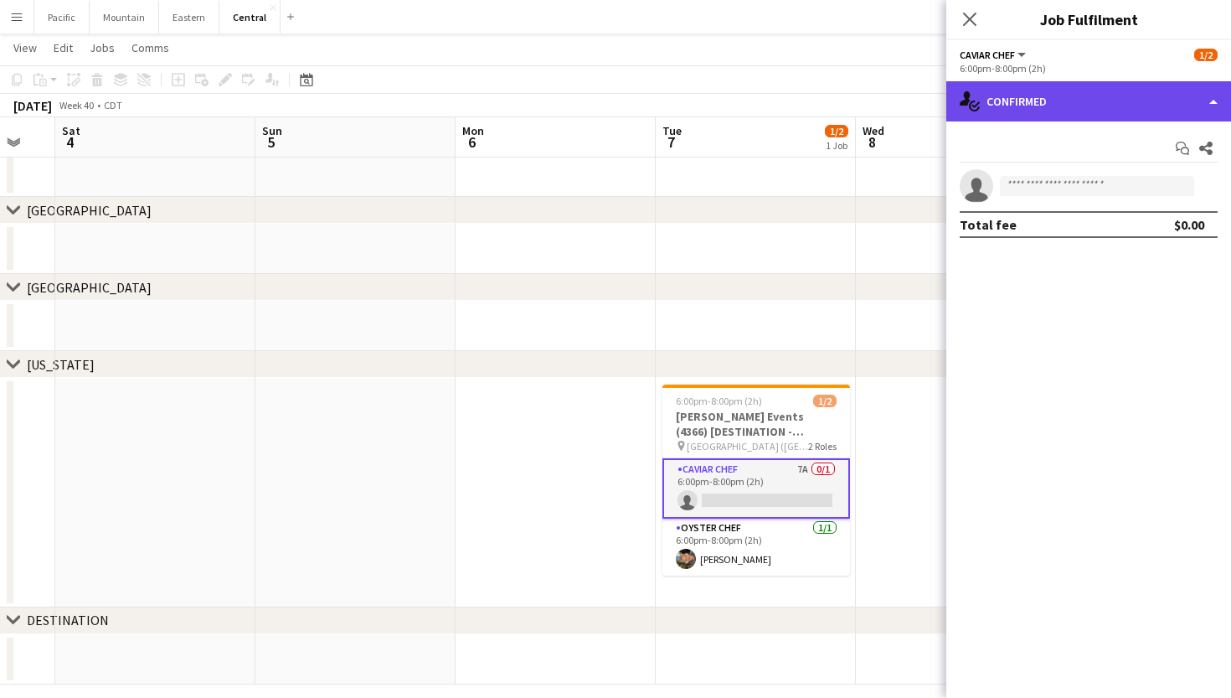
click at [1116, 112] on div "single-neutral-actions-check-2 Confirmed" at bounding box center [1088, 101] width 285 height 40
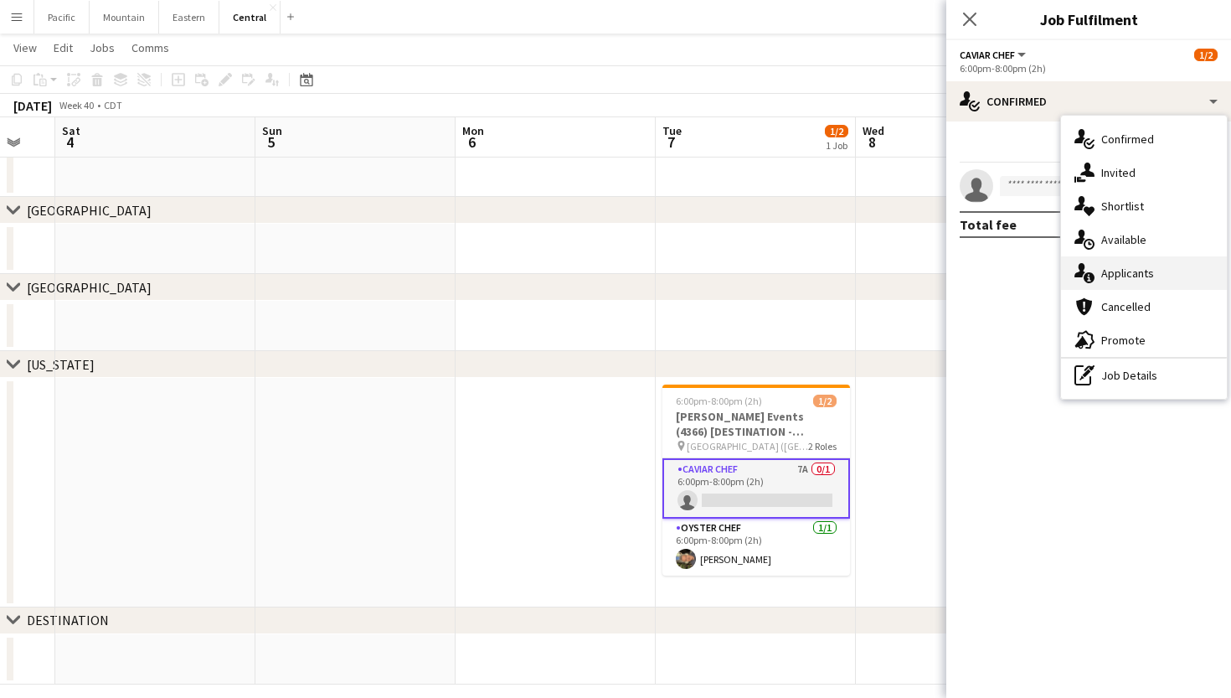
click at [1115, 276] on span "Applicants" at bounding box center [1127, 273] width 53 height 15
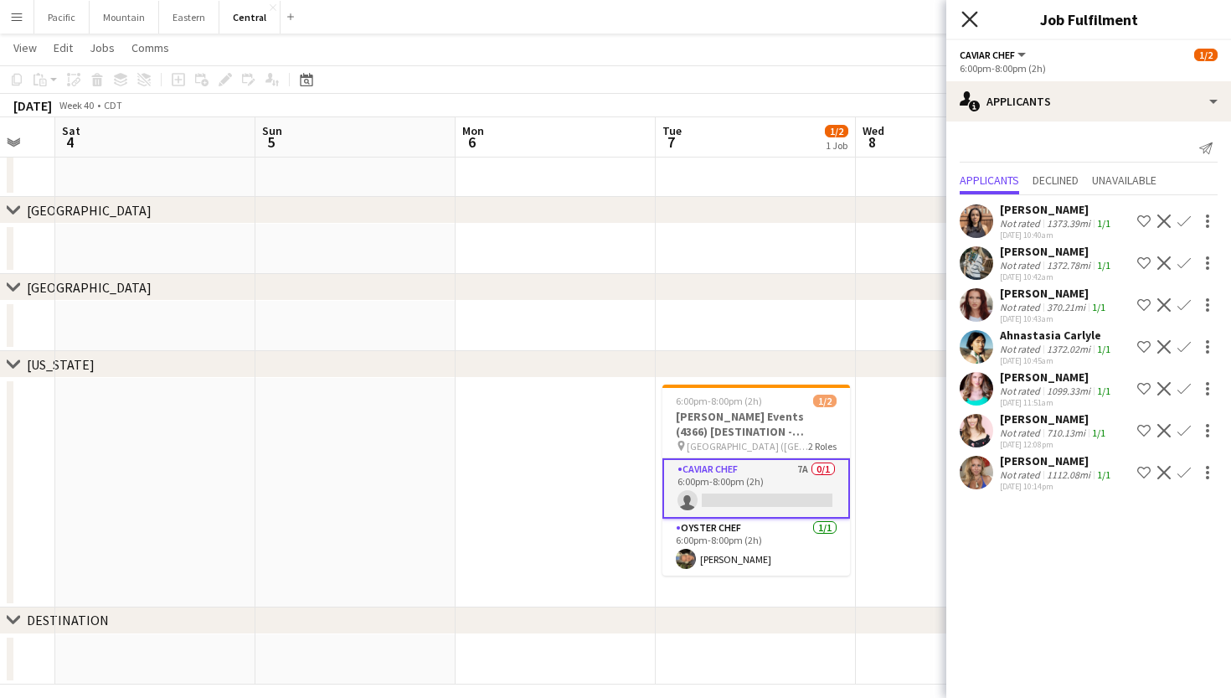
click at [966, 18] on icon "Close pop-in" at bounding box center [970, 19] width 16 height 16
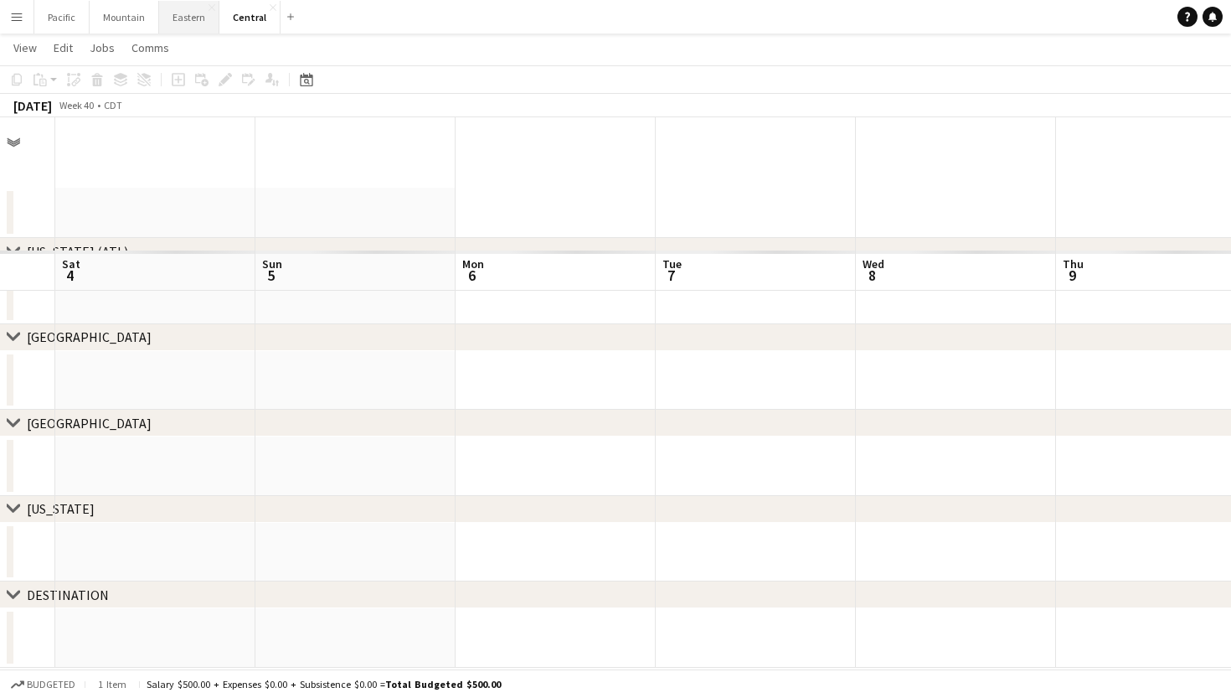
scroll to position [0, 0]
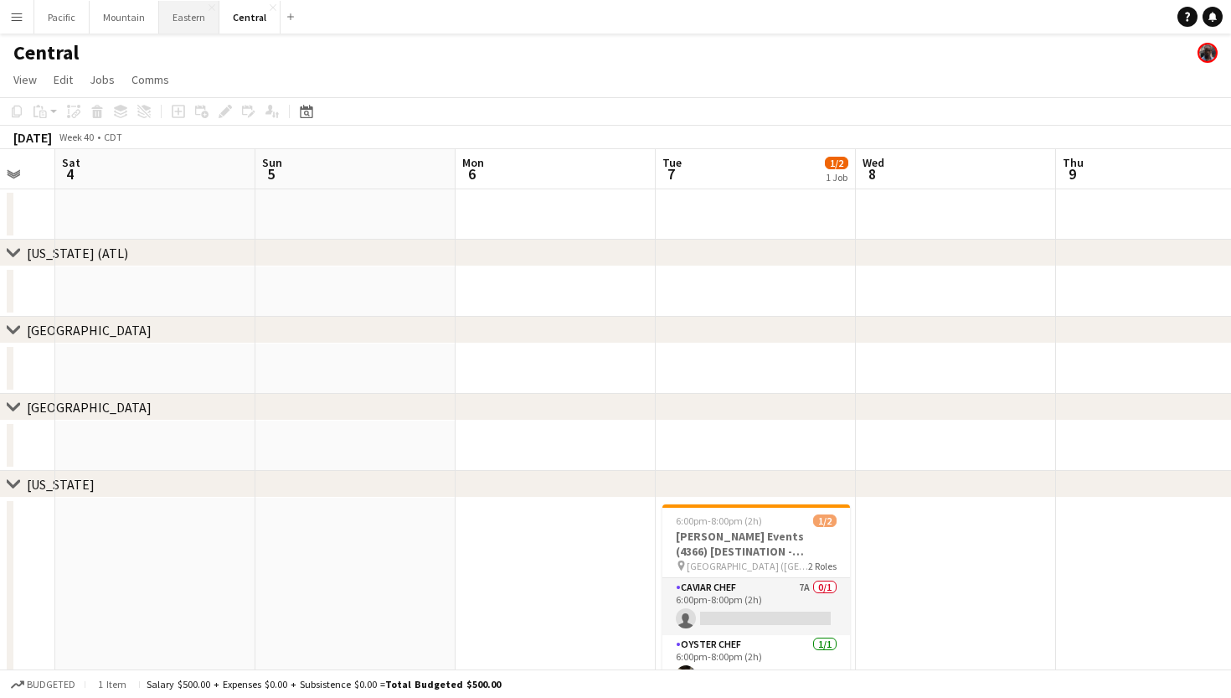
click at [198, 19] on button "Eastern Close" at bounding box center [189, 17] width 60 height 33
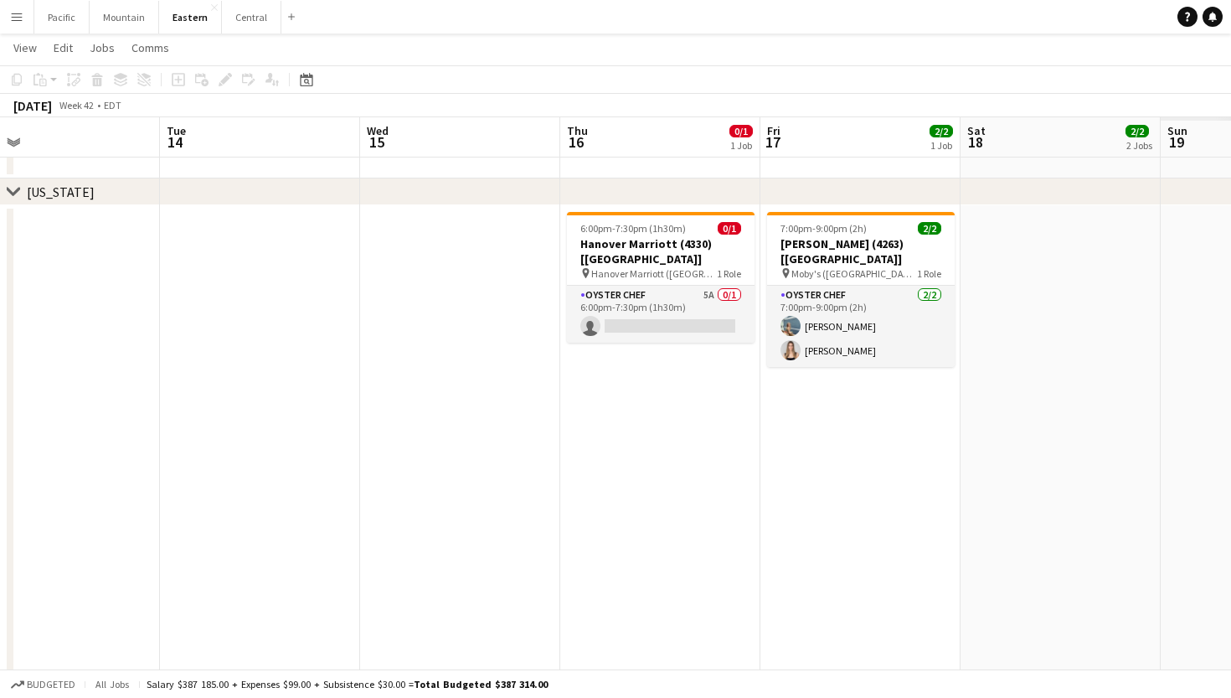
scroll to position [0, 442]
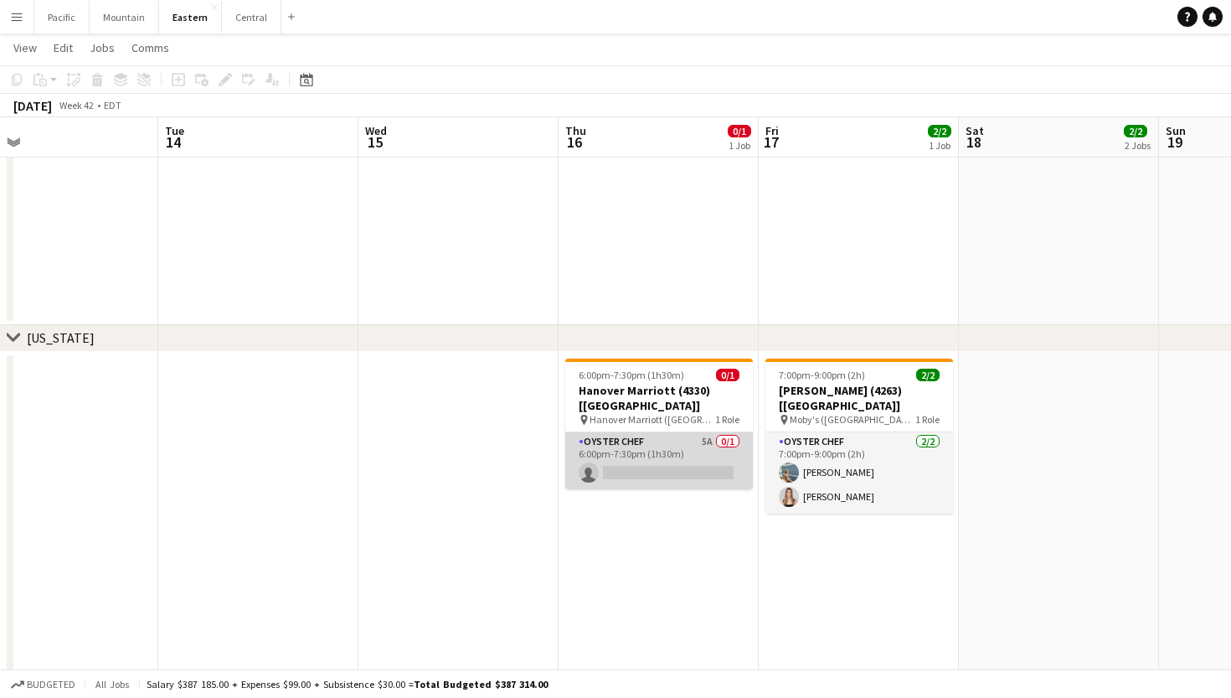
click at [700, 432] on app-card-role "Oyster Chef 5A 0/1 6:00pm-7:30pm (1h30m) single-neutral-actions" at bounding box center [659, 460] width 188 height 57
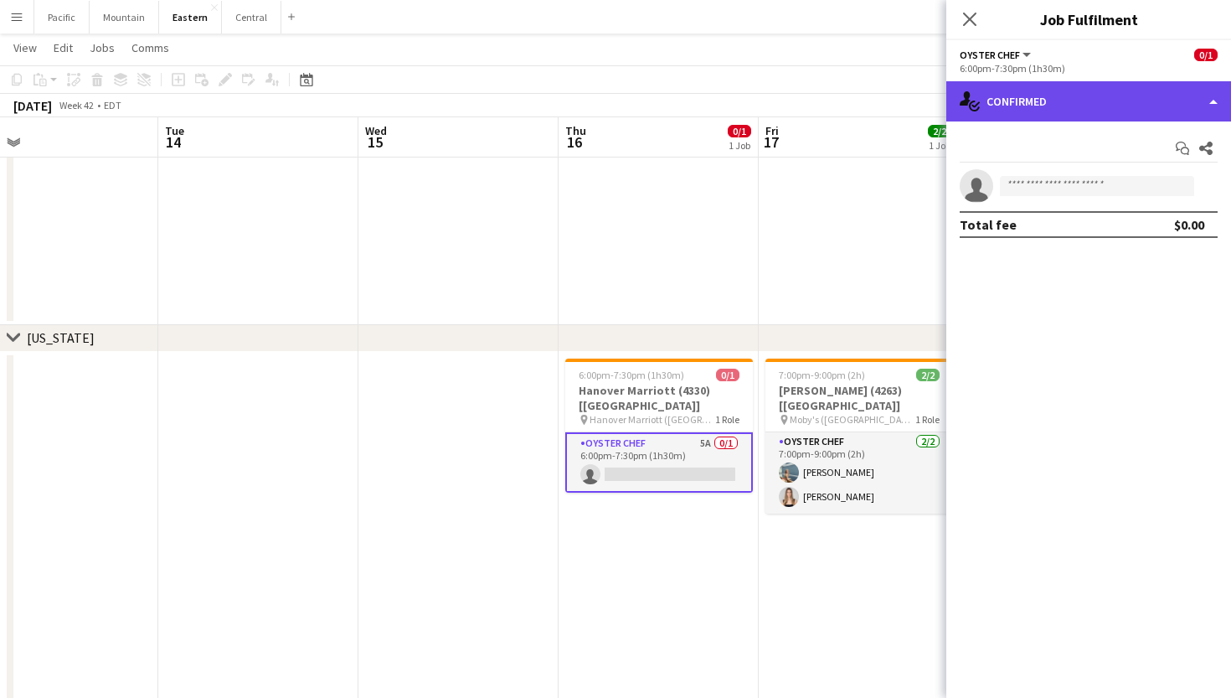
click at [1092, 94] on div "single-neutral-actions-check-2 Confirmed" at bounding box center [1088, 101] width 285 height 40
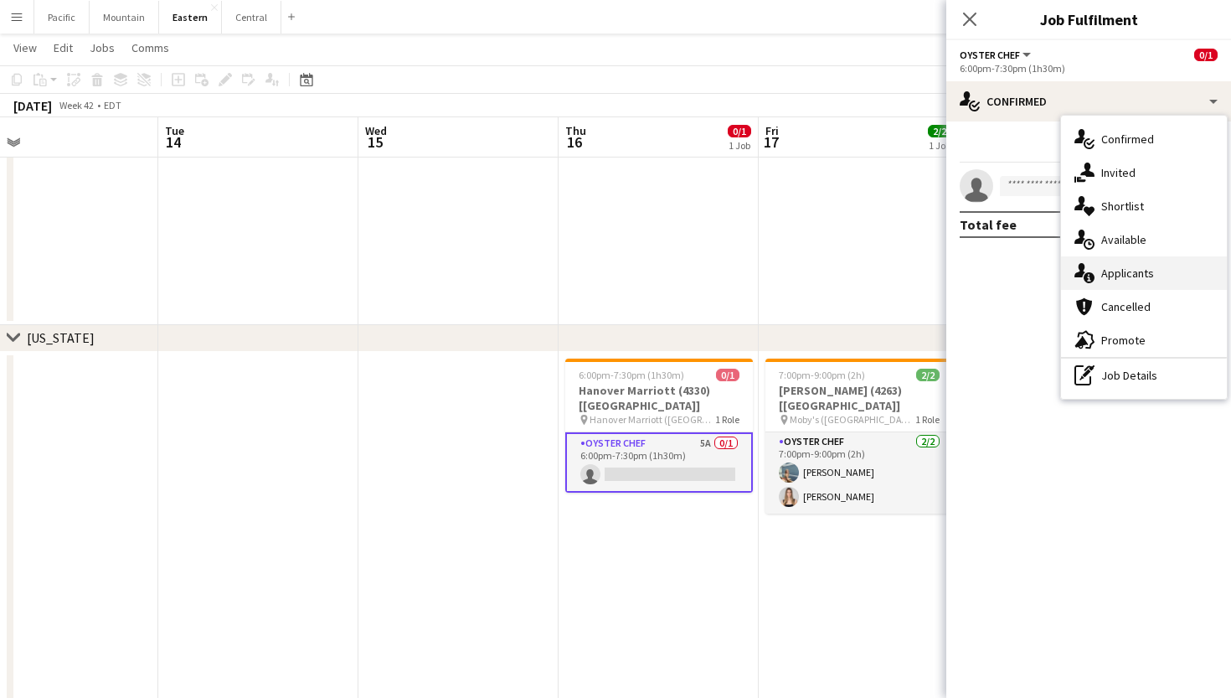
click at [1120, 272] on span "Applicants" at bounding box center [1127, 273] width 53 height 15
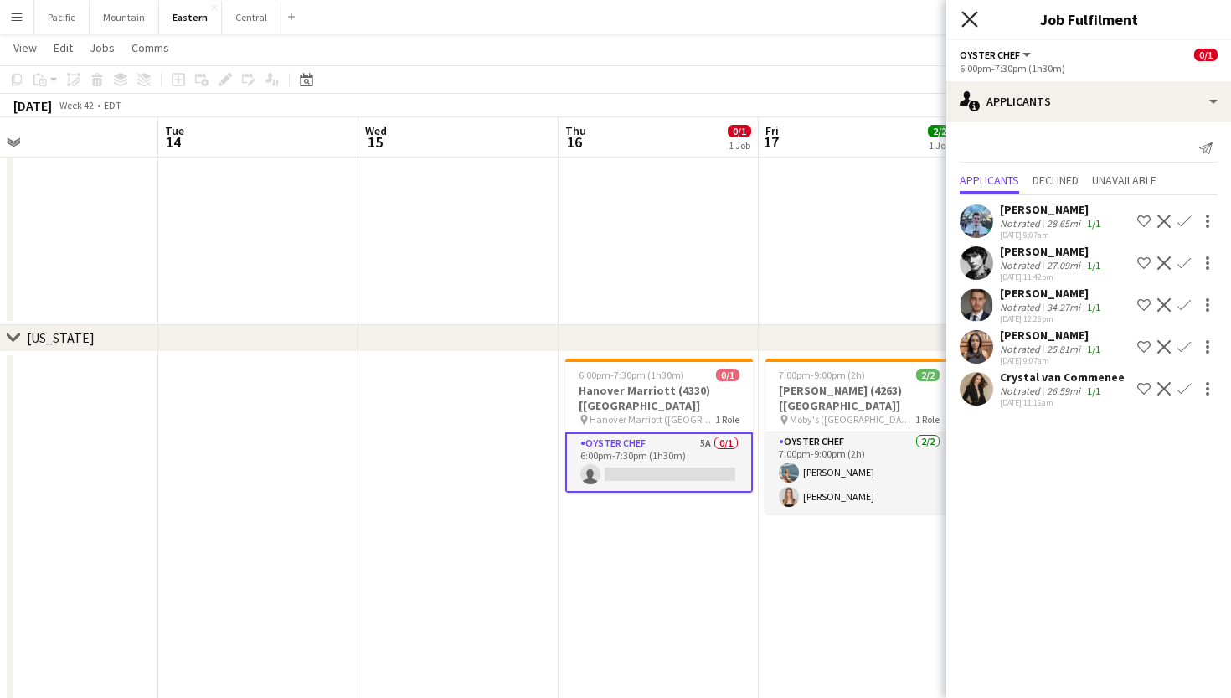
click at [965, 19] on icon "Close pop-in" at bounding box center [970, 19] width 16 height 16
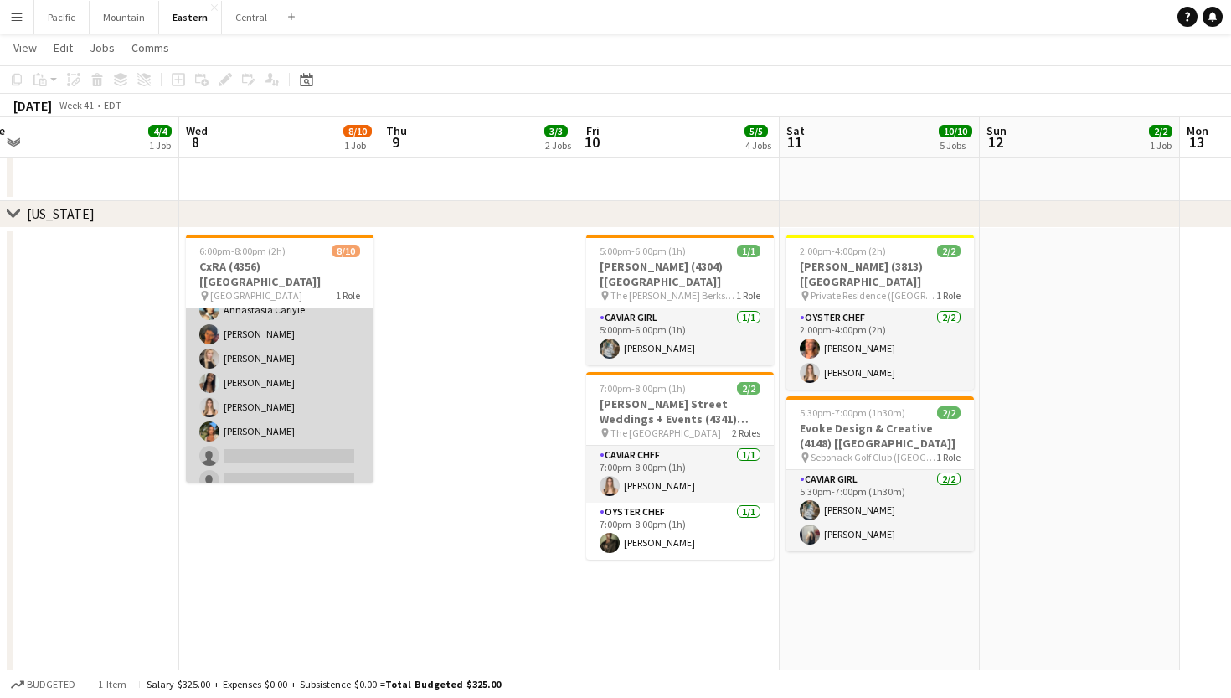
scroll to position [86, 0]
click at [309, 420] on app-card-role "Caviar Chef 4A [DATE] 6:00pm-8:00pm (2h) [PERSON_NAME] [PERSON_NAME] Ahnastasia…" at bounding box center [280, 360] width 188 height 276
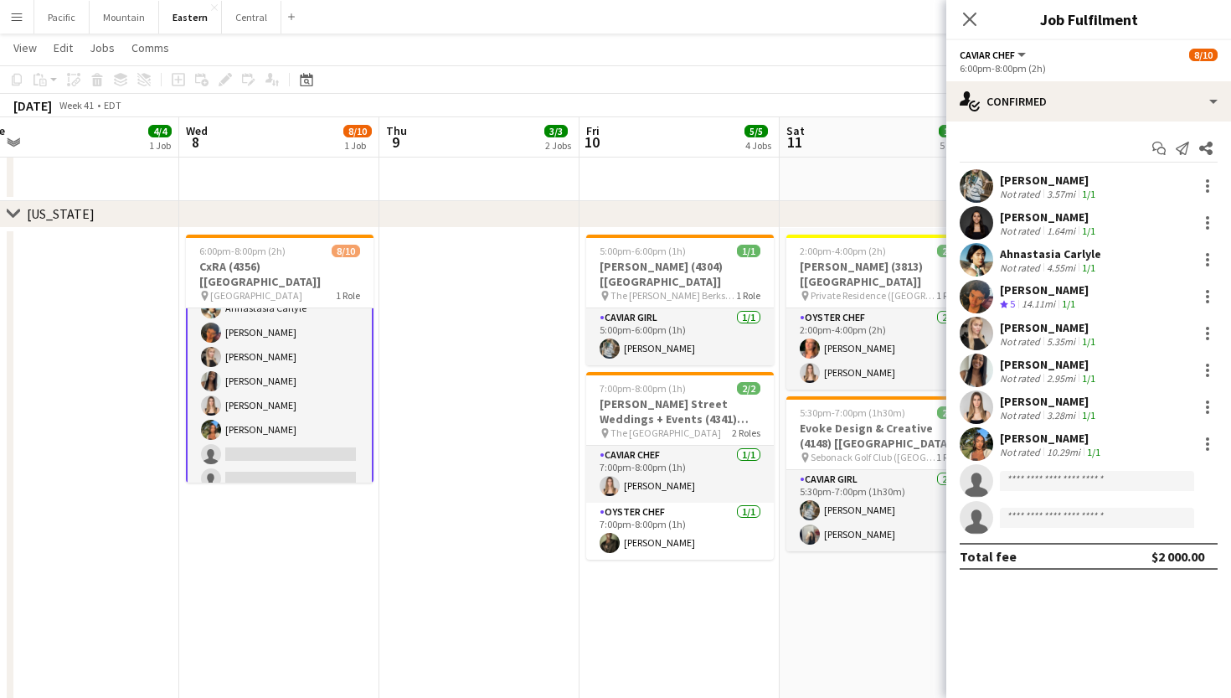
scroll to position [90, 0]
click at [983, 14] on div "Close pop-in" at bounding box center [969, 19] width 47 height 39
click at [968, 8] on app-icon "Close pop-in" at bounding box center [970, 20] width 24 height 24
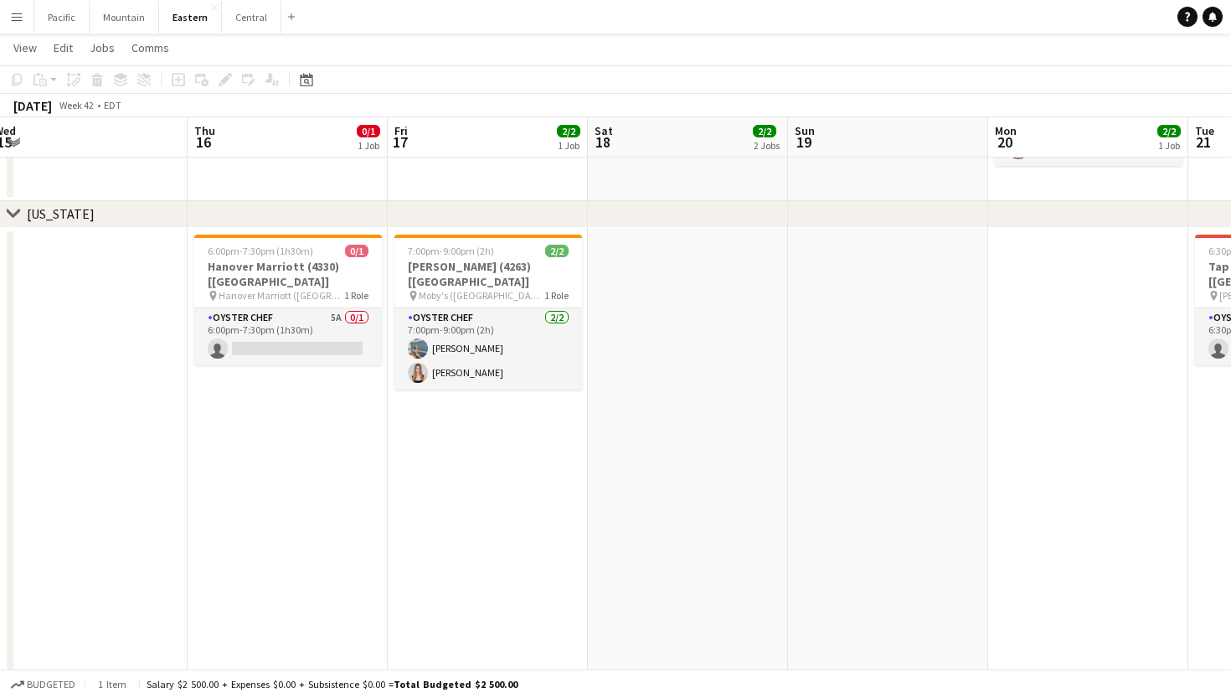
scroll to position [0, 812]
click at [342, 265] on h3 "Hanover Marriott (4330) [[GEOGRAPHIC_DATA]]" at bounding box center [289, 274] width 188 height 30
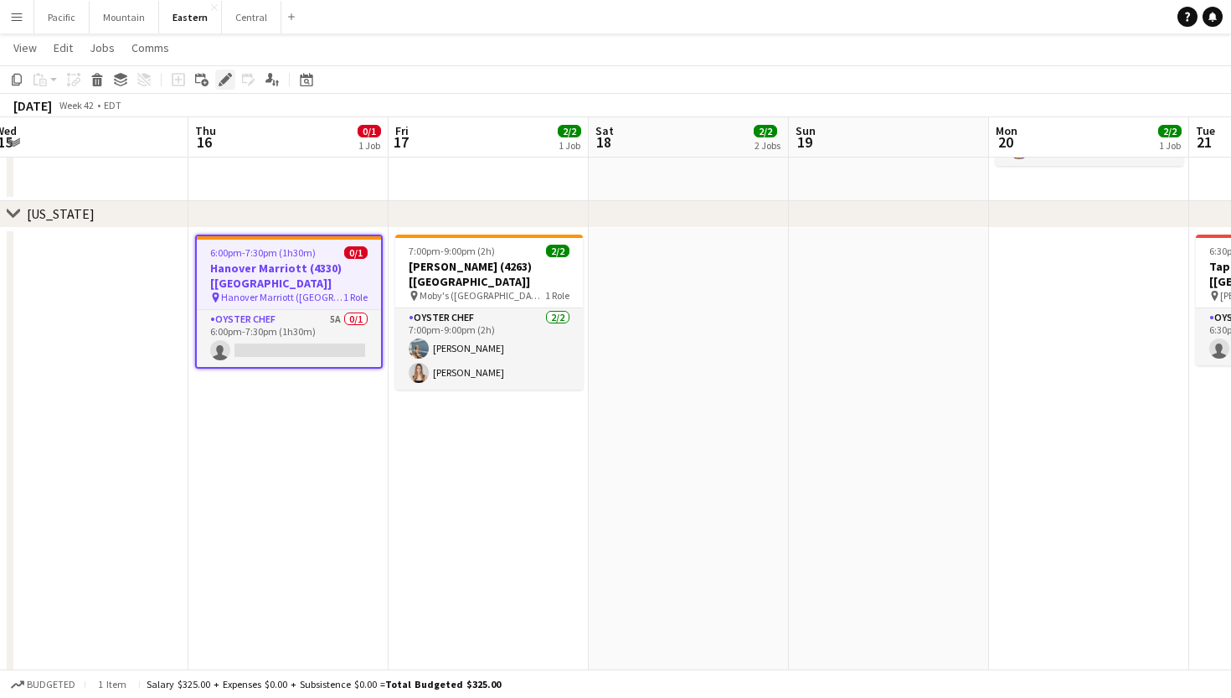
click at [226, 74] on icon "Edit" at bounding box center [225, 79] width 13 height 13
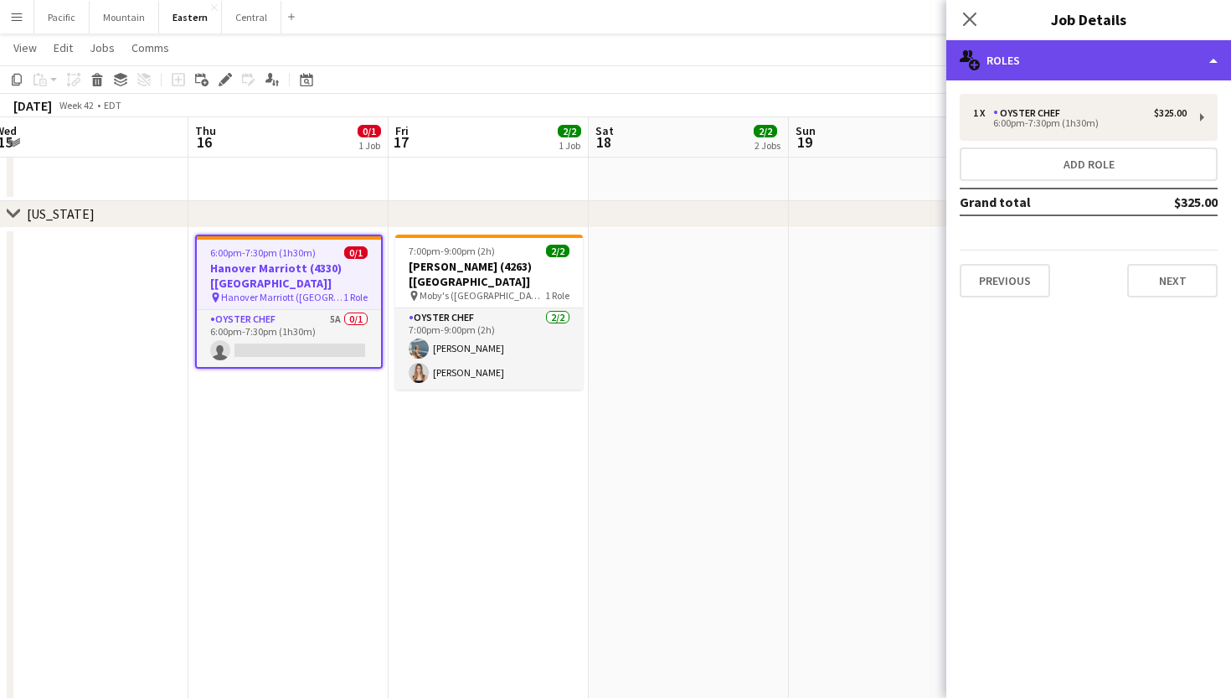
click at [1075, 57] on div "multiple-users-add Roles" at bounding box center [1088, 60] width 285 height 40
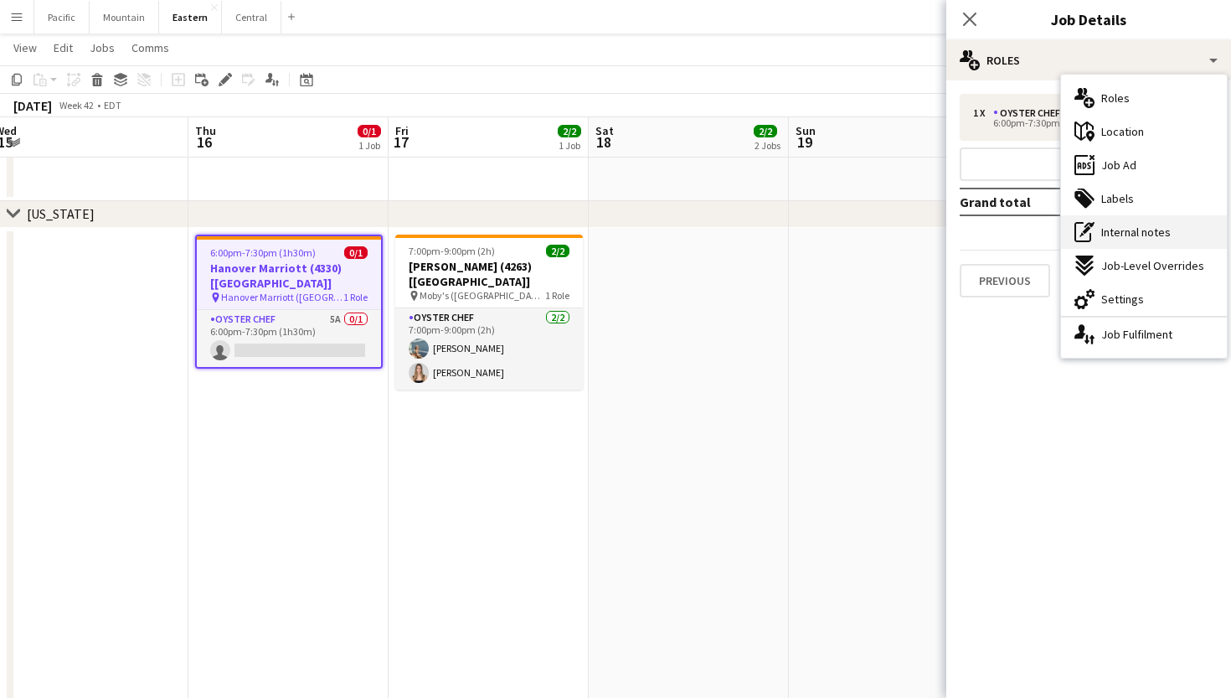
click at [1162, 219] on div "pen-write Internal notes" at bounding box center [1144, 232] width 166 height 34
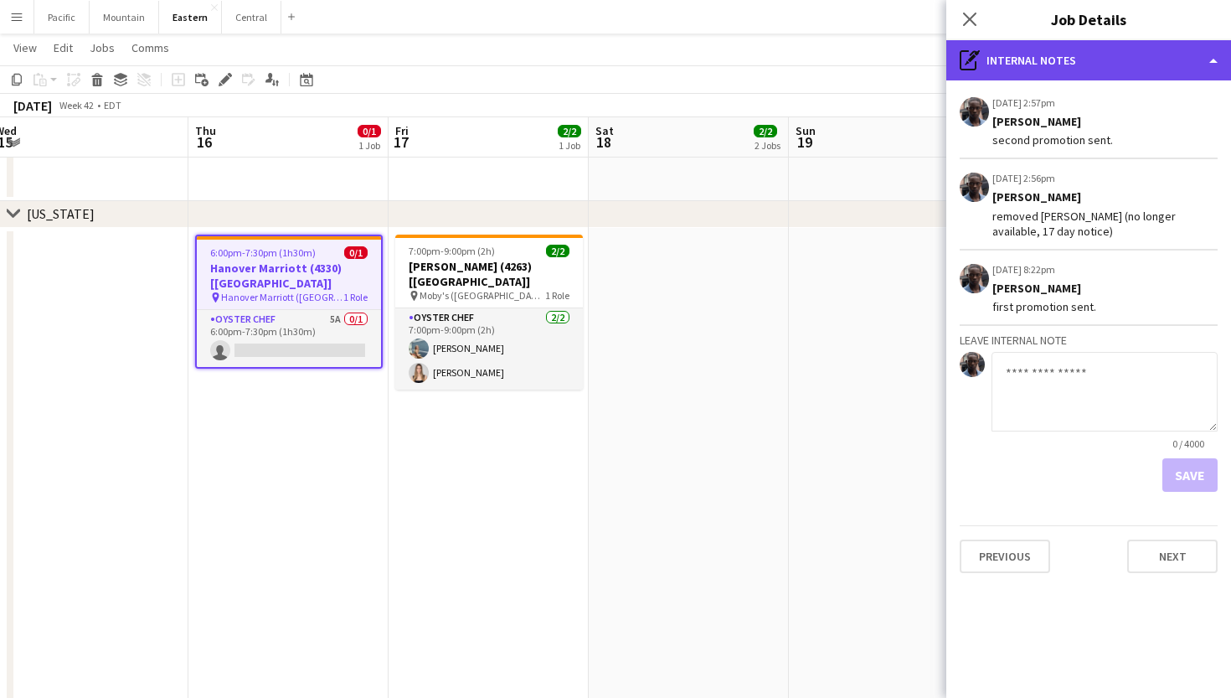
click at [1116, 69] on div "pen-write Internal notes" at bounding box center [1088, 60] width 285 height 40
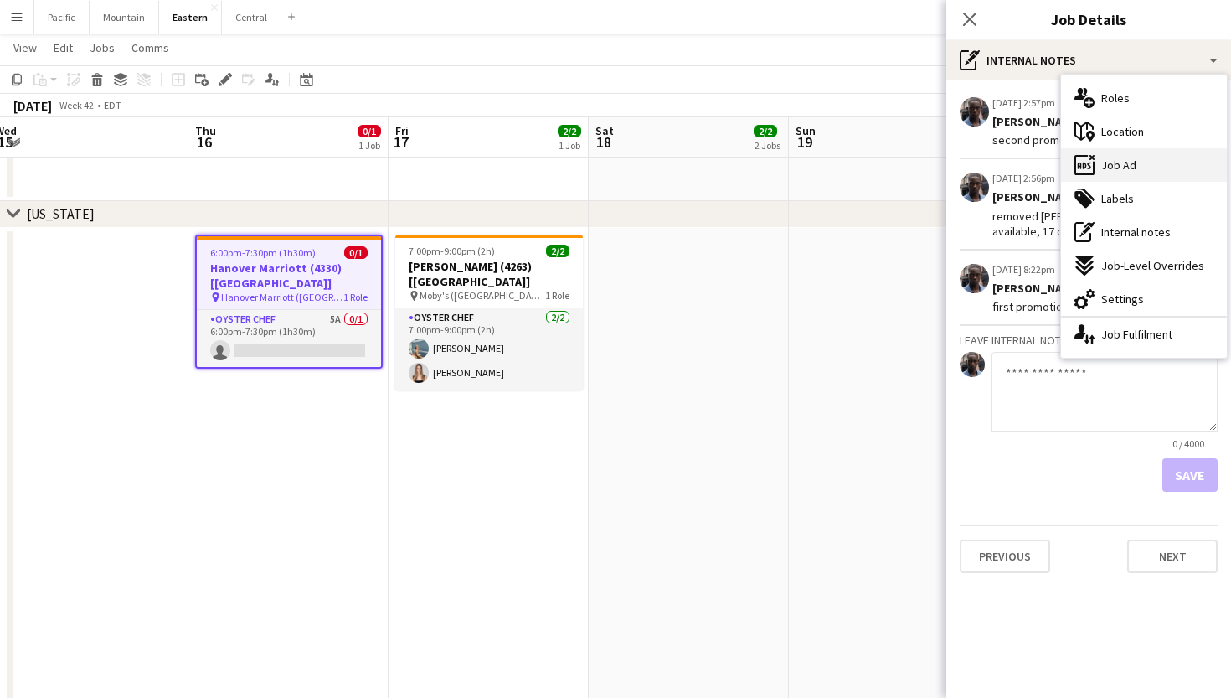
click at [1127, 162] on span "Job Ad" at bounding box center [1118, 164] width 35 height 15
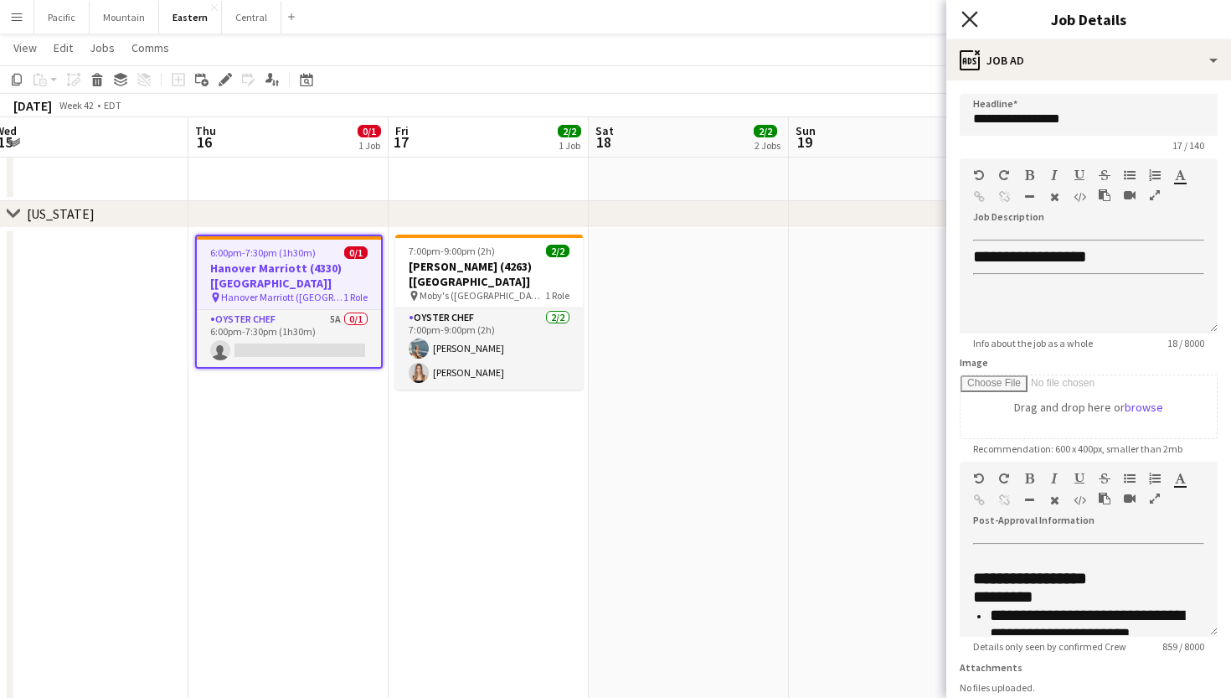
click at [969, 19] on icon at bounding box center [970, 19] width 16 height 16
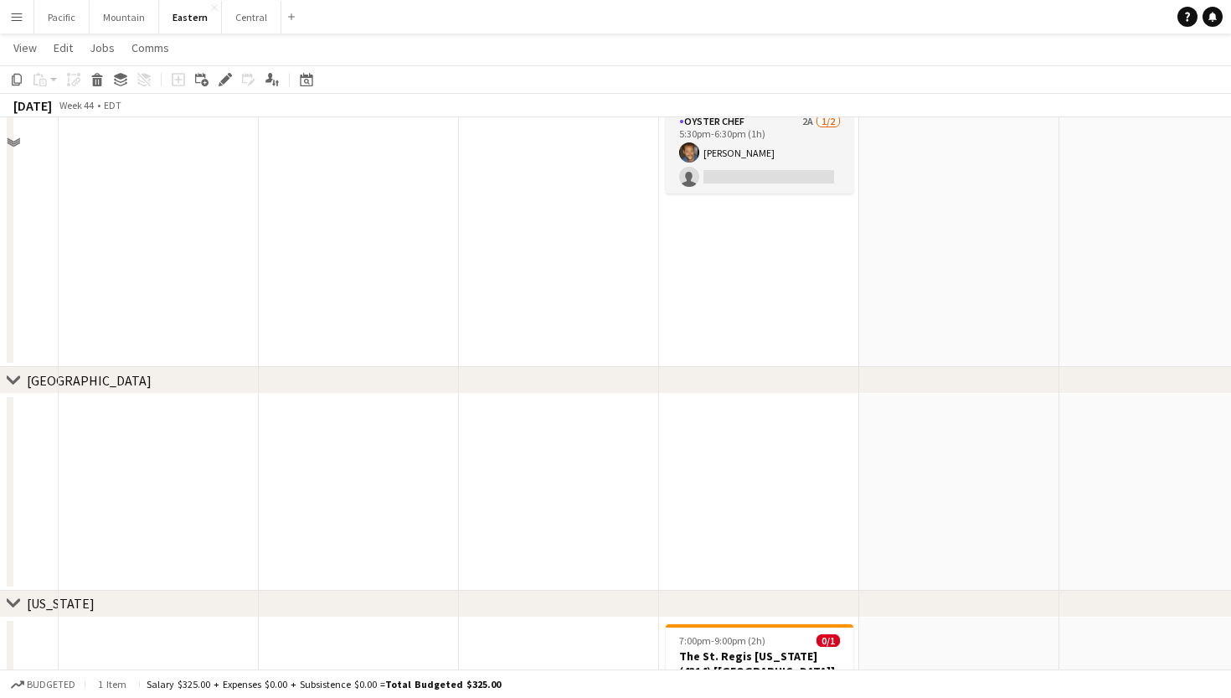
scroll to position [5, 0]
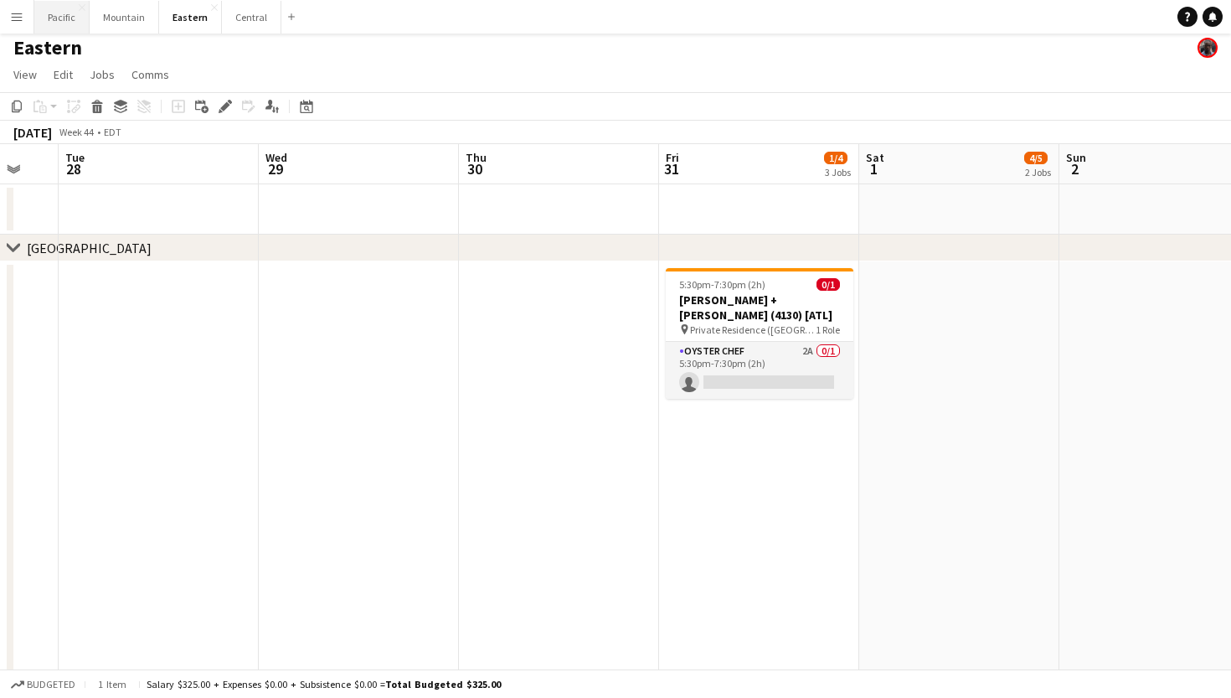
click at [64, 13] on button "Pacific Close" at bounding box center [61, 17] width 55 height 33
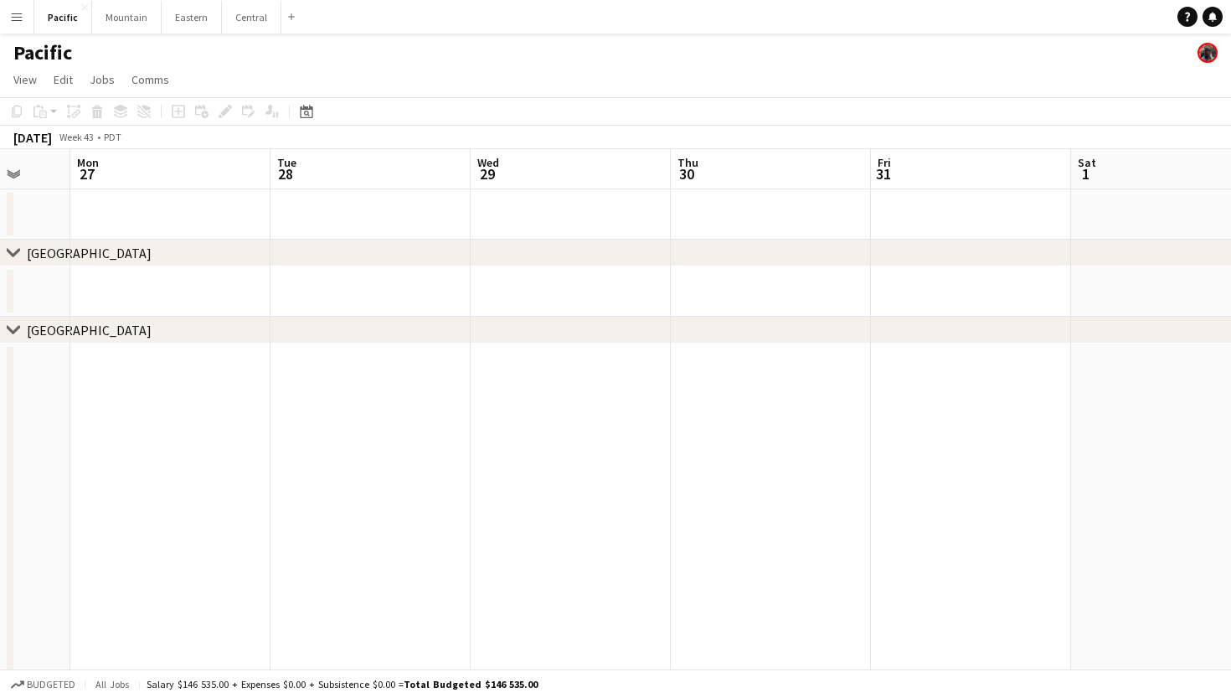
scroll to position [0, 628]
click at [119, 23] on button "Mountain Close" at bounding box center [127, 17] width 70 height 33
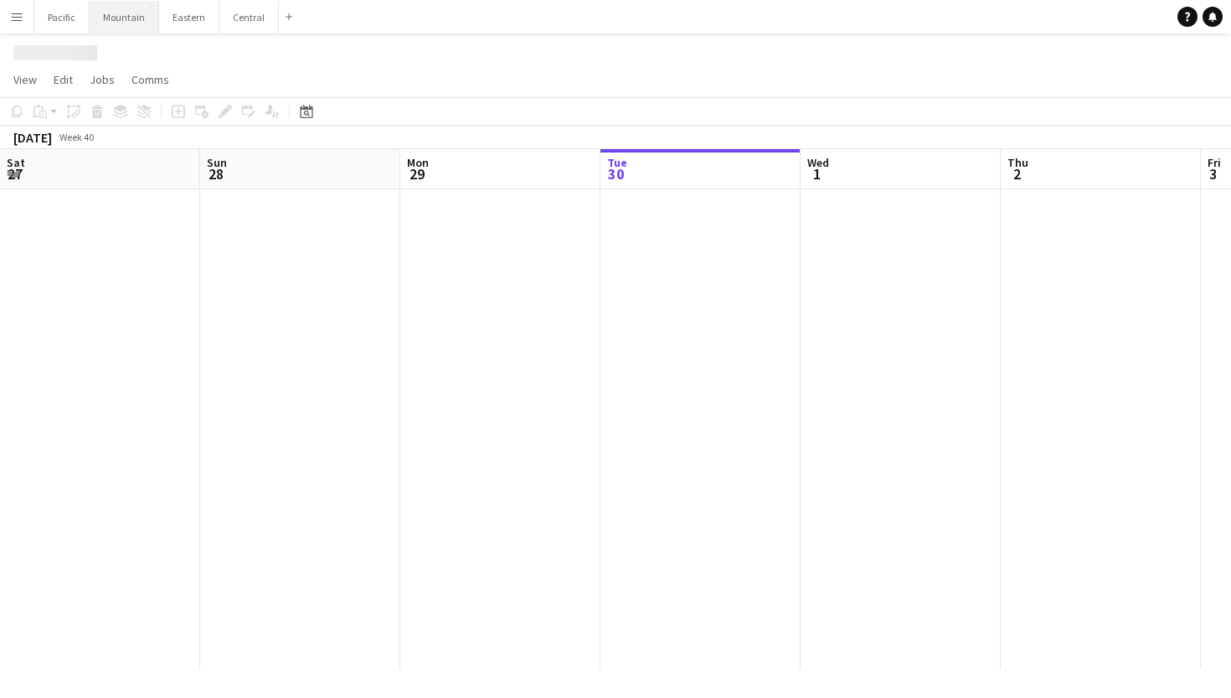
scroll to position [0, 400]
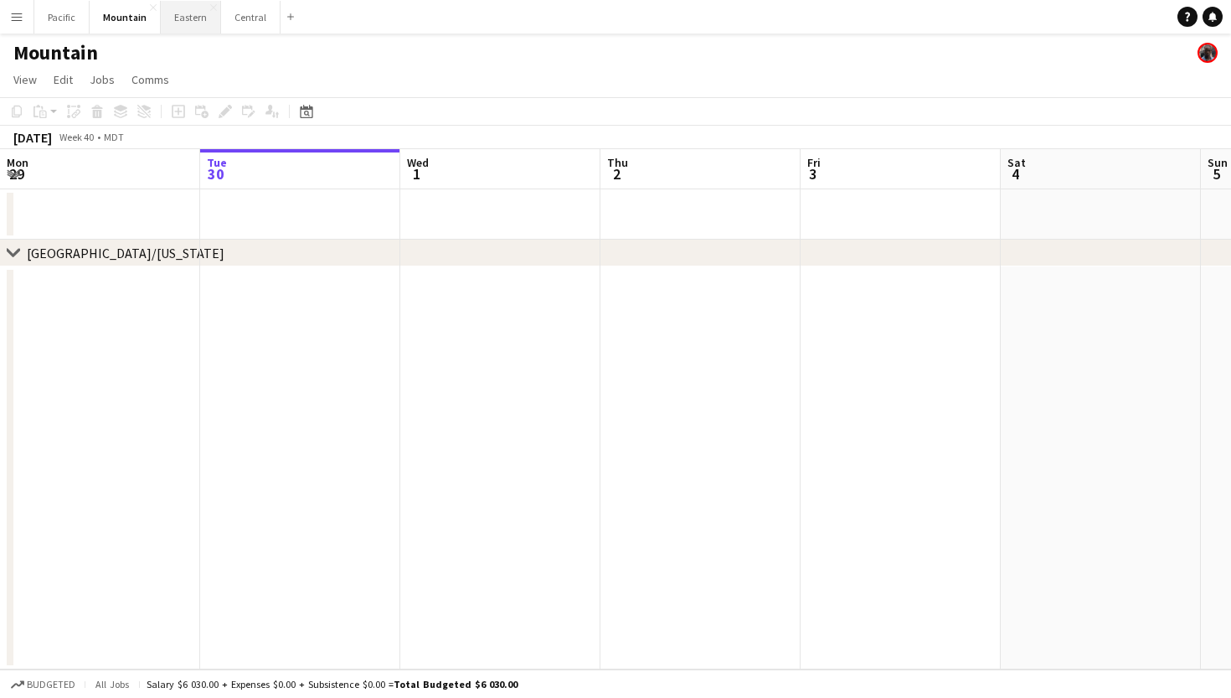
click at [199, 17] on button "Eastern Close" at bounding box center [191, 17] width 60 height 33
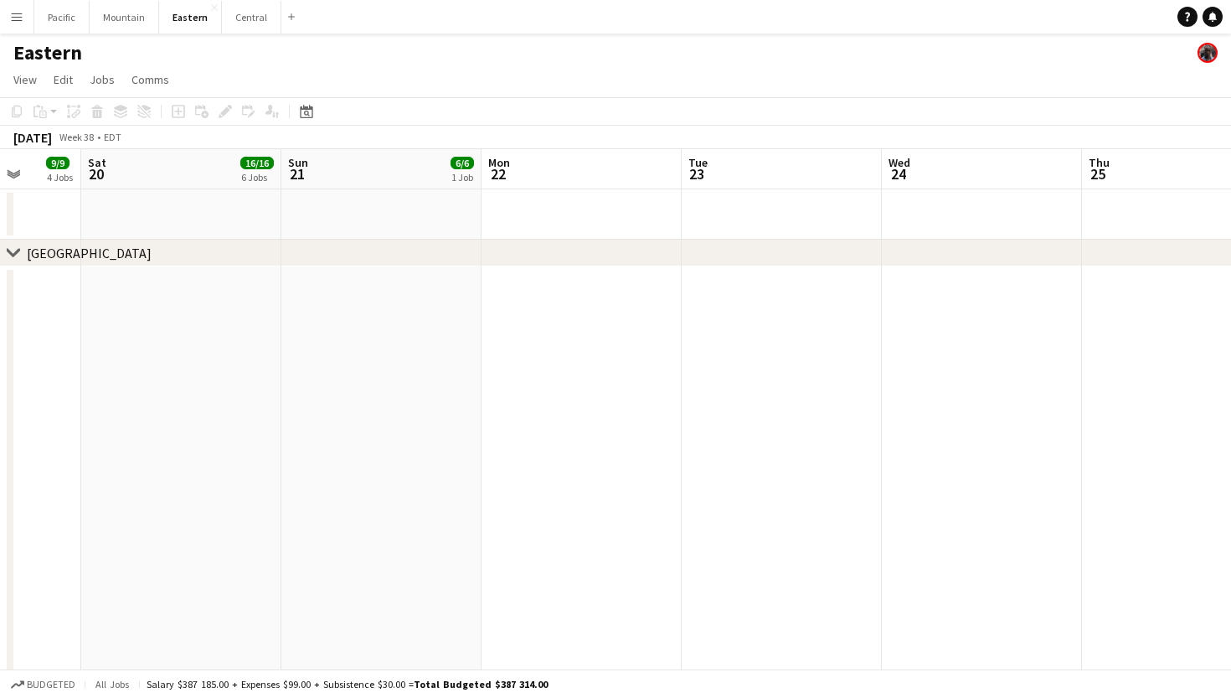
drag, startPoint x: 939, startPoint y: 173, endPoint x: 832, endPoint y: 18, distance: 188.4
click at [832, 18] on app-navbar "Menu Boards Boards Boards All jobs Status Workforce Workforce My Workforce Recr…" at bounding box center [615, 17] width 1231 height 34
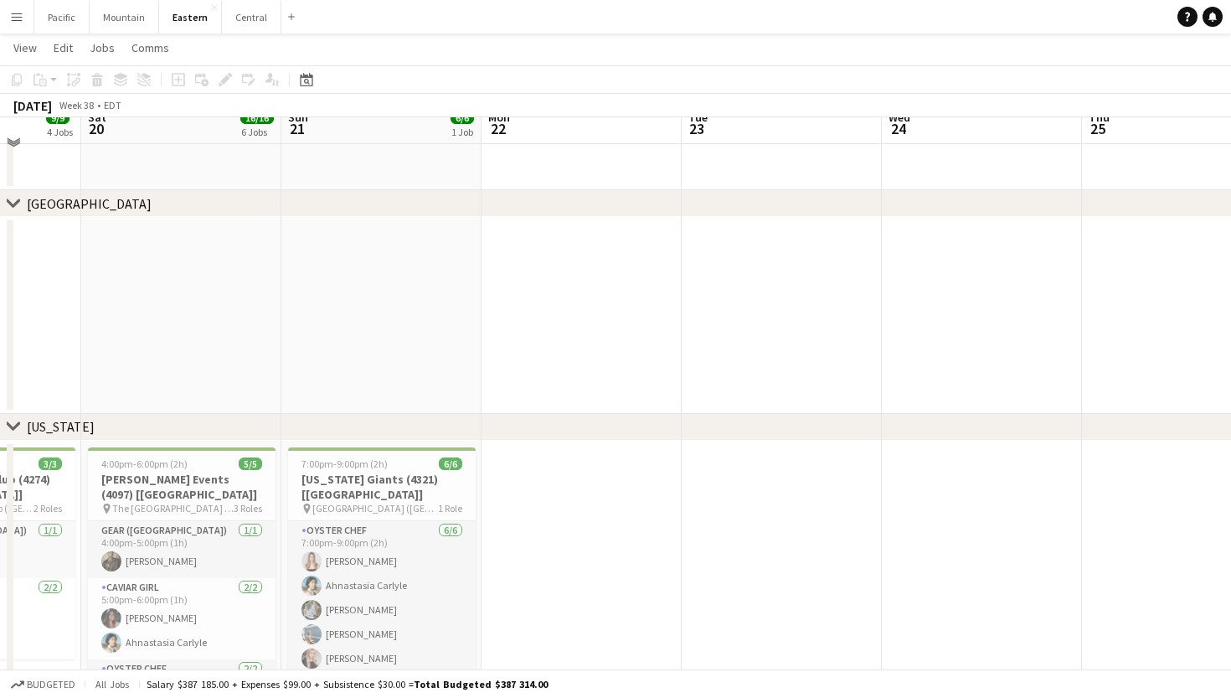
scroll to position [898, 0]
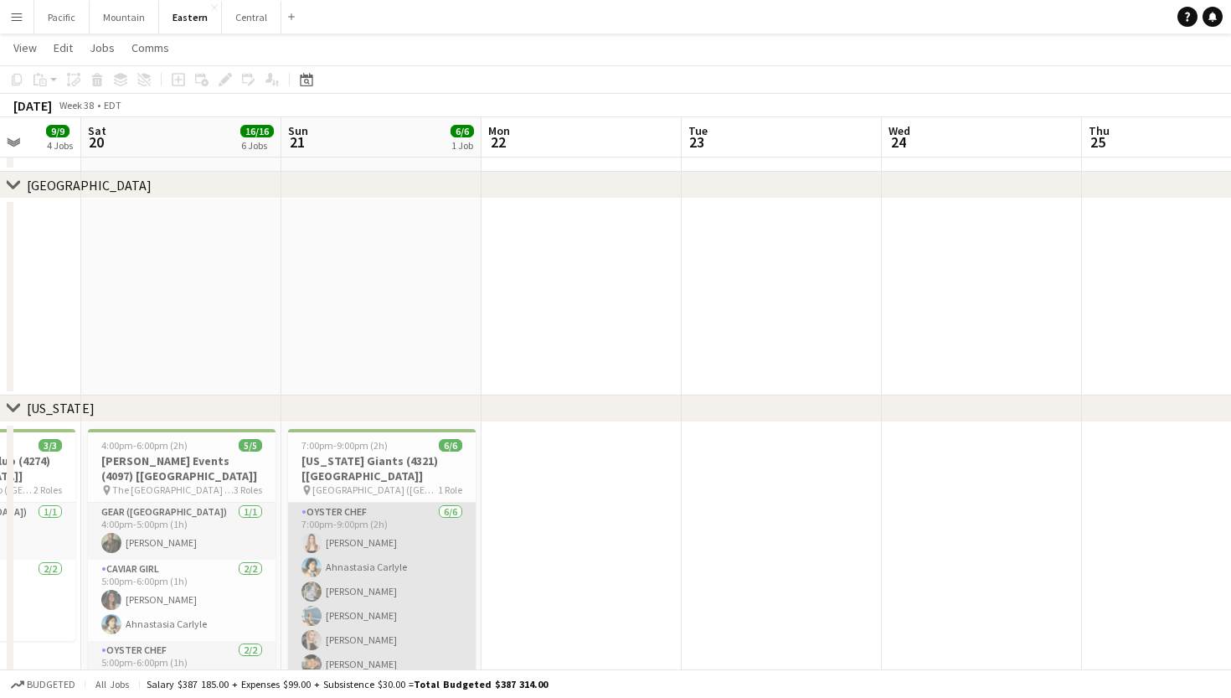
click at [423, 523] on app-card-role "Oyster Chef [DATE] 7:00pm-9:00pm (2h) [PERSON_NAME] Ahnastasia [PERSON_NAME] [P…" at bounding box center [382, 592] width 188 height 178
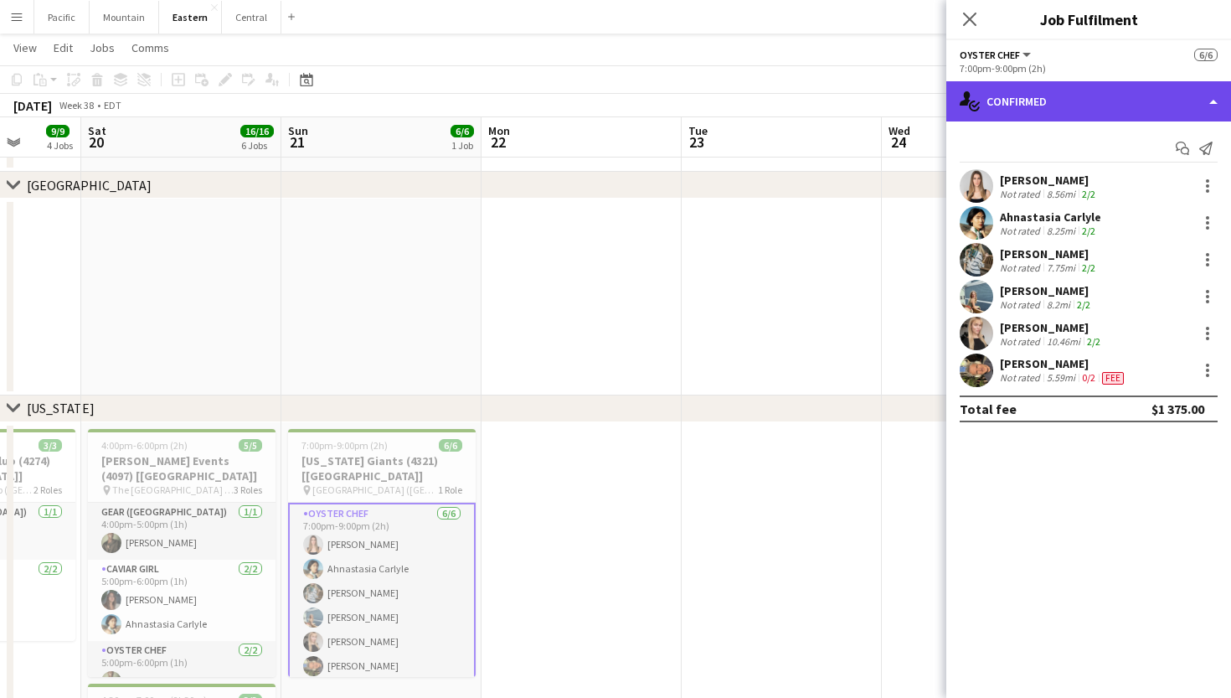
click at [1106, 91] on div "single-neutral-actions-check-2 Confirmed" at bounding box center [1088, 101] width 285 height 40
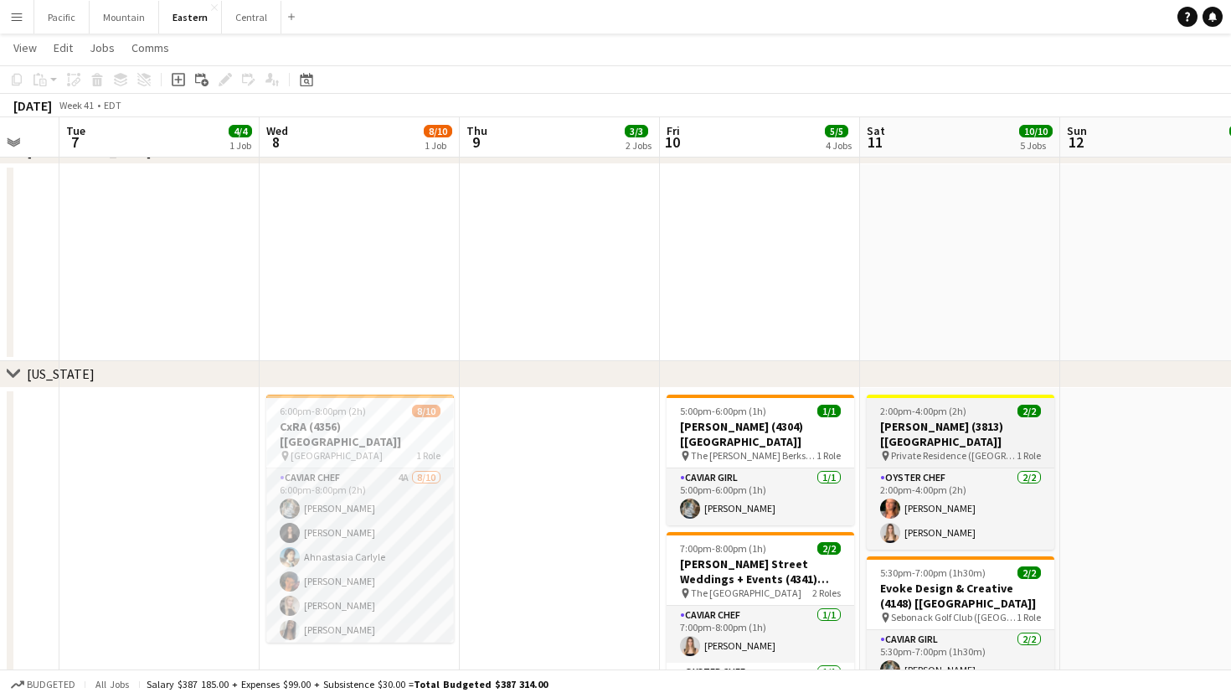
scroll to position [0, 336]
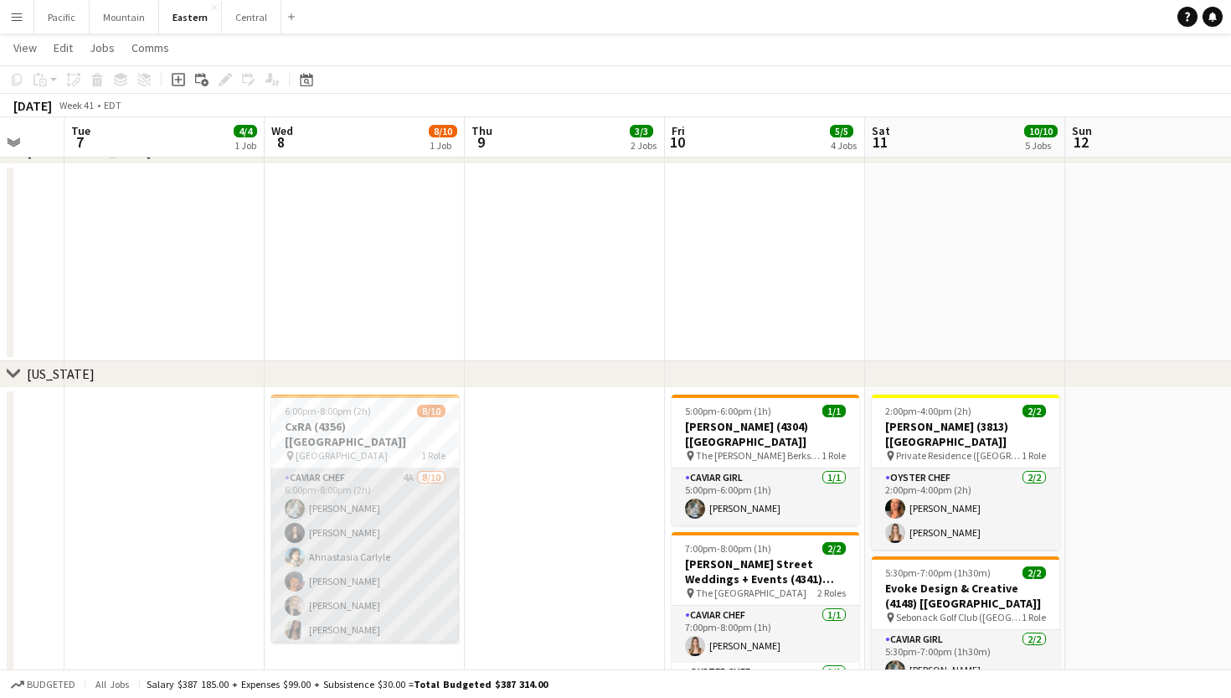
click at [404, 494] on app-card-role "Caviar Chef 4A [DATE] 6:00pm-8:00pm (2h) [PERSON_NAME] [PERSON_NAME] Ahnastasia…" at bounding box center [365, 606] width 188 height 276
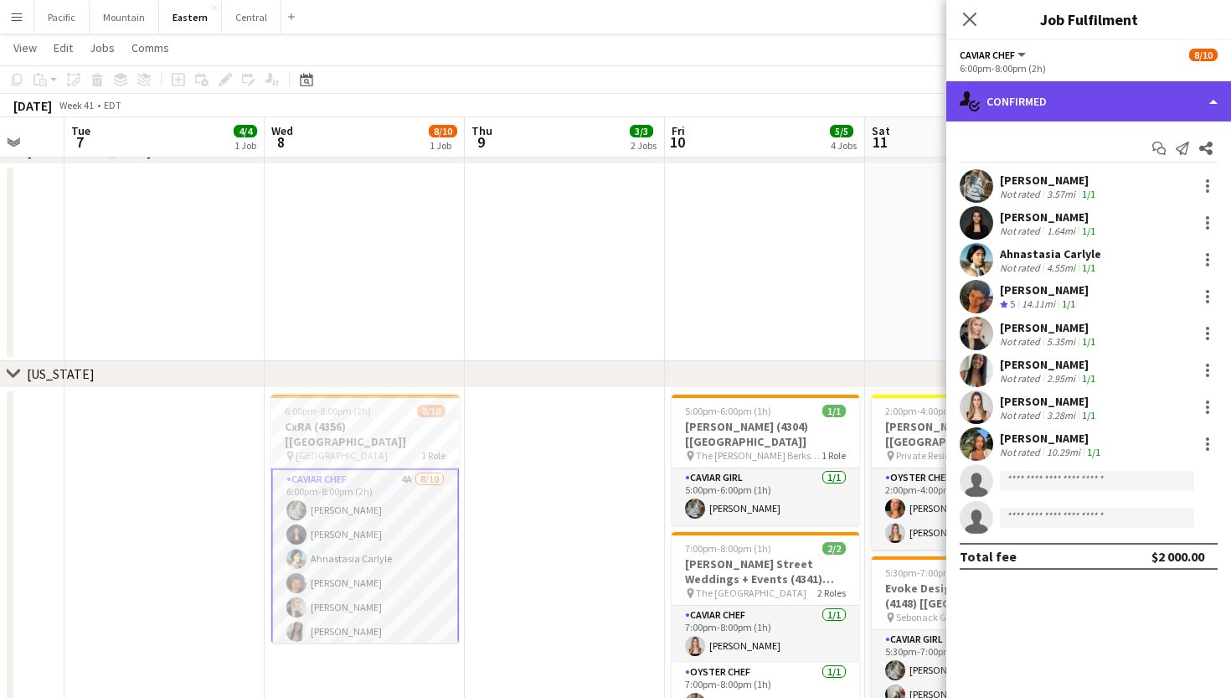
click at [1118, 101] on div "single-neutral-actions-check-2 Confirmed" at bounding box center [1088, 101] width 285 height 40
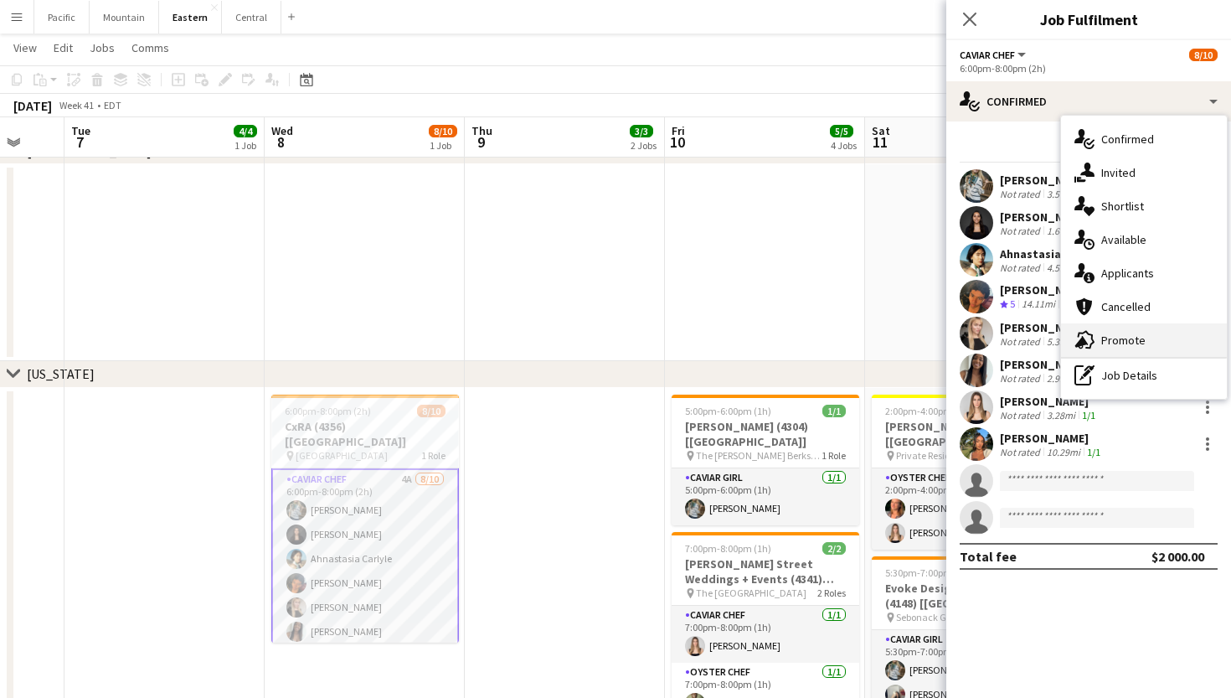
click at [1138, 344] on span "Promote" at bounding box center [1123, 340] width 44 height 15
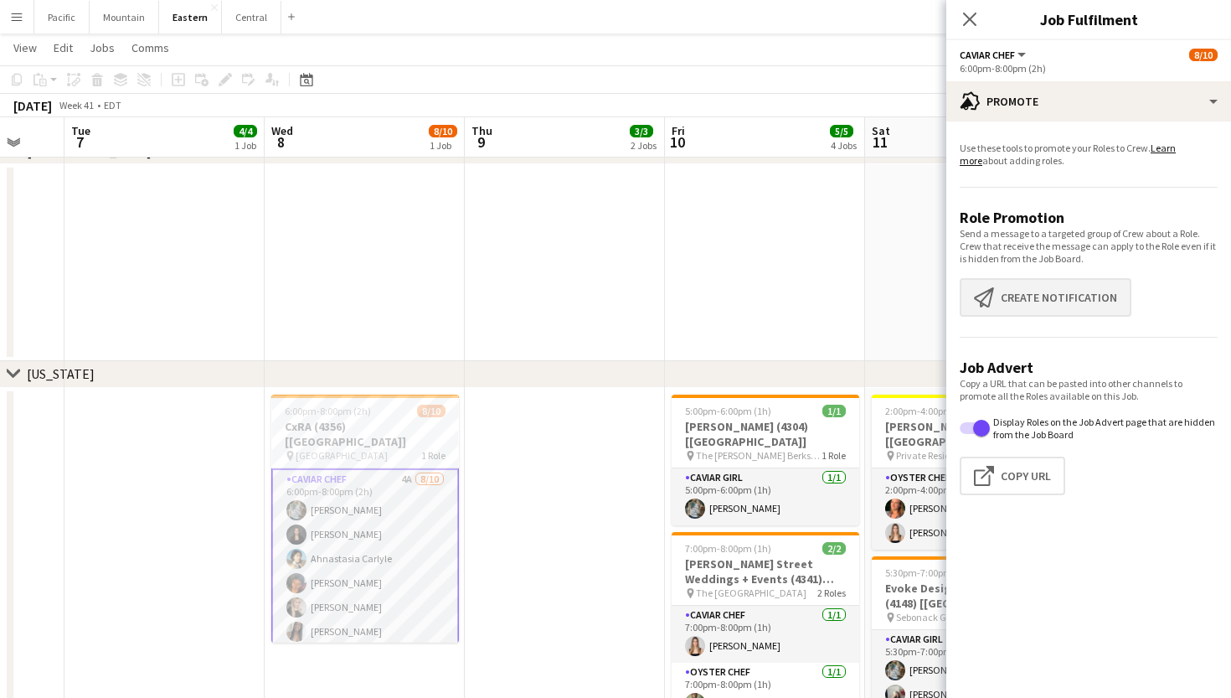
click at [1026, 305] on button "Create notification Create notification" at bounding box center [1046, 297] width 172 height 39
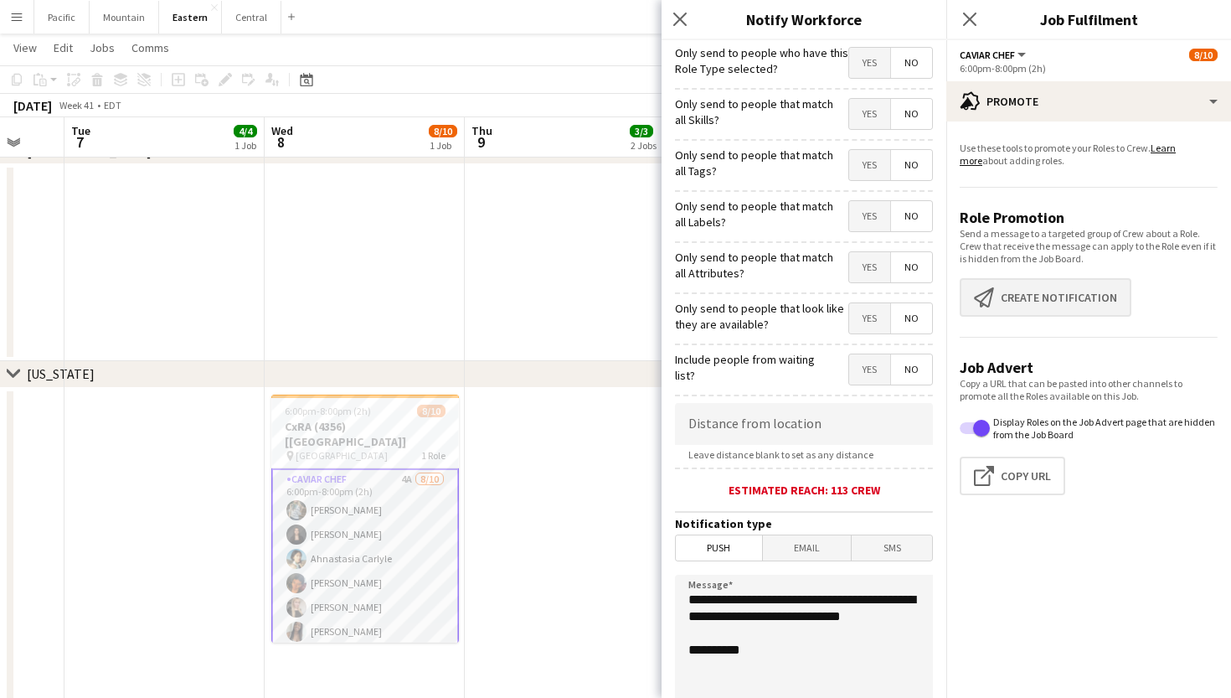
click at [1003, 298] on button "Create notification Create notification" at bounding box center [1046, 297] width 172 height 39
click at [1044, 474] on button "Click to copy URL Copy Url" at bounding box center [1013, 475] width 106 height 39
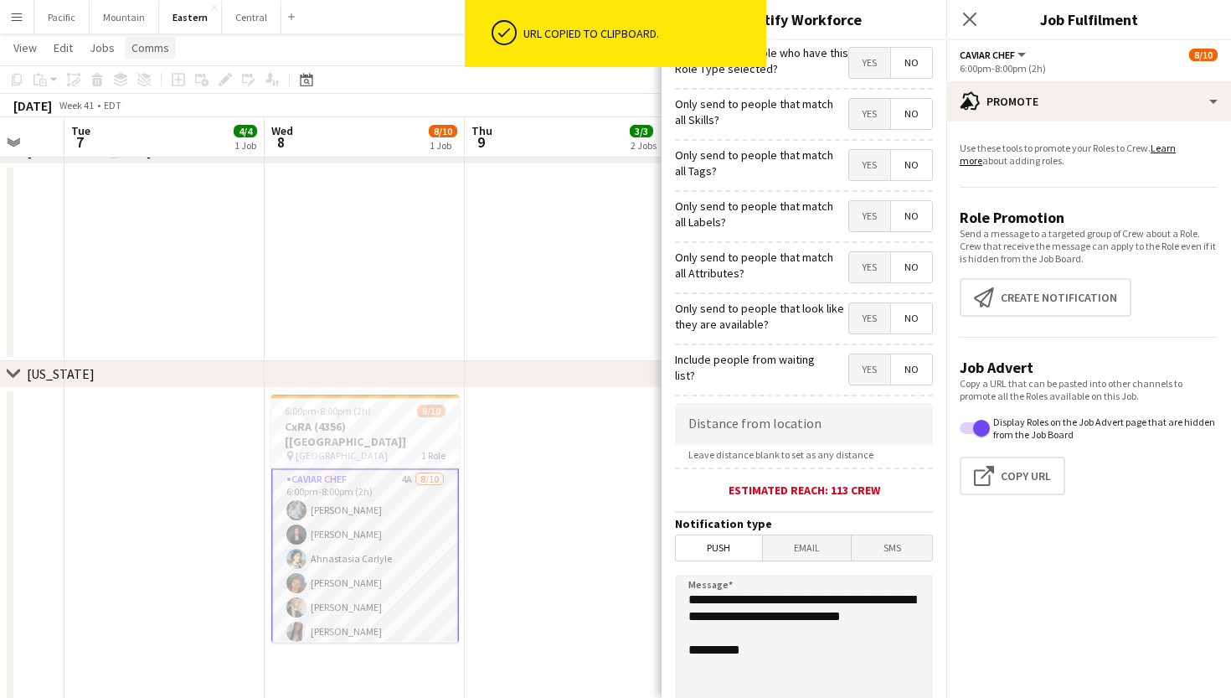
click at [140, 45] on span "Comms" at bounding box center [150, 47] width 38 height 15
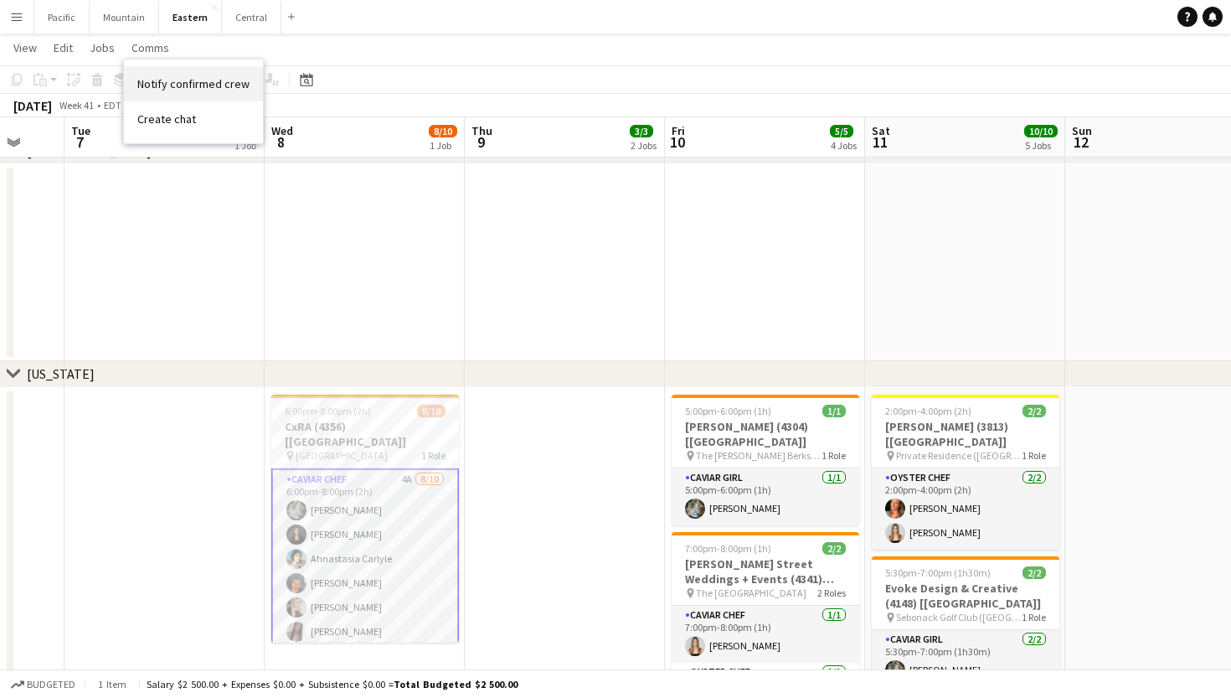
click at [181, 85] on span "Notify confirmed crew" at bounding box center [193, 83] width 112 height 15
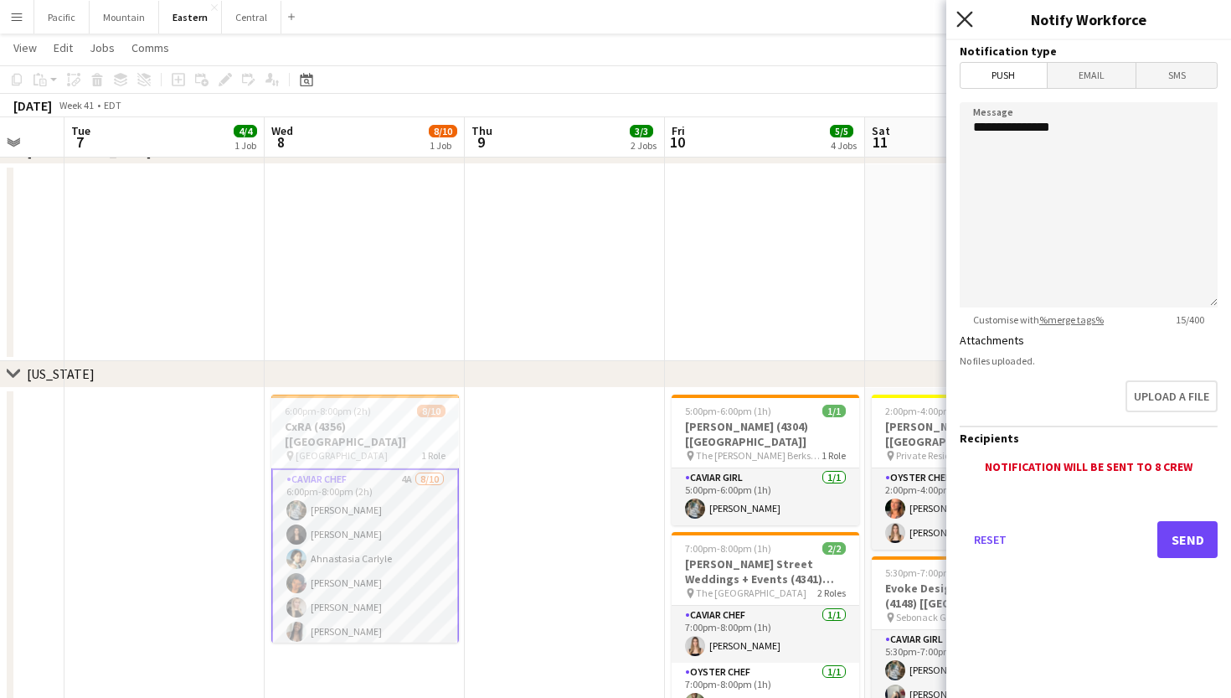
click at [961, 20] on icon "Close pop-in" at bounding box center [964, 19] width 16 height 16
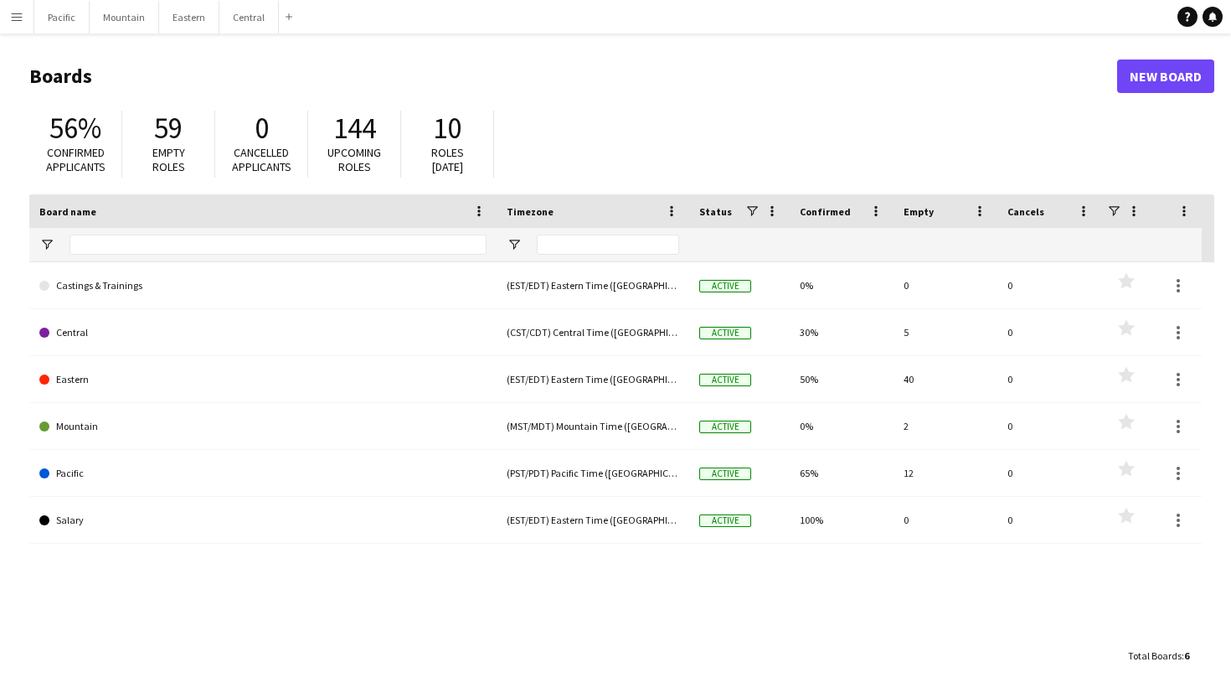
click at [819, 87] on h1 "Boards" at bounding box center [573, 76] width 1088 height 25
click at [1189, 28] on app-navbar "Menu Boards Boards Boards All jobs Status Workforce Workforce My Workforce Recr…" at bounding box center [615, 17] width 1231 height 34
click at [1188, 17] on icon at bounding box center [1187, 17] width 5 height 9
click at [828, 86] on h1 "Boards" at bounding box center [573, 76] width 1088 height 25
click at [1217, 20] on icon "Notifications" at bounding box center [1213, 17] width 10 height 10
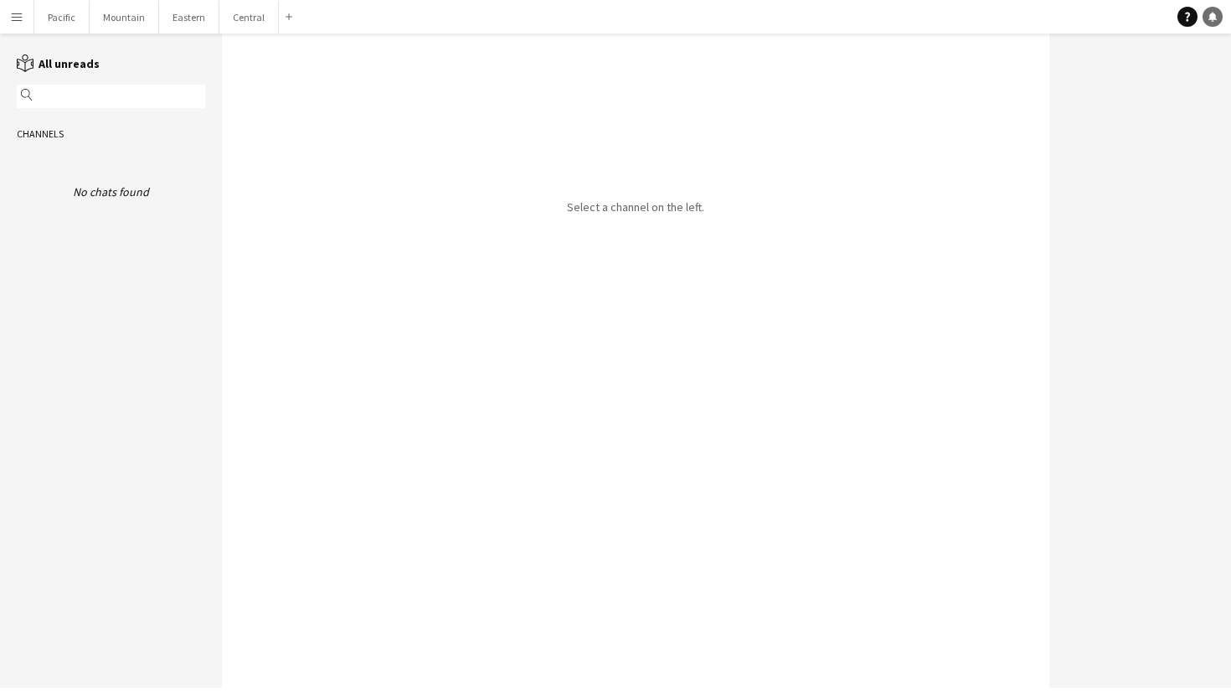
click at [1217, 20] on icon "Notifications" at bounding box center [1213, 17] width 10 height 10
click at [1183, 18] on icon "Help" at bounding box center [1188, 17] width 10 height 10
click at [235, 19] on button "Central Close" at bounding box center [248, 17] width 59 height 33
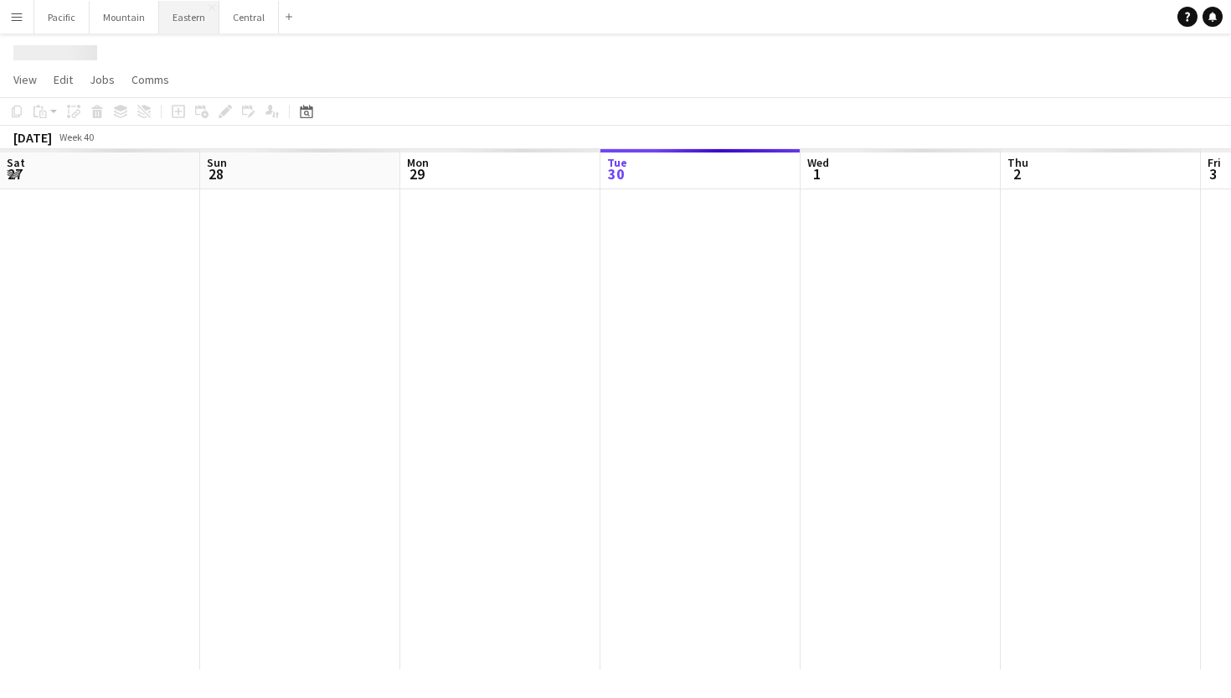
scroll to position [0, 400]
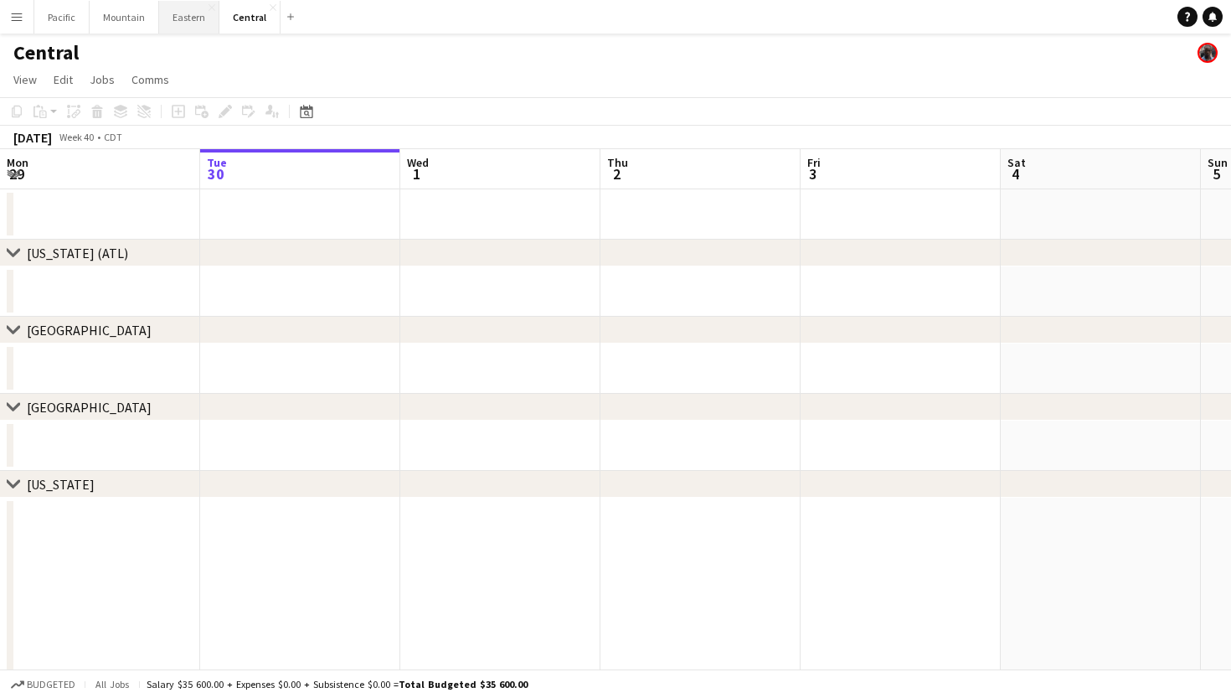
click at [188, 17] on button "Eastern Close" at bounding box center [189, 17] width 60 height 33
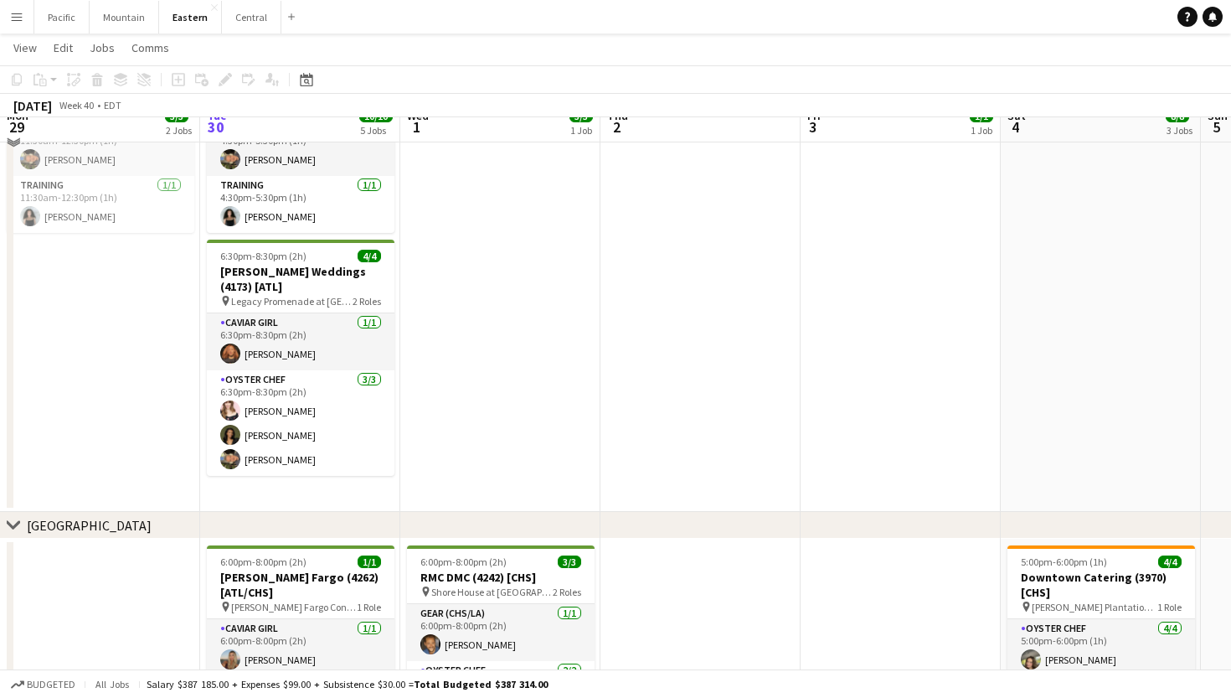
scroll to position [196, 0]
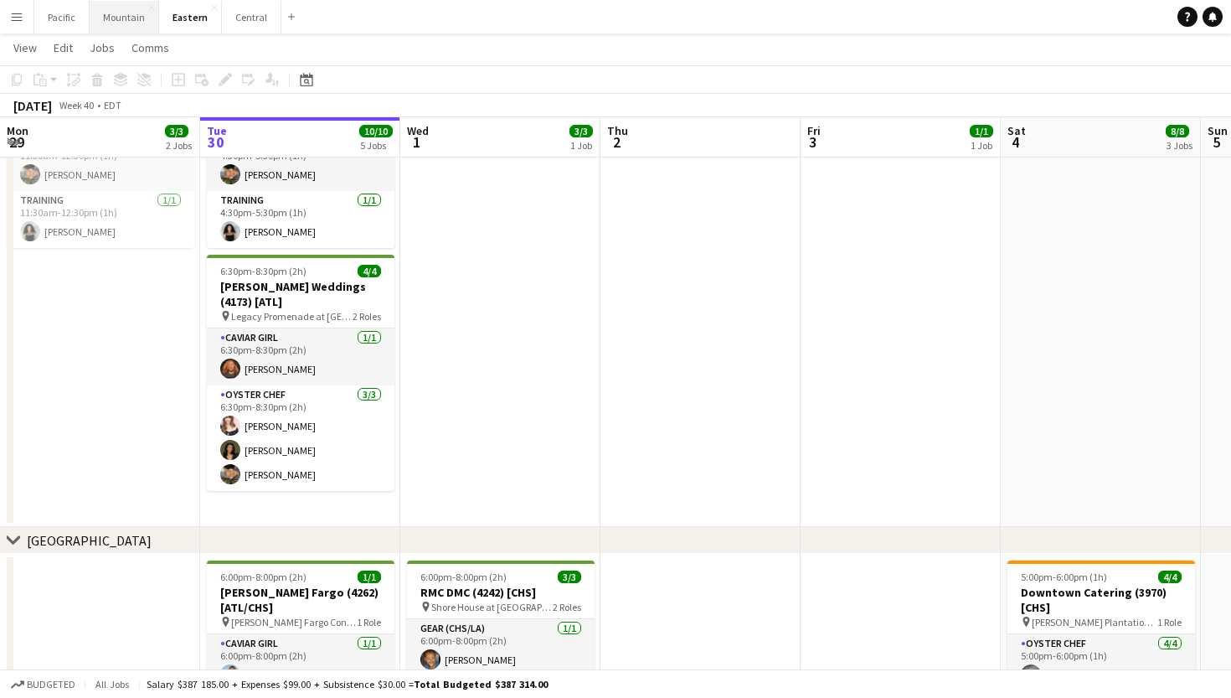
click at [111, 17] on button "Mountain Close" at bounding box center [125, 17] width 70 height 33
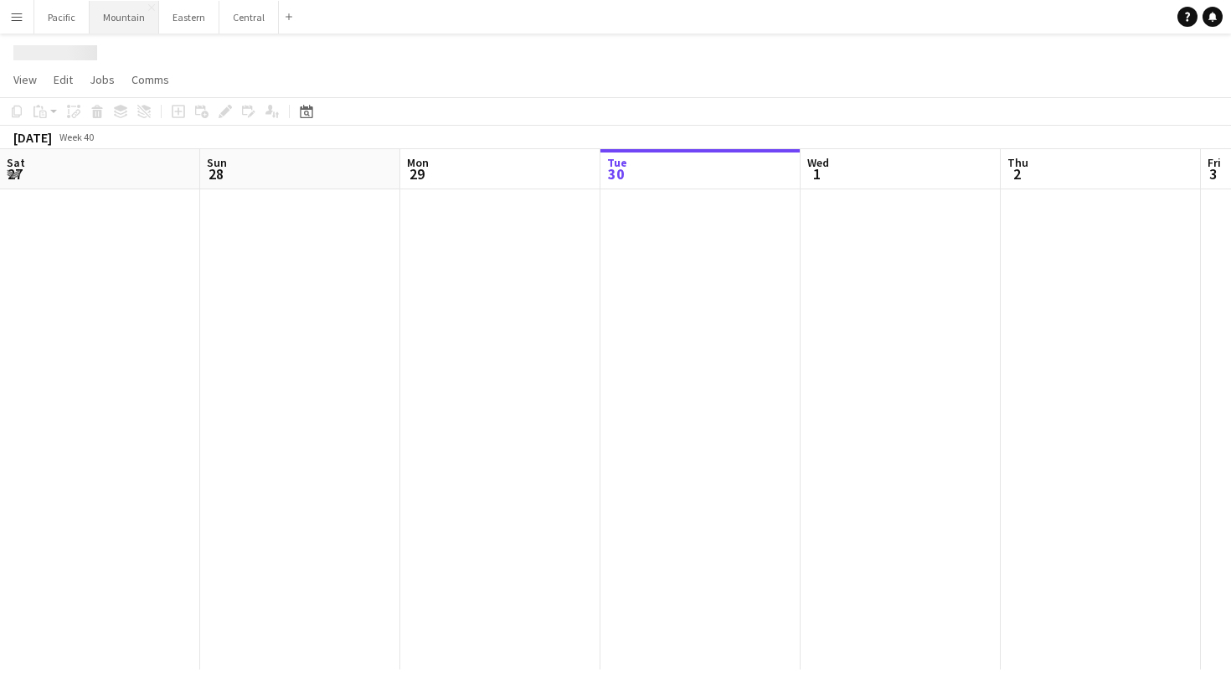
scroll to position [0, 400]
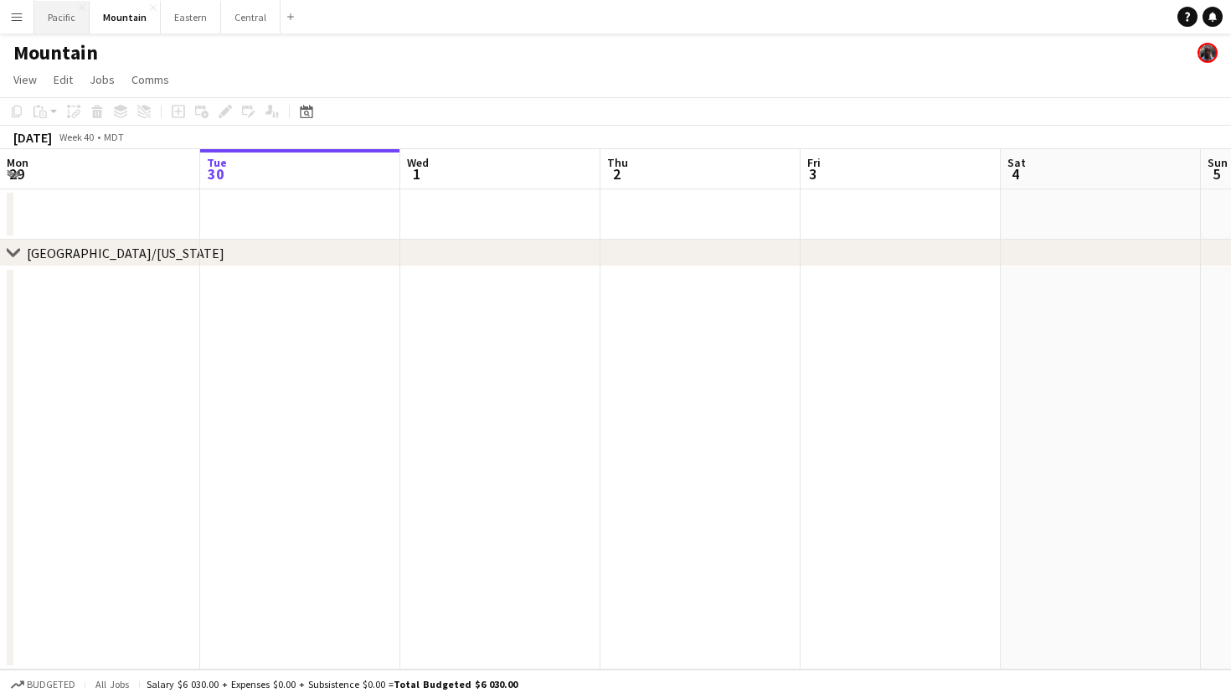
click at [57, 13] on button "Pacific Close" at bounding box center [61, 17] width 55 height 33
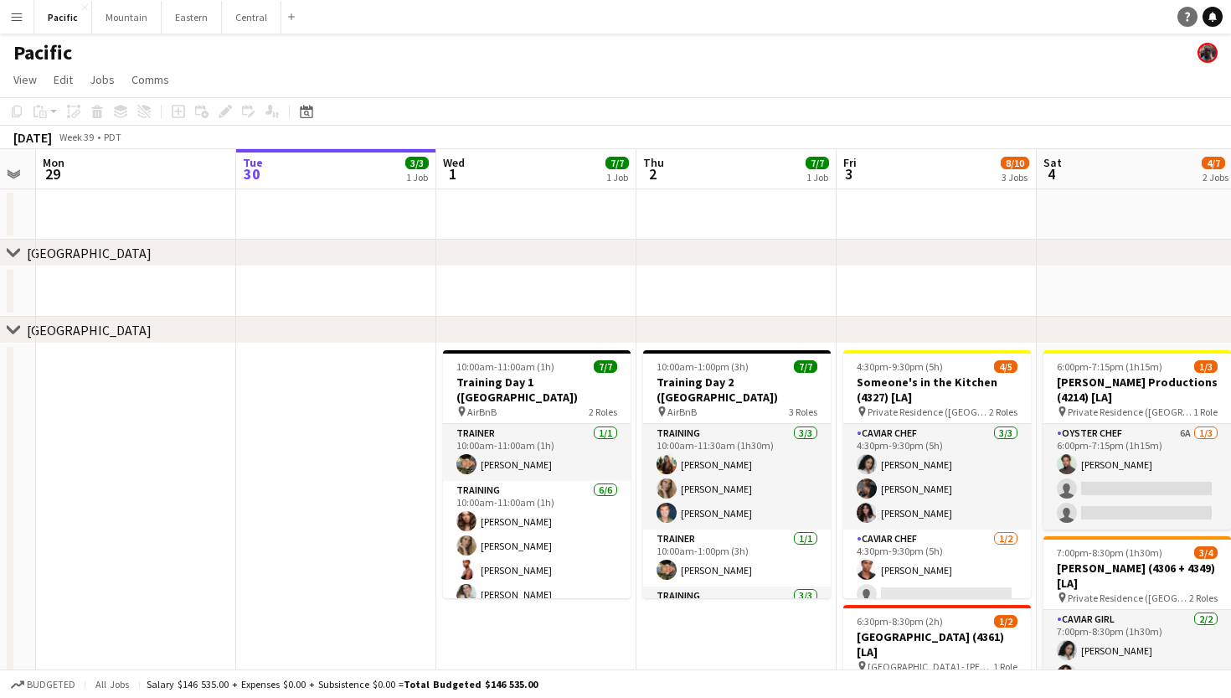
click at [1185, 14] on icon "Help" at bounding box center [1188, 17] width 10 height 10
click at [706, 86] on app-page-menu "View Day view expanded Day view collapsed Month view Date picker Jump to today …" at bounding box center [615, 81] width 1231 height 32
click at [1217, 19] on icon "Notifications" at bounding box center [1213, 17] width 10 height 10
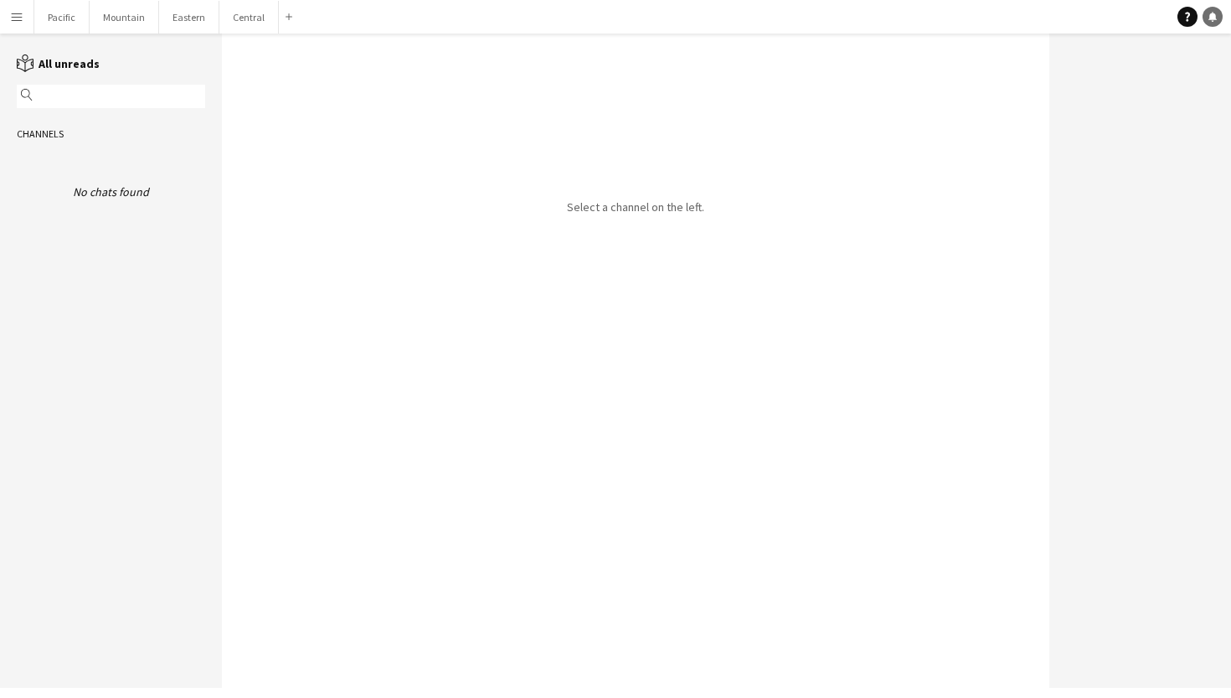
click at [1216, 19] on icon at bounding box center [1213, 16] width 8 height 8
click at [1184, 15] on icon "Help" at bounding box center [1188, 17] width 10 height 10
click at [176, 23] on button "Eastern Close" at bounding box center [189, 17] width 60 height 33
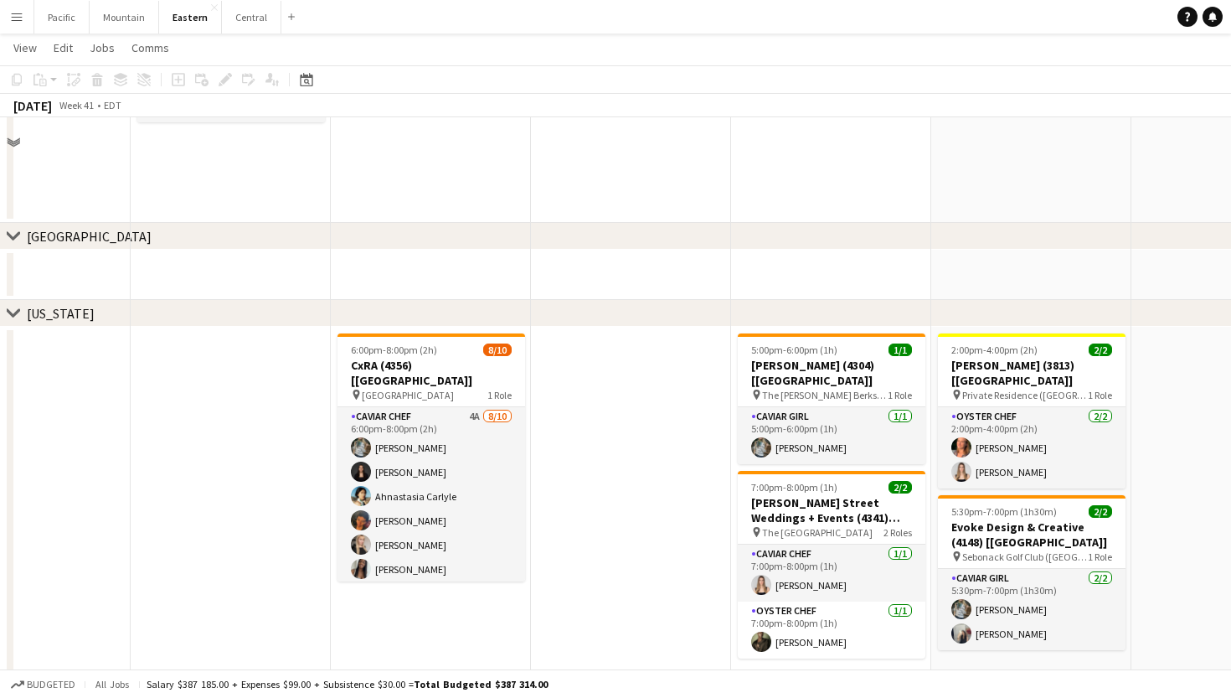
scroll to position [889, 0]
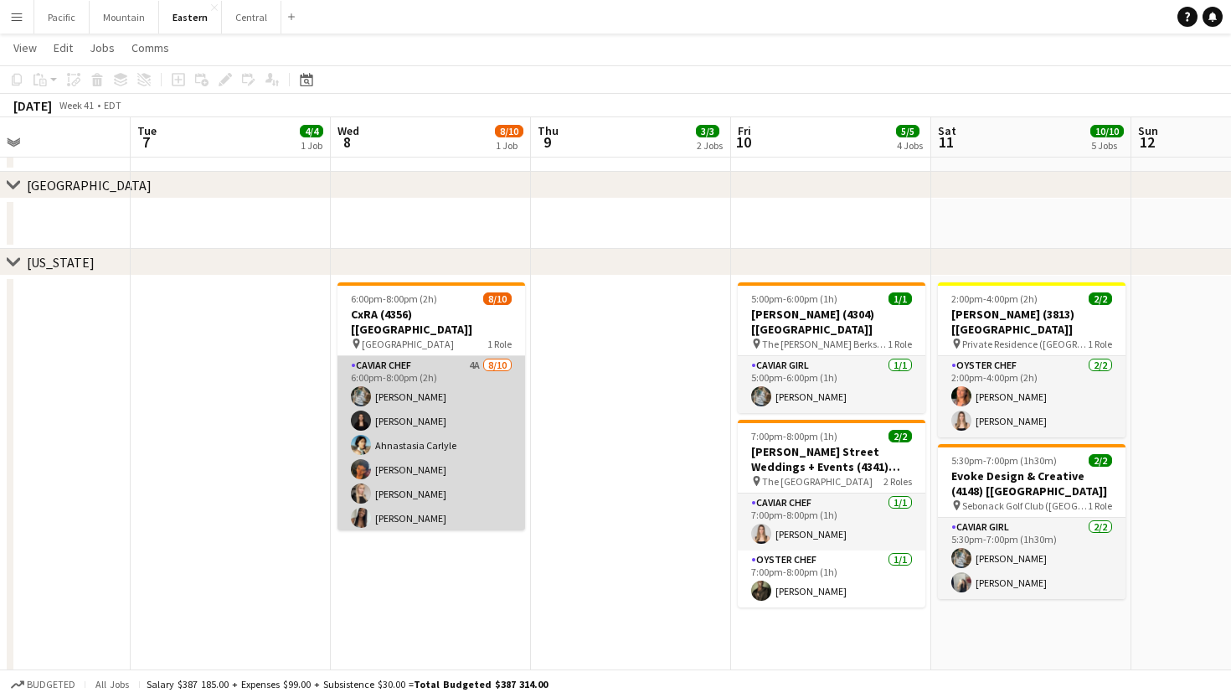
click at [470, 394] on app-card-role "Caviar Chef 4A [DATE] 6:00pm-8:00pm (2h) [PERSON_NAME] [PERSON_NAME] Ahnastasia…" at bounding box center [432, 494] width 188 height 276
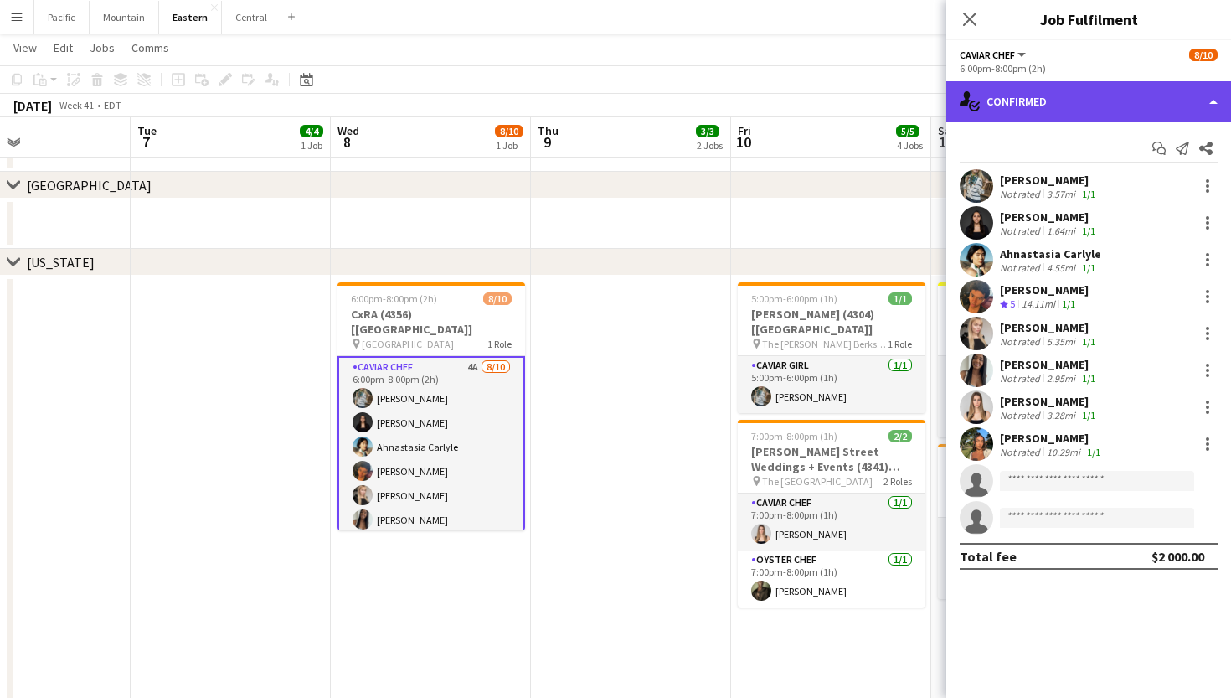
click at [1099, 94] on div "single-neutral-actions-check-2 Confirmed" at bounding box center [1088, 101] width 285 height 40
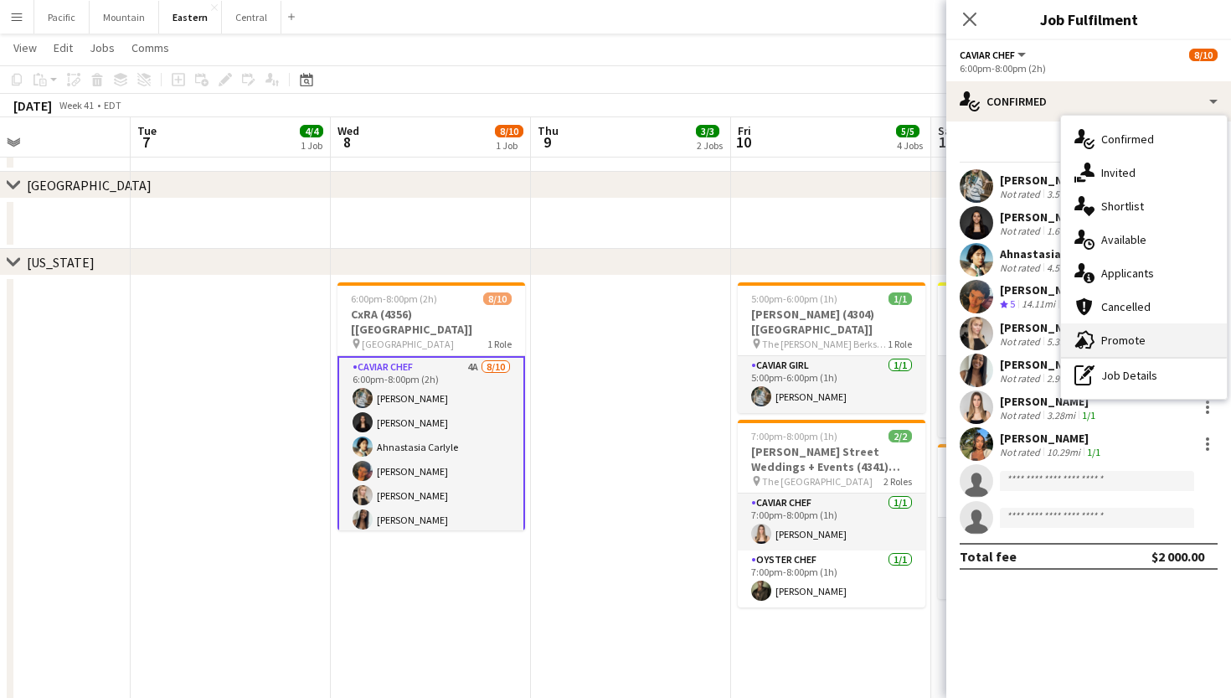
click at [1108, 341] on span "Promote" at bounding box center [1123, 340] width 44 height 15
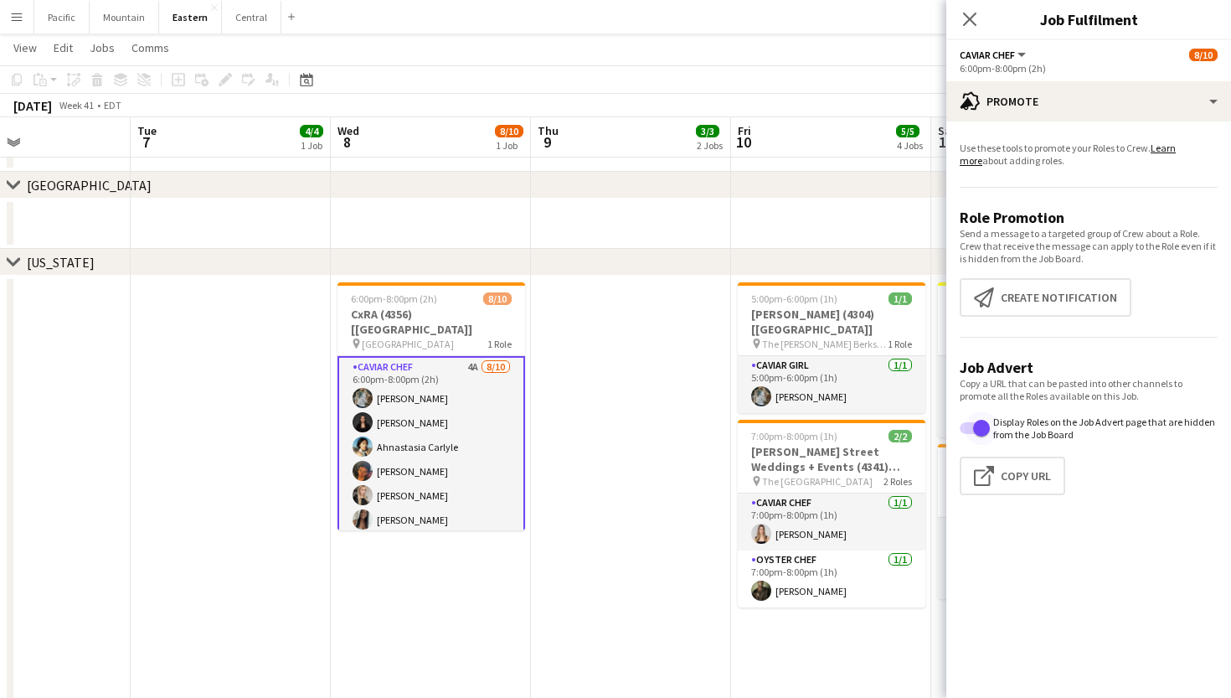
click at [984, 424] on span "button" at bounding box center [981, 428] width 17 height 17
click at [967, 425] on span "button" at bounding box center [968, 428] width 17 height 17
click at [974, 15] on icon at bounding box center [970, 19] width 16 height 16
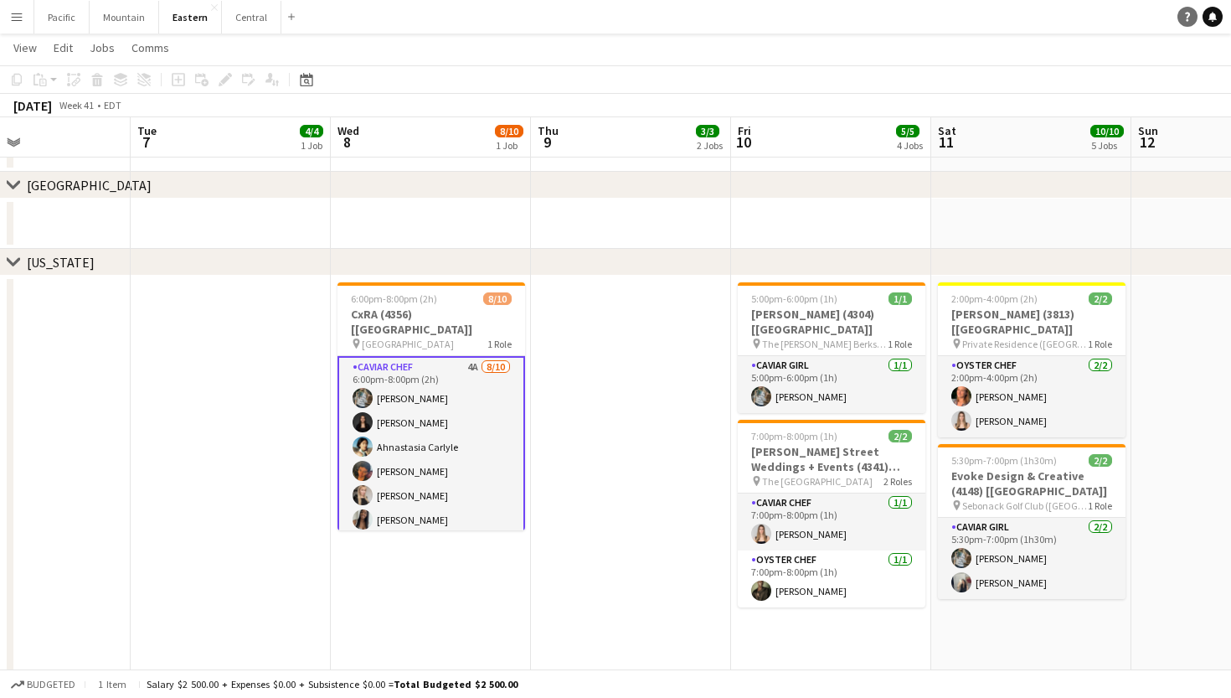
click at [1188, 7] on link "Help" at bounding box center [1188, 17] width 20 height 20
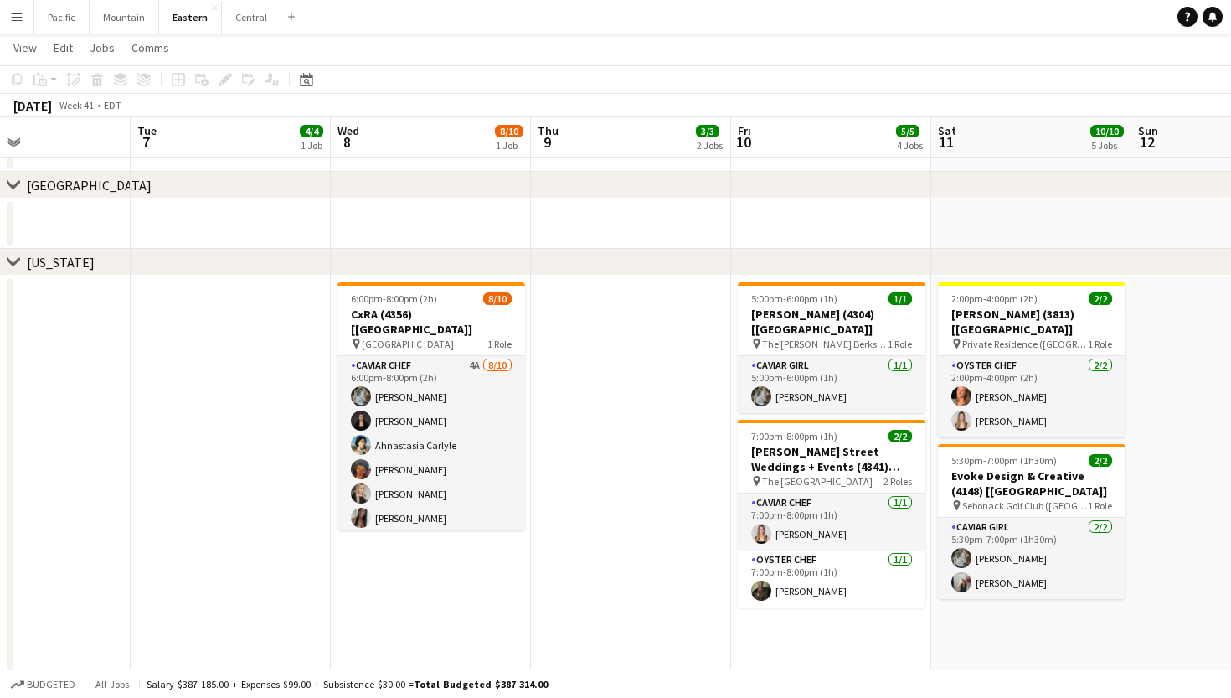
click at [828, 62] on app-page-menu "View Day view expanded Day view collapsed Month view Date picker Jump to today …" at bounding box center [615, 50] width 1231 height 32
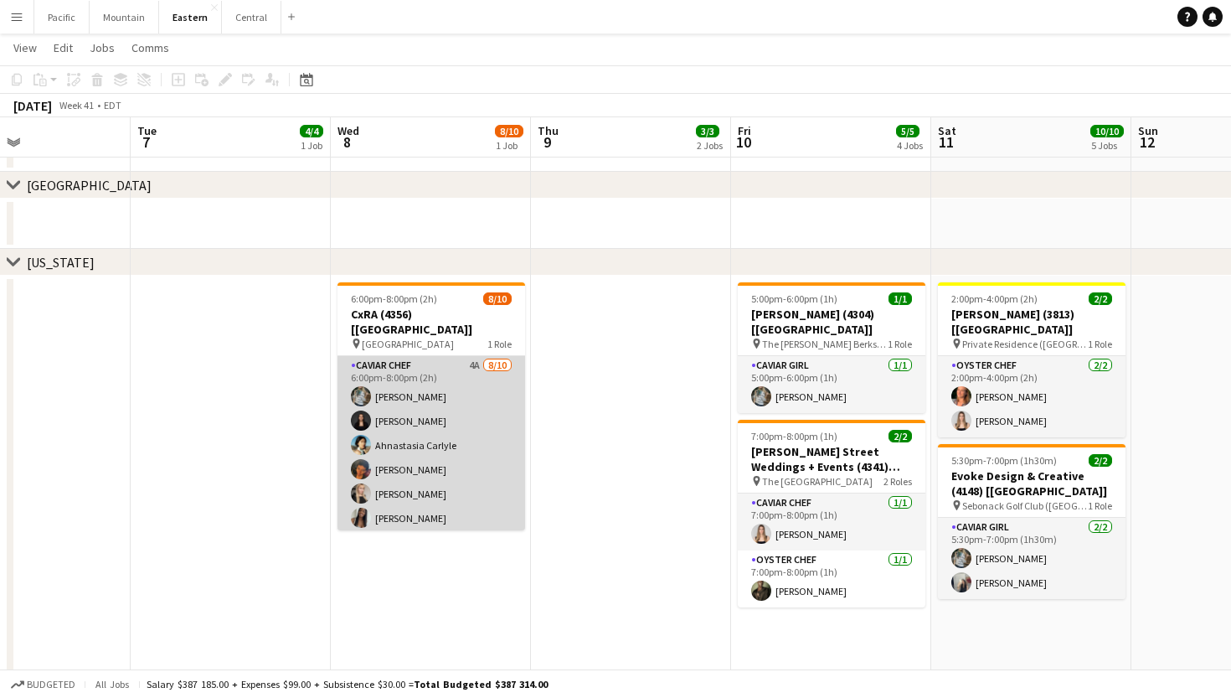
click at [496, 451] on app-card-role "Caviar Chef 4A [DATE] 6:00pm-8:00pm (2h) [PERSON_NAME] [PERSON_NAME] Ahnastasia…" at bounding box center [432, 494] width 188 height 276
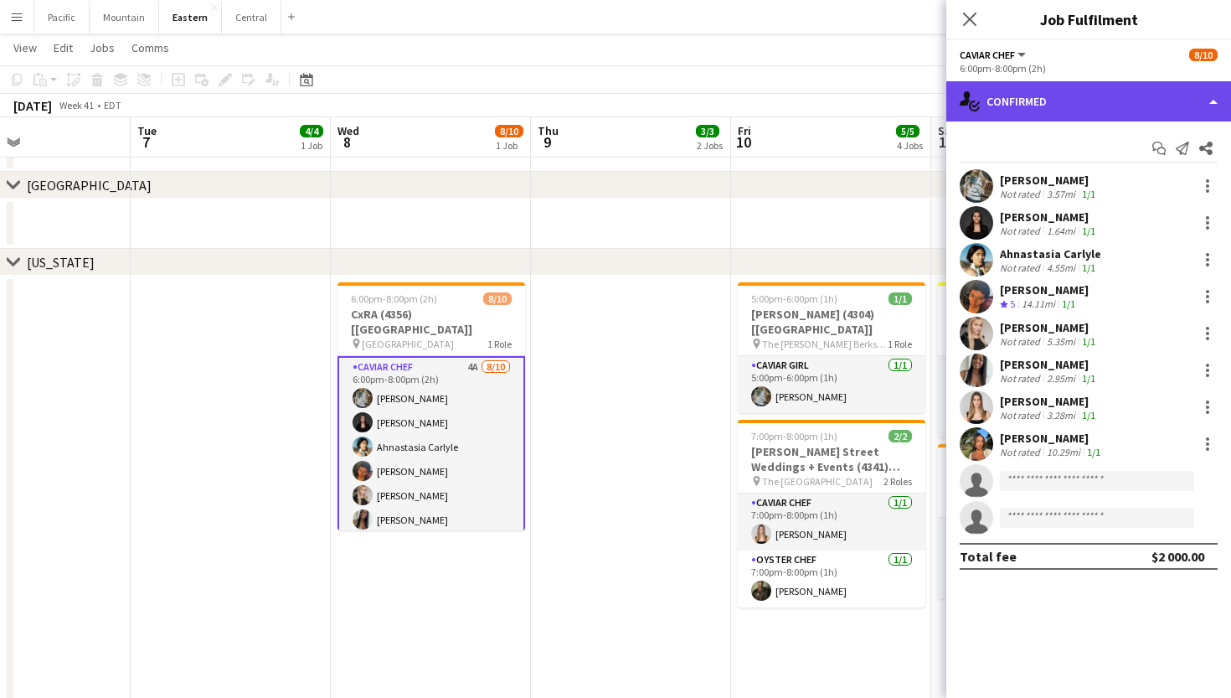
click at [1095, 85] on div "single-neutral-actions-check-2 Confirmed" at bounding box center [1088, 101] width 285 height 40
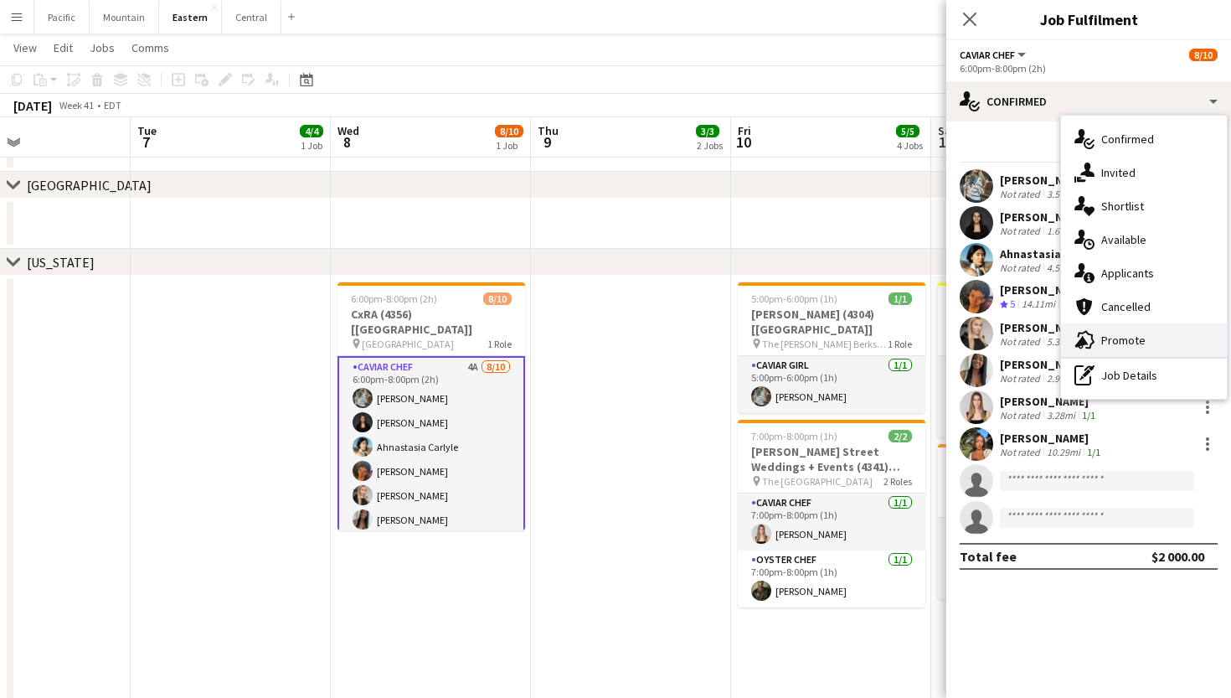
click at [1128, 343] on span "Promote" at bounding box center [1123, 340] width 44 height 15
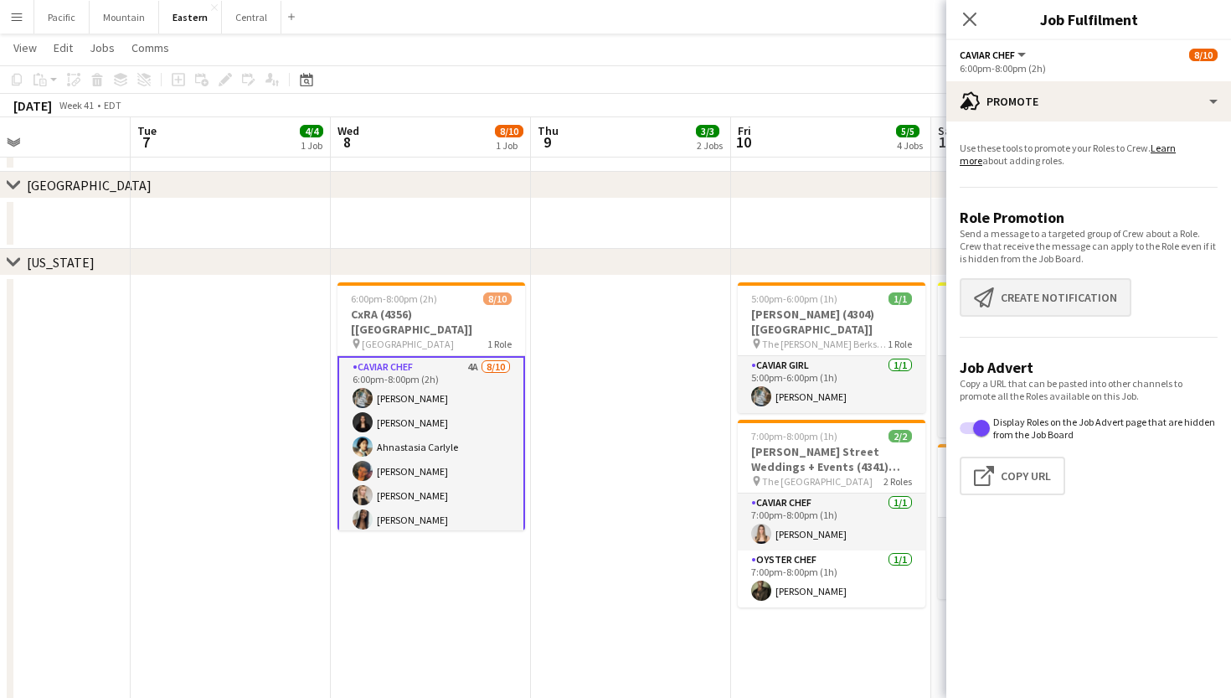
click at [1065, 299] on button "Create notification Create notification" at bounding box center [1046, 297] width 172 height 39
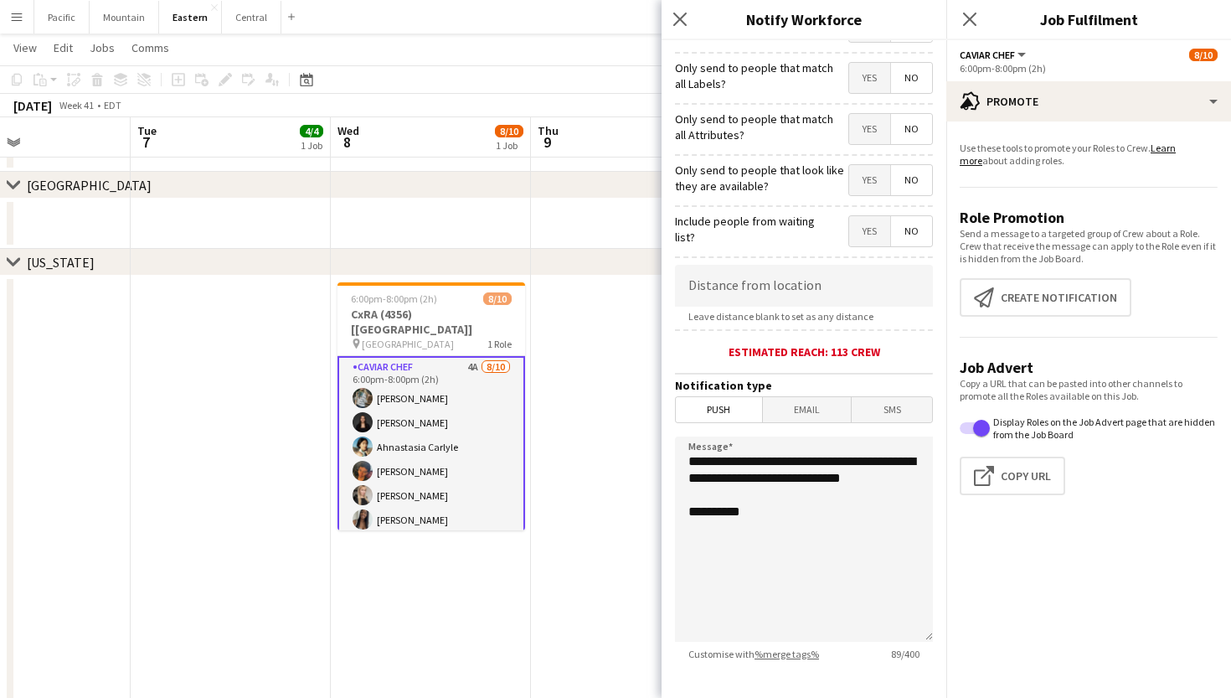
scroll to position [142, 0]
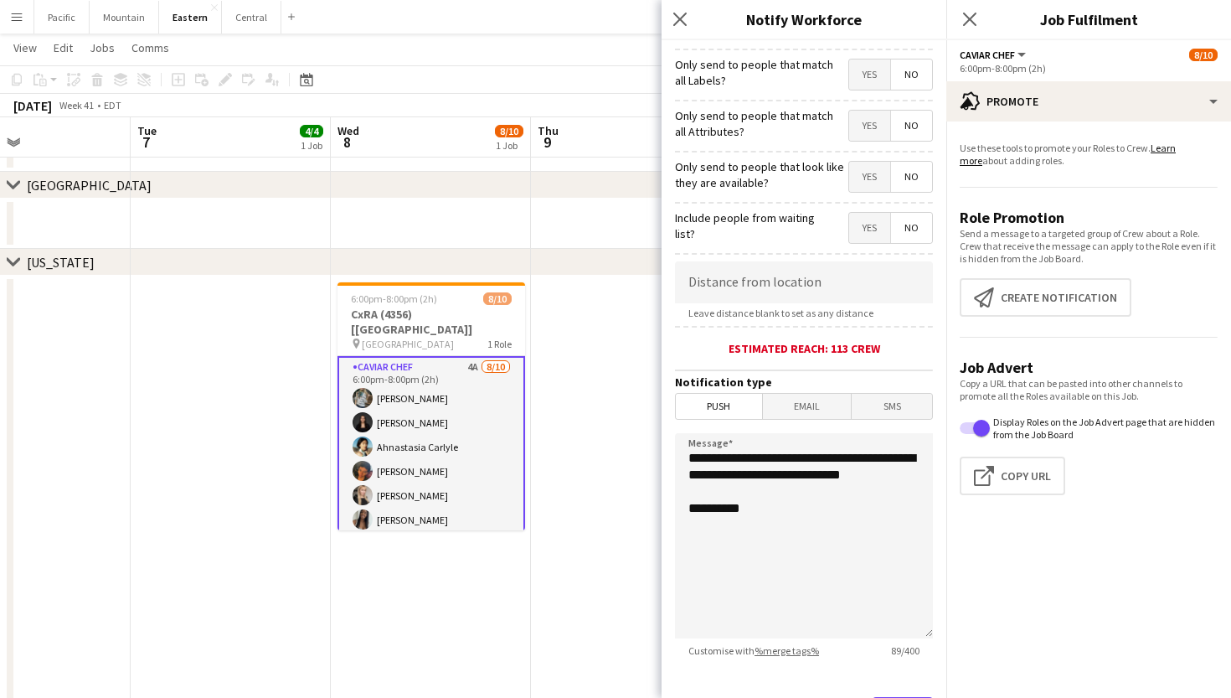
click at [812, 404] on span "Email" at bounding box center [807, 406] width 89 height 25
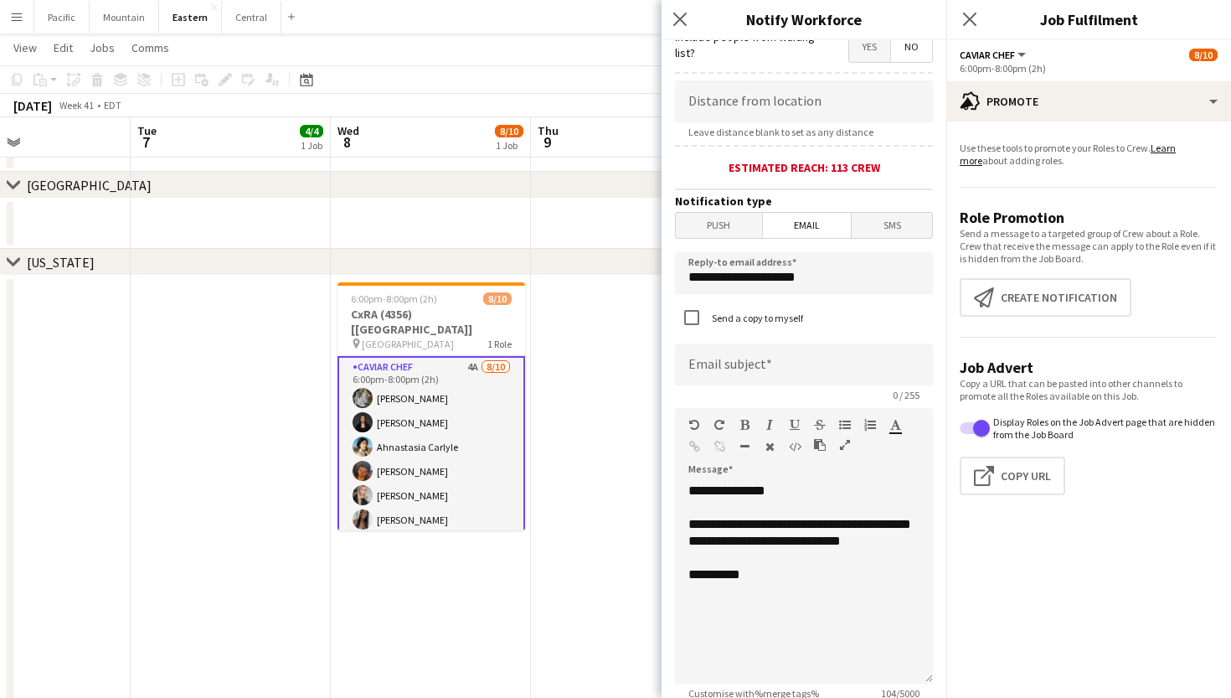
scroll to position [323, 0]
click at [882, 224] on span "SMS" at bounding box center [892, 224] width 80 height 25
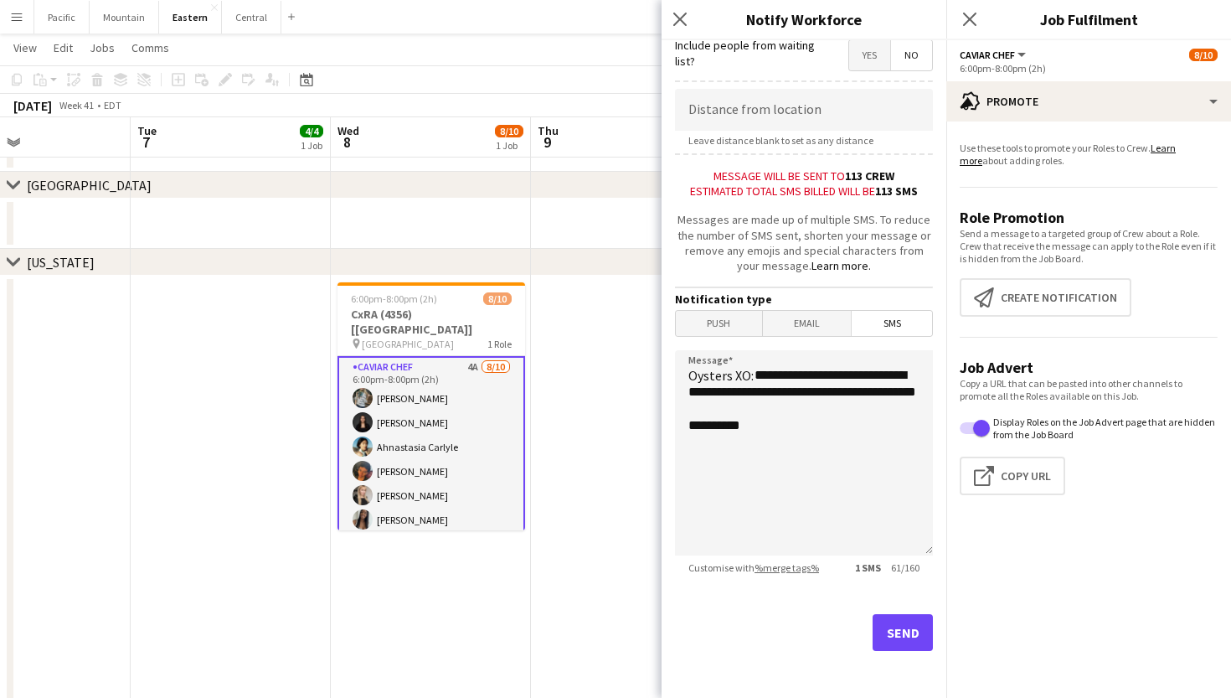
scroll to position [313, 0]
